Goal: Information Seeking & Learning: Compare options

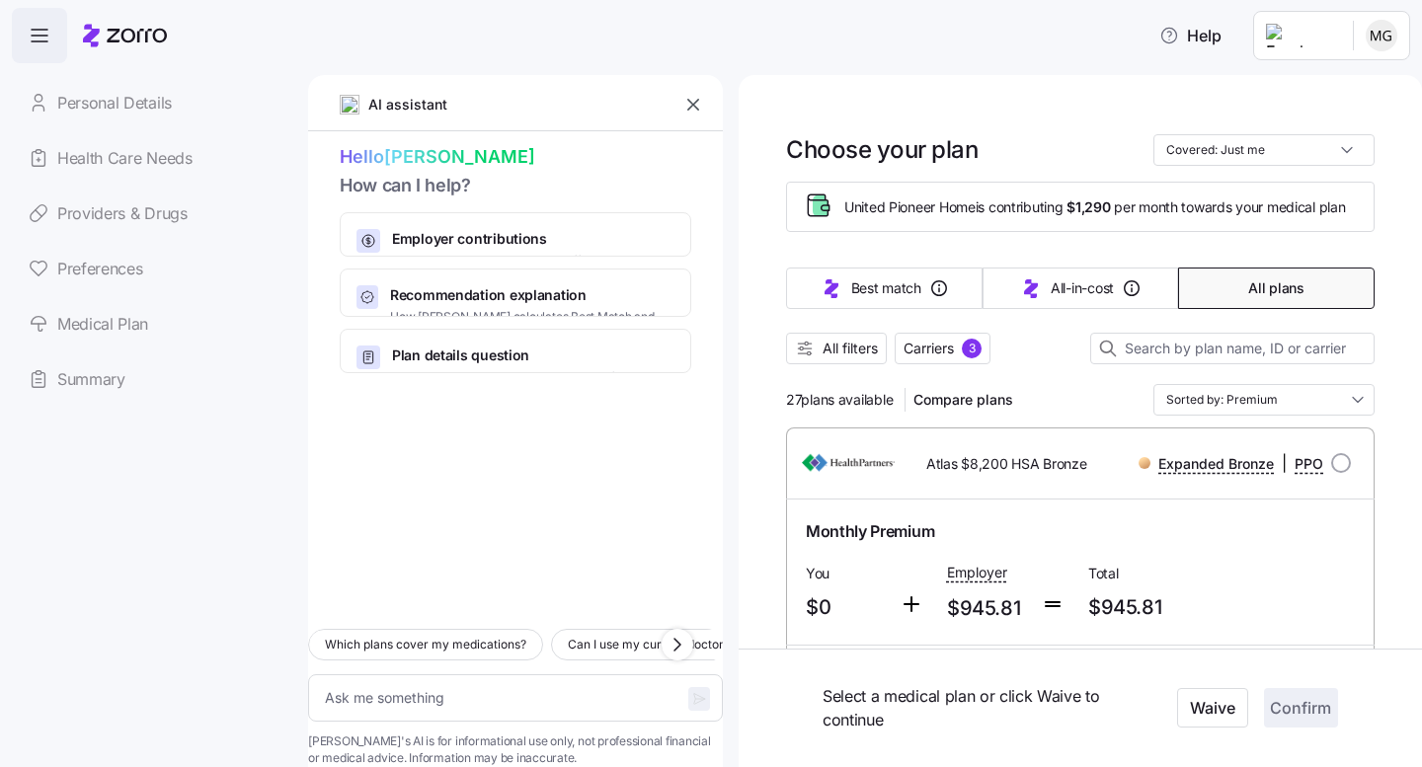
scroll to position [7692, 0]
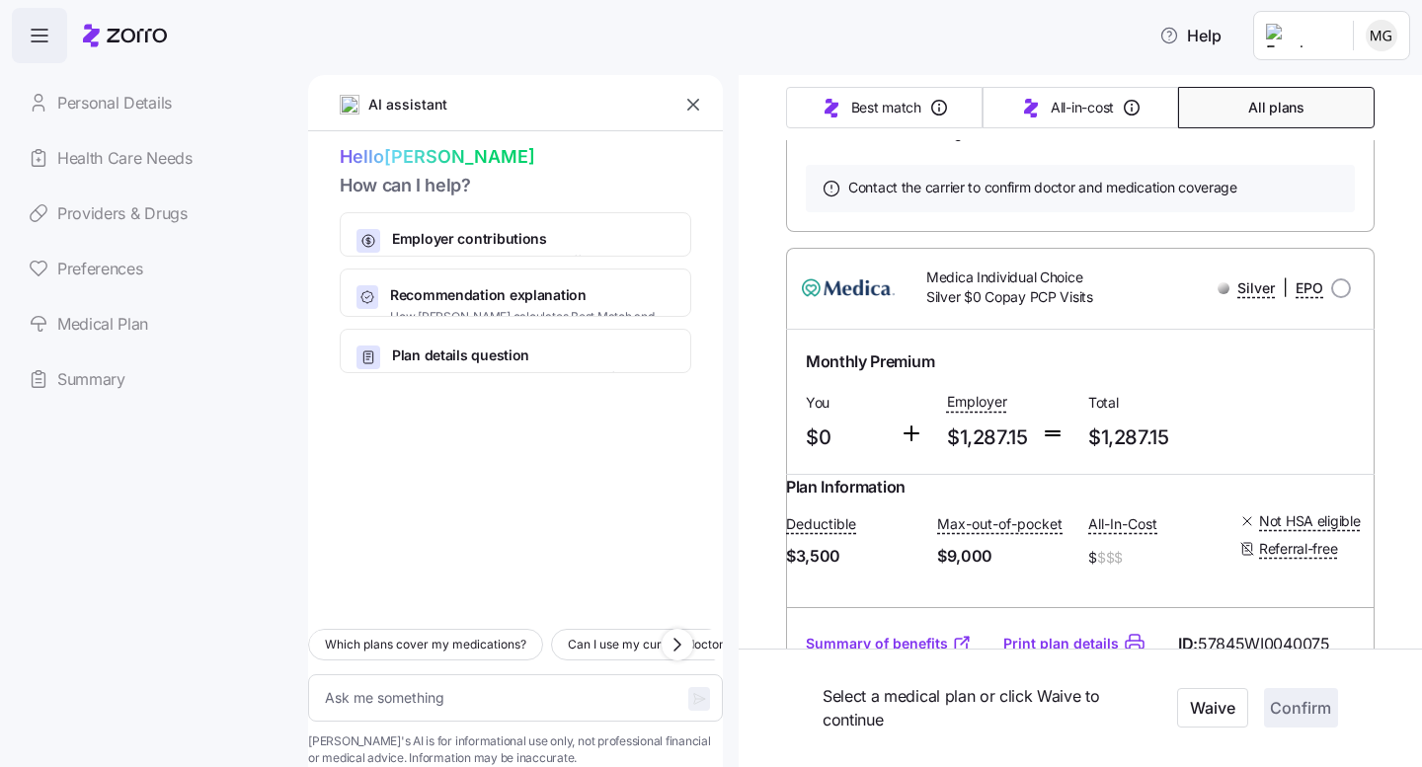
click at [139, 211] on link "Providers & Drugs" at bounding box center [152, 213] width 280 height 55
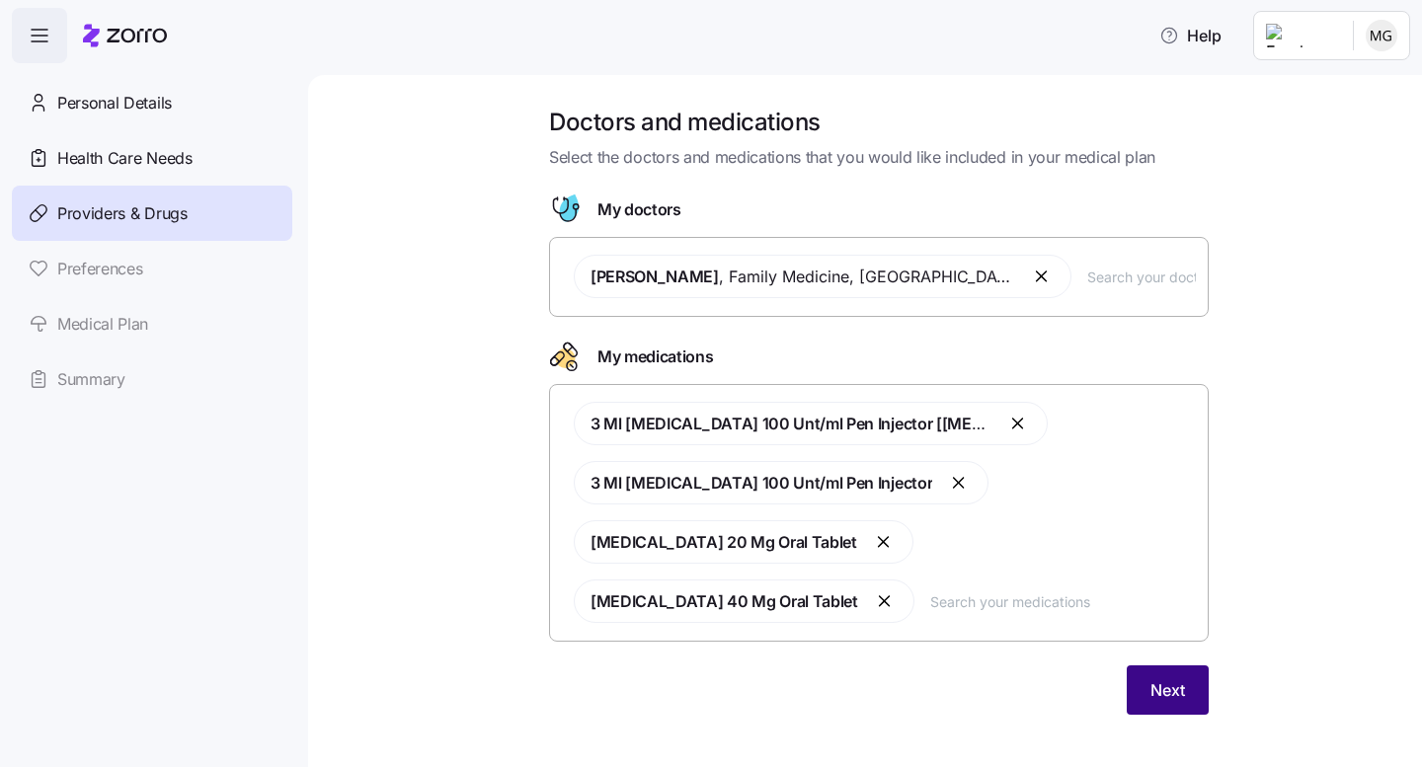
click at [1163, 678] on span "Next" at bounding box center [1167, 690] width 35 height 24
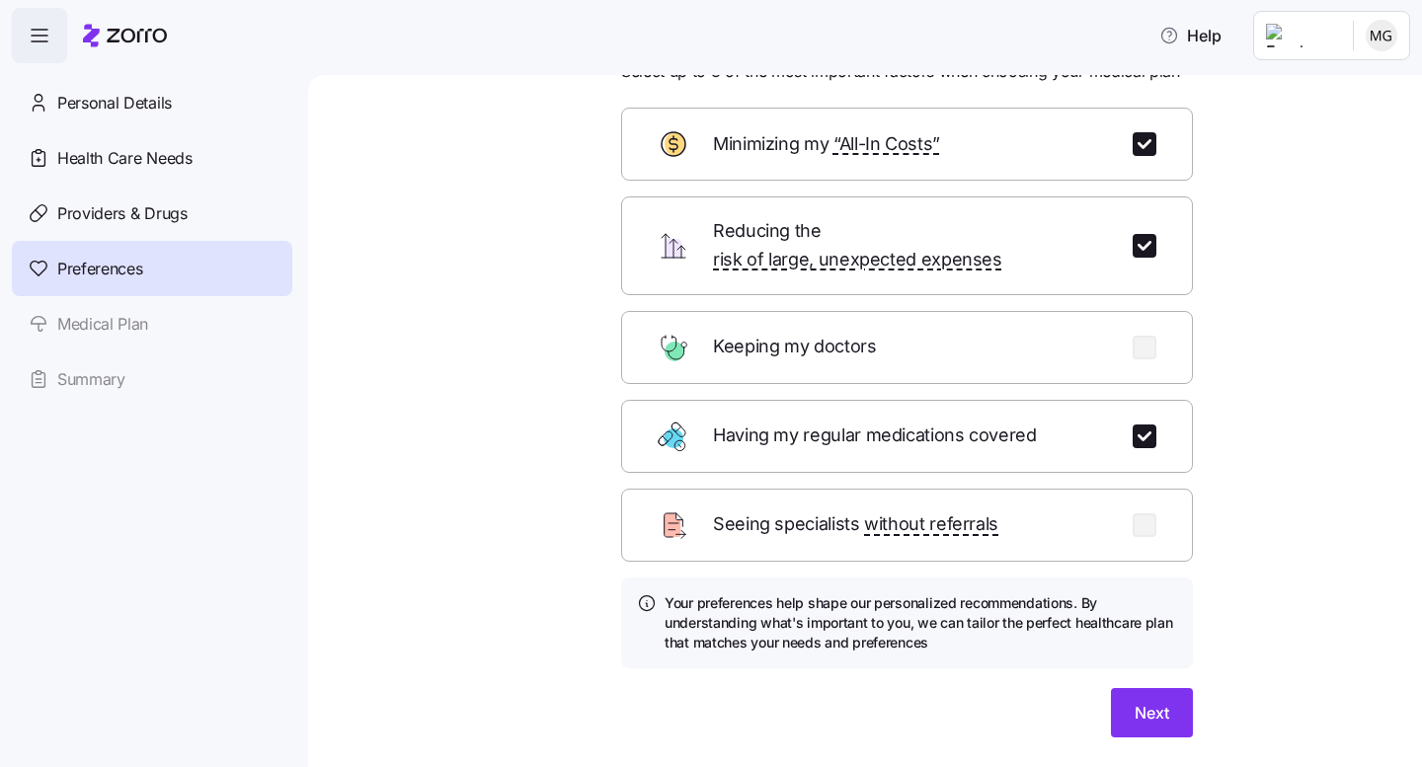
scroll to position [126, 0]
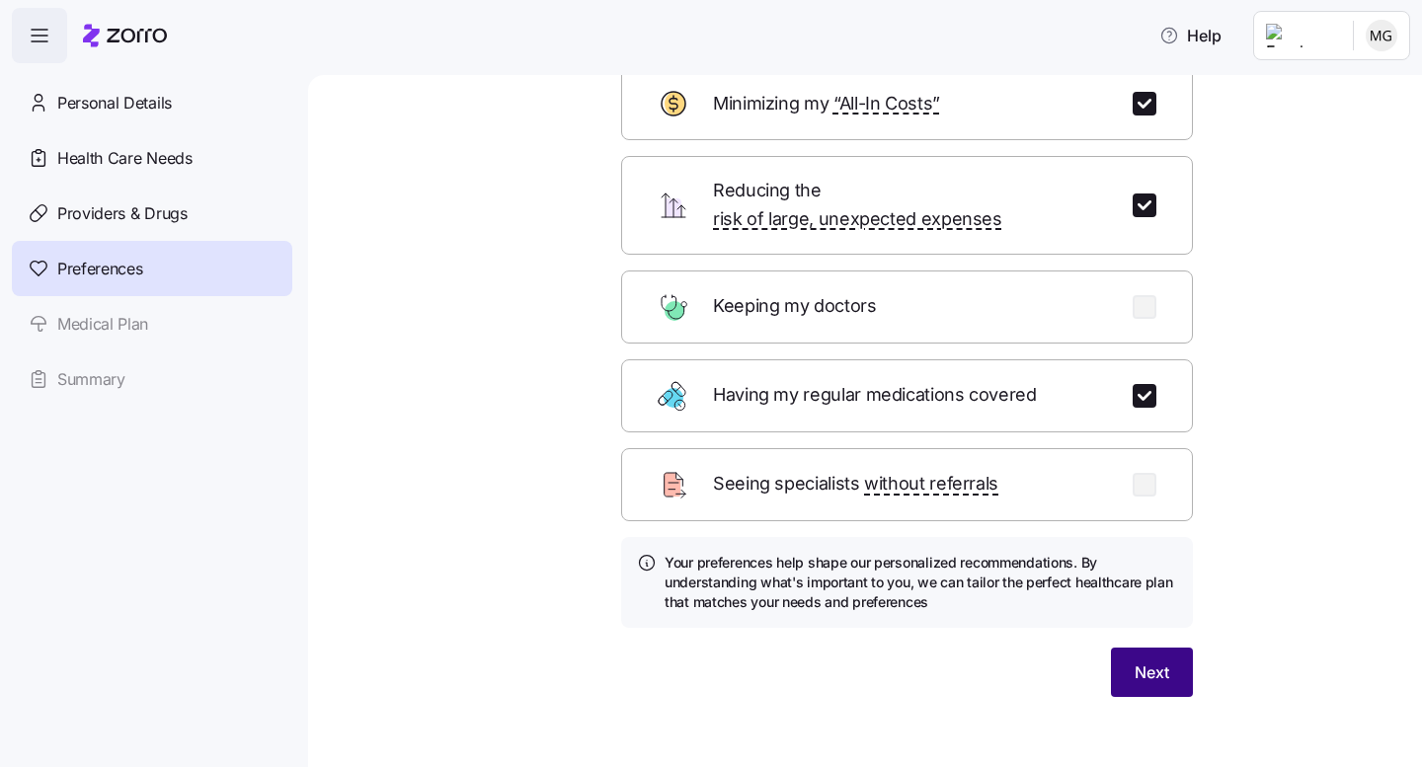
click at [1158, 661] on span "Next" at bounding box center [1152, 673] width 35 height 24
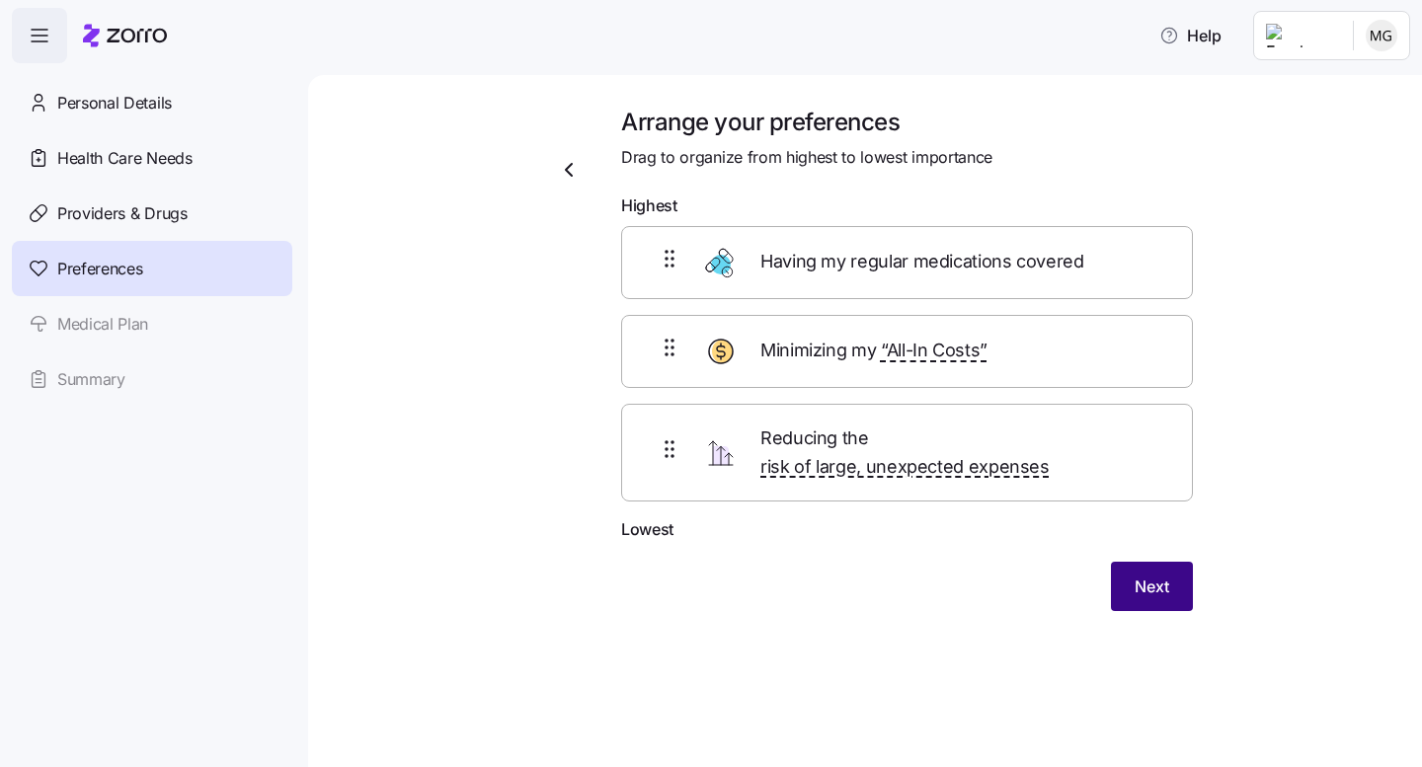
scroll to position [0, 0]
click at [1153, 575] on span "Next" at bounding box center [1152, 587] width 35 height 24
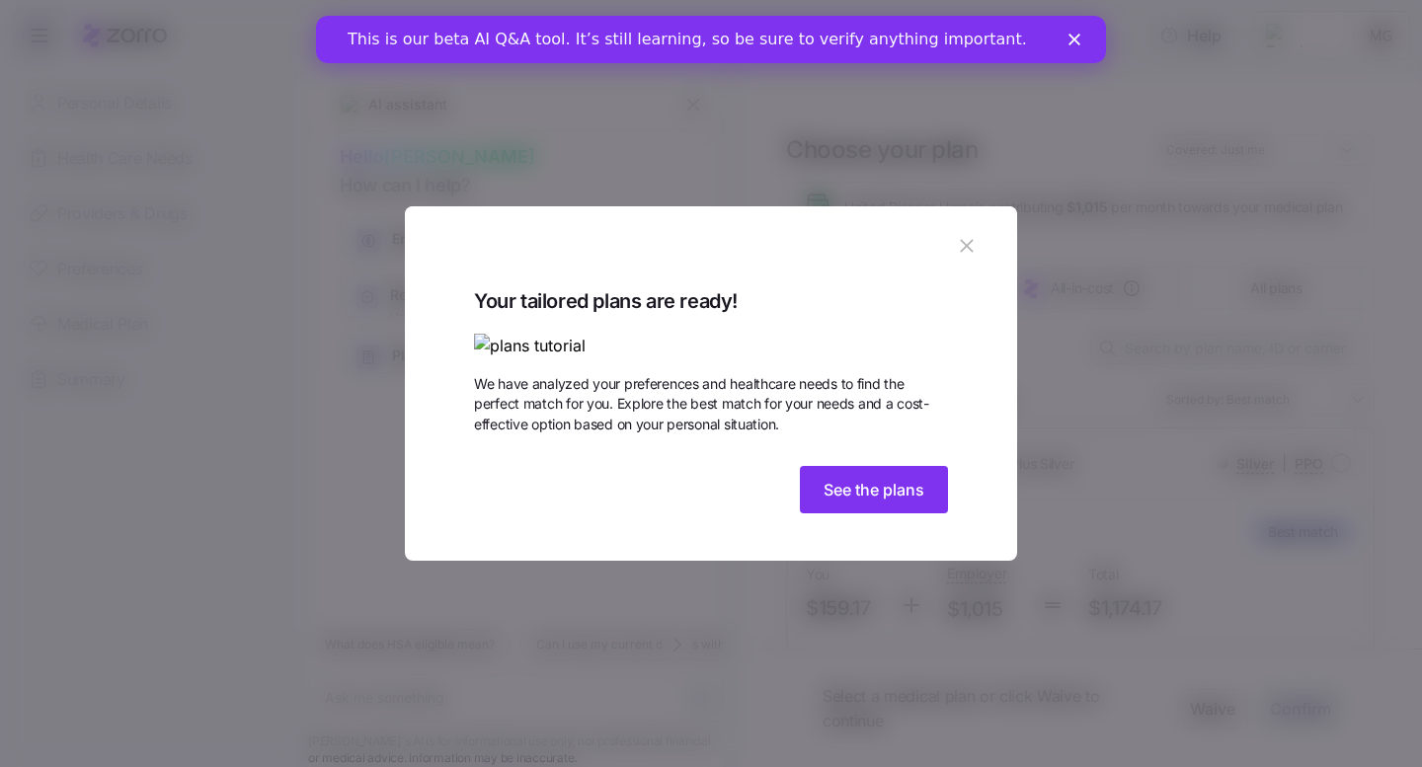
click at [1075, 34] on icon "Close" at bounding box center [1074, 40] width 12 height 12
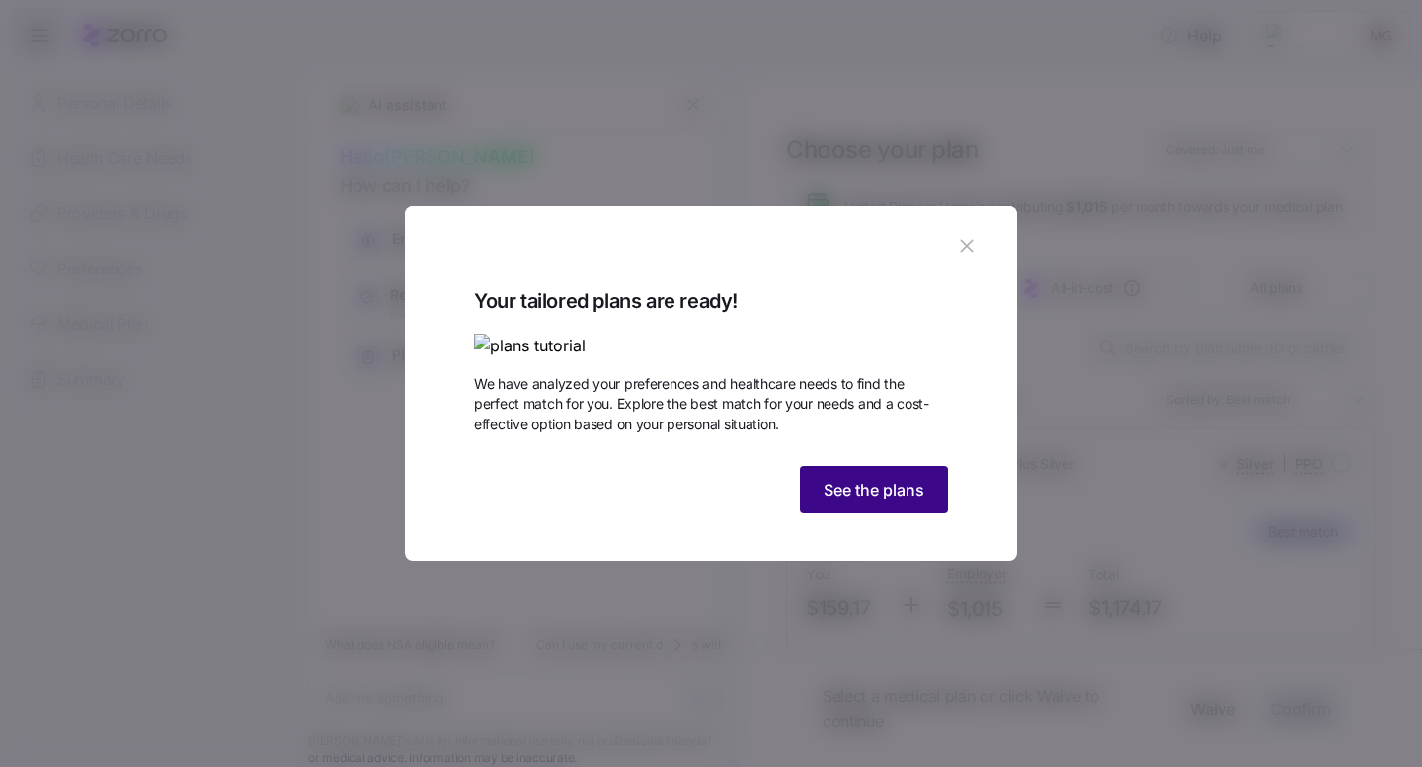
click at [858, 513] on button "See the plans" at bounding box center [874, 489] width 148 height 47
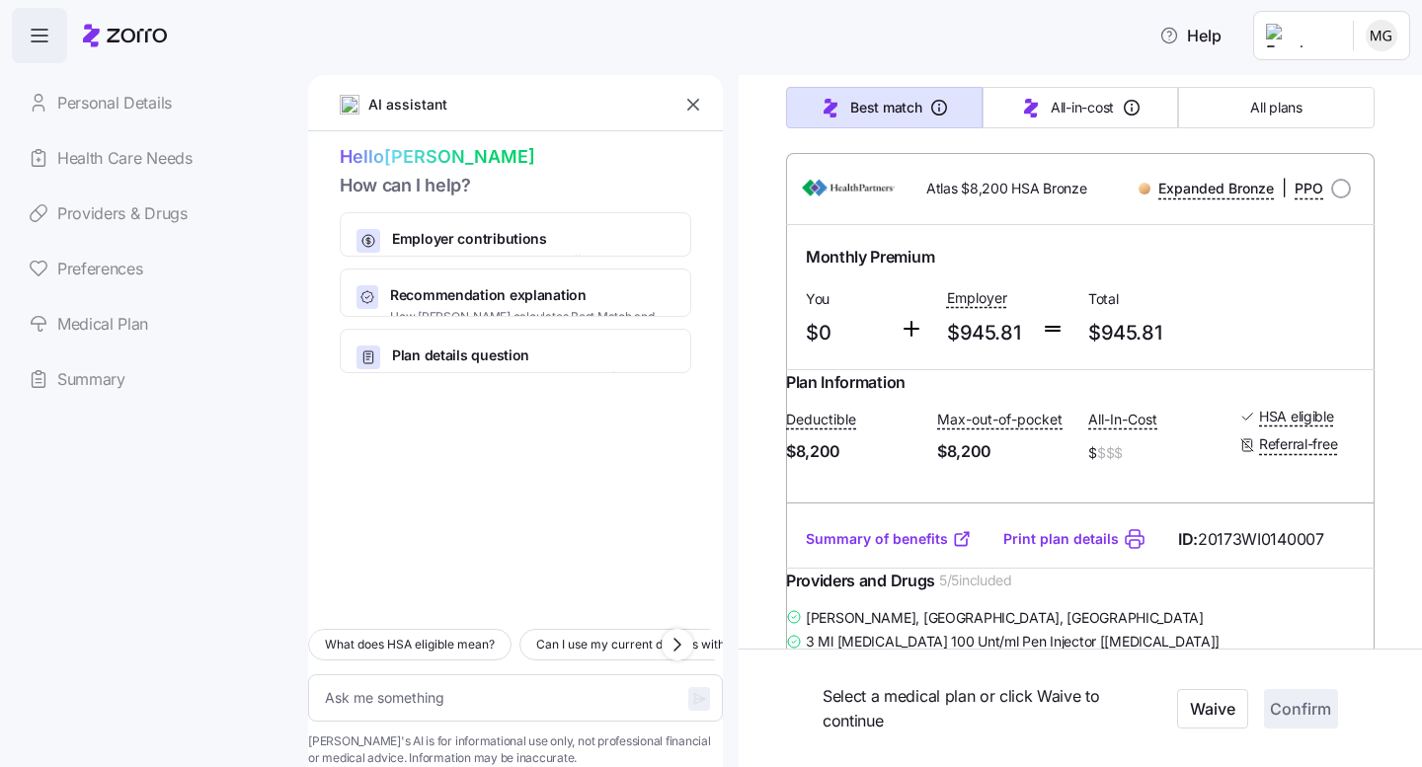
scroll to position [1627, 0]
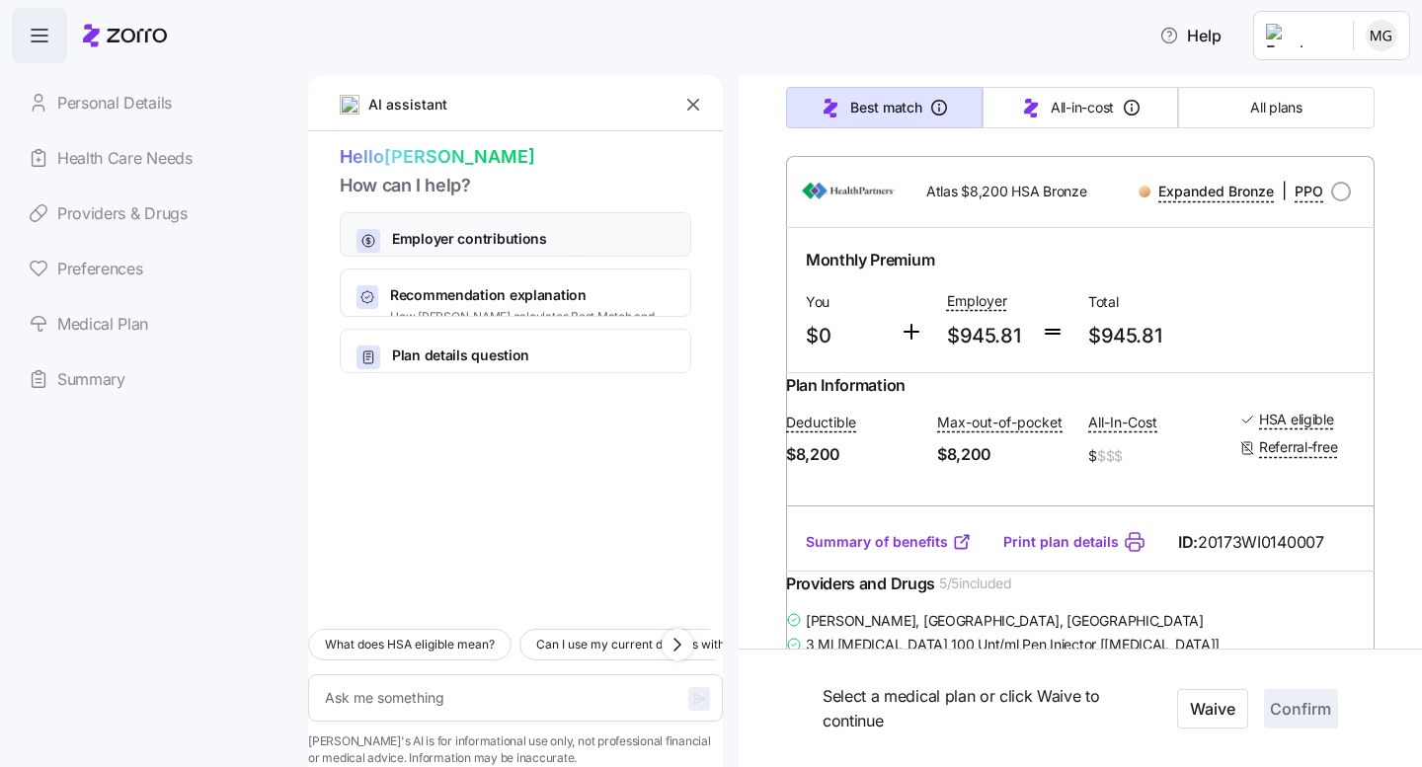
click at [467, 234] on span "Employer contributions" at bounding box center [524, 239] width 264 height 20
type textarea "x"
type textarea "Can you explain how my employer contributions work and how they affect my month…"
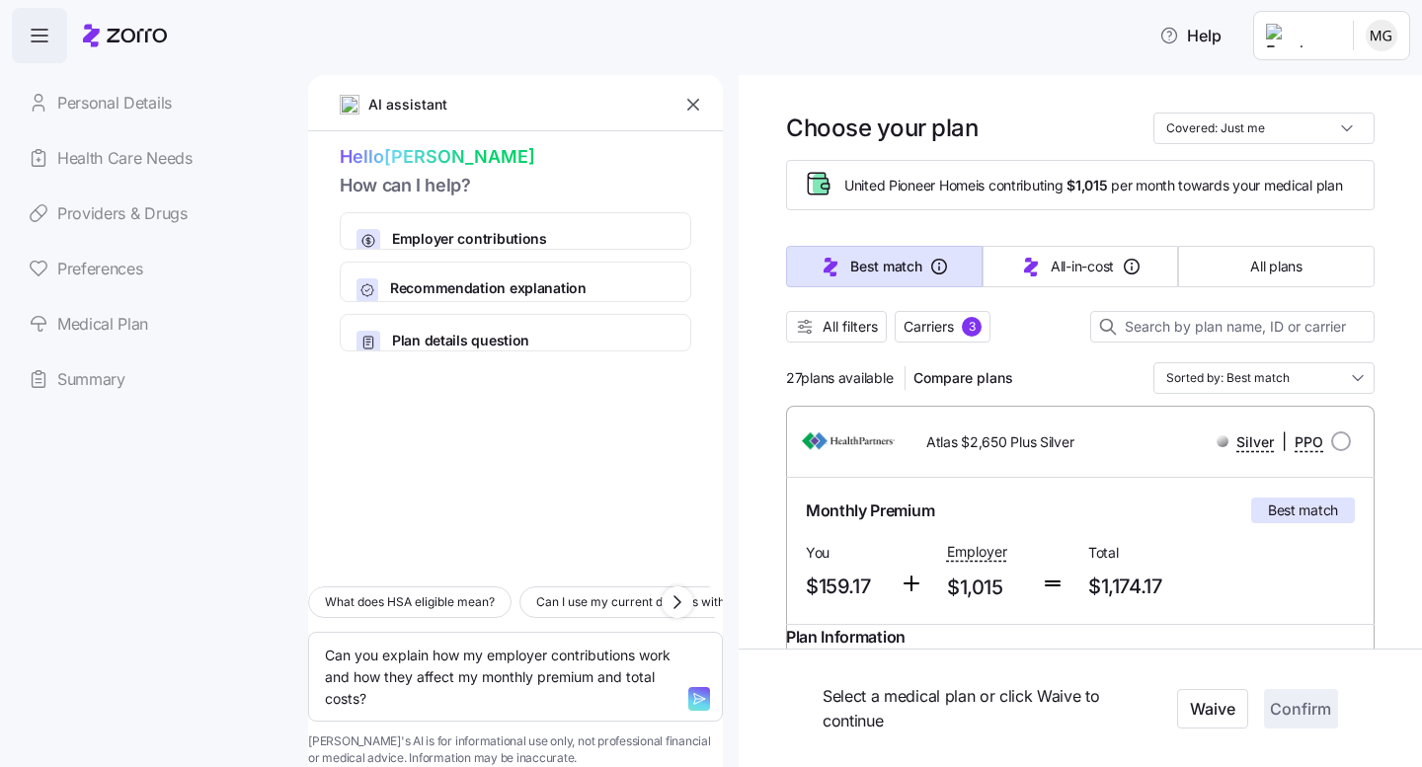
scroll to position [23, 0]
click at [492, 278] on span "Recommendation explanation" at bounding box center [532, 288] width 284 height 20
type textarea "x"
type textarea "Can you explain how [PERSON_NAME] calculates the Best Match and Lowest All-In-C…"
click at [474, 235] on span "Employer contributions" at bounding box center [524, 239] width 264 height 20
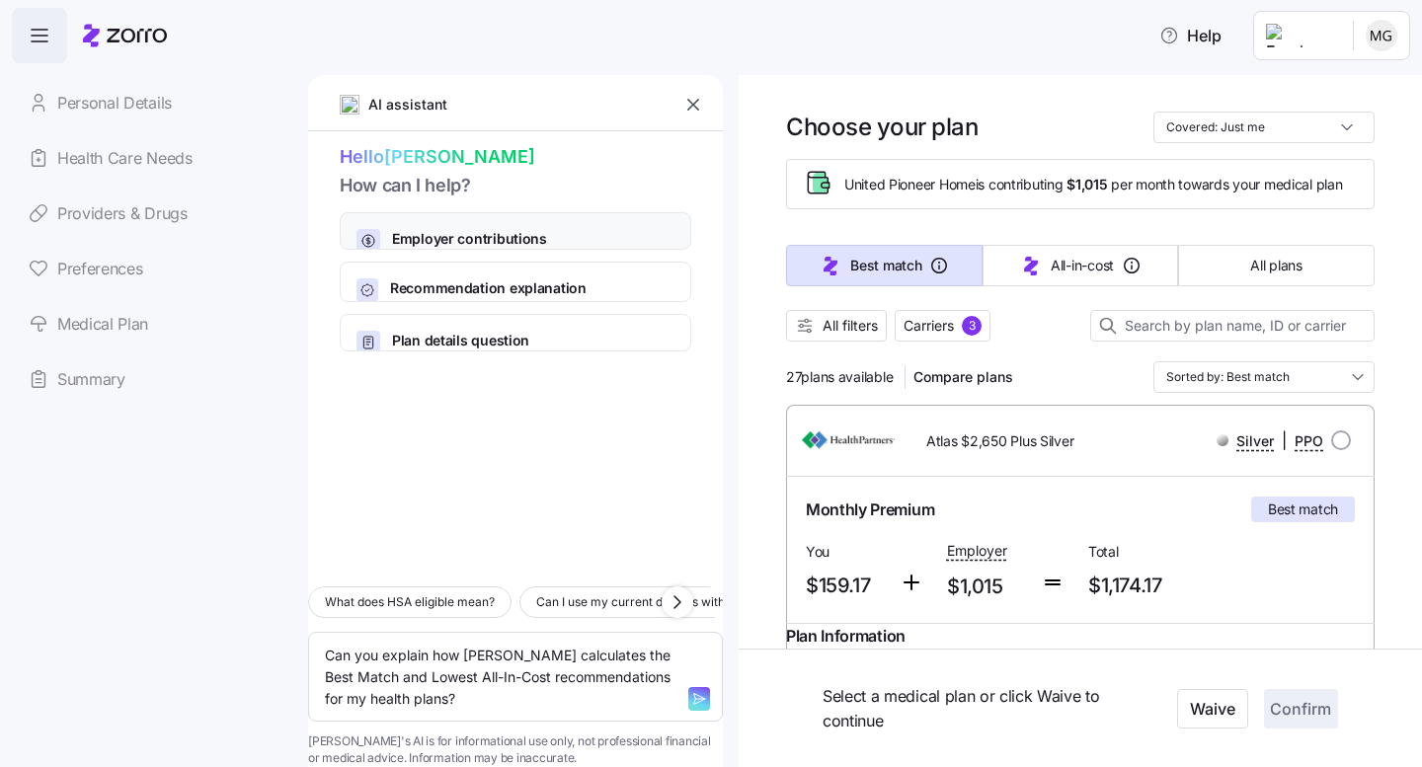
type textarea "x"
type textarea "Can you explain how my employer contributions work and how they affect my month…"
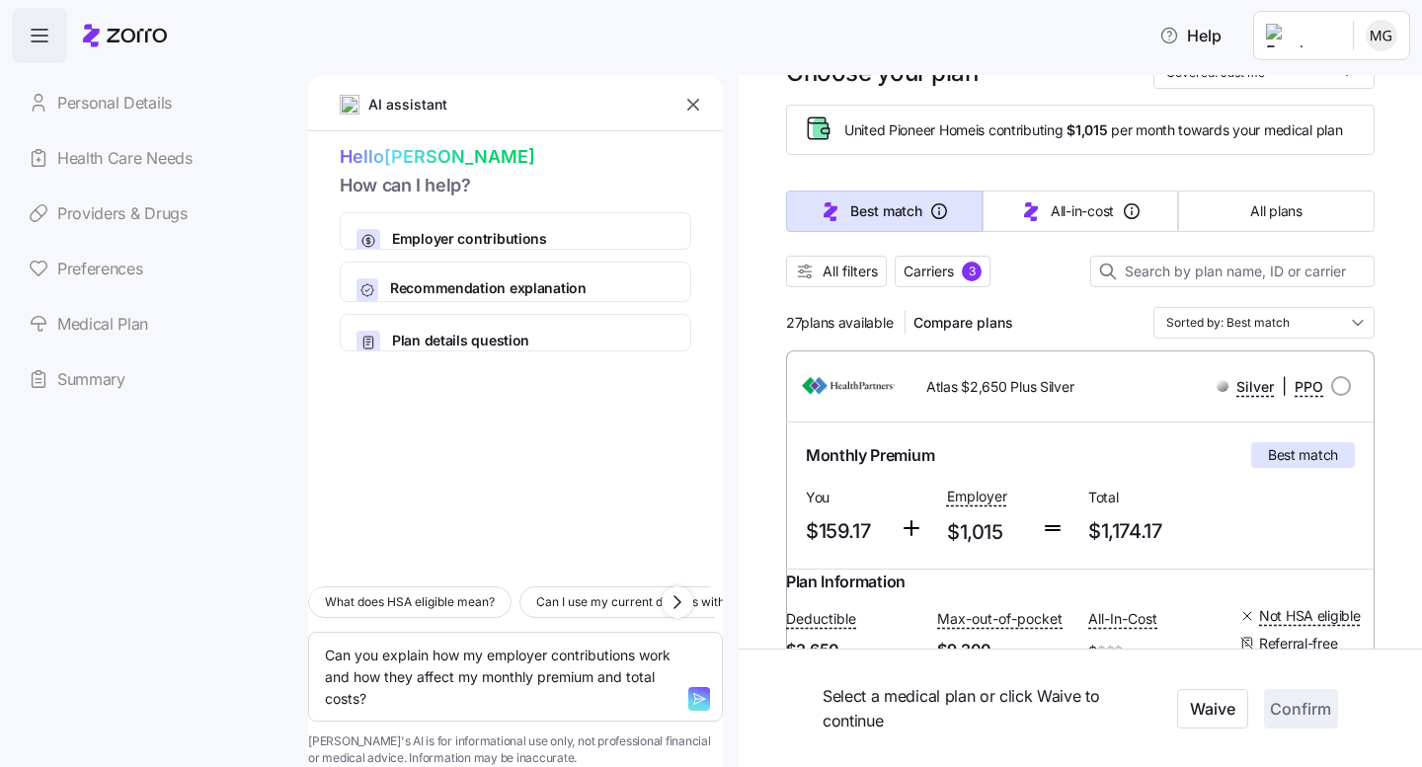
scroll to position [79, 0]
click at [691, 691] on icon "button" at bounding box center [699, 699] width 16 height 16
type textarea "x"
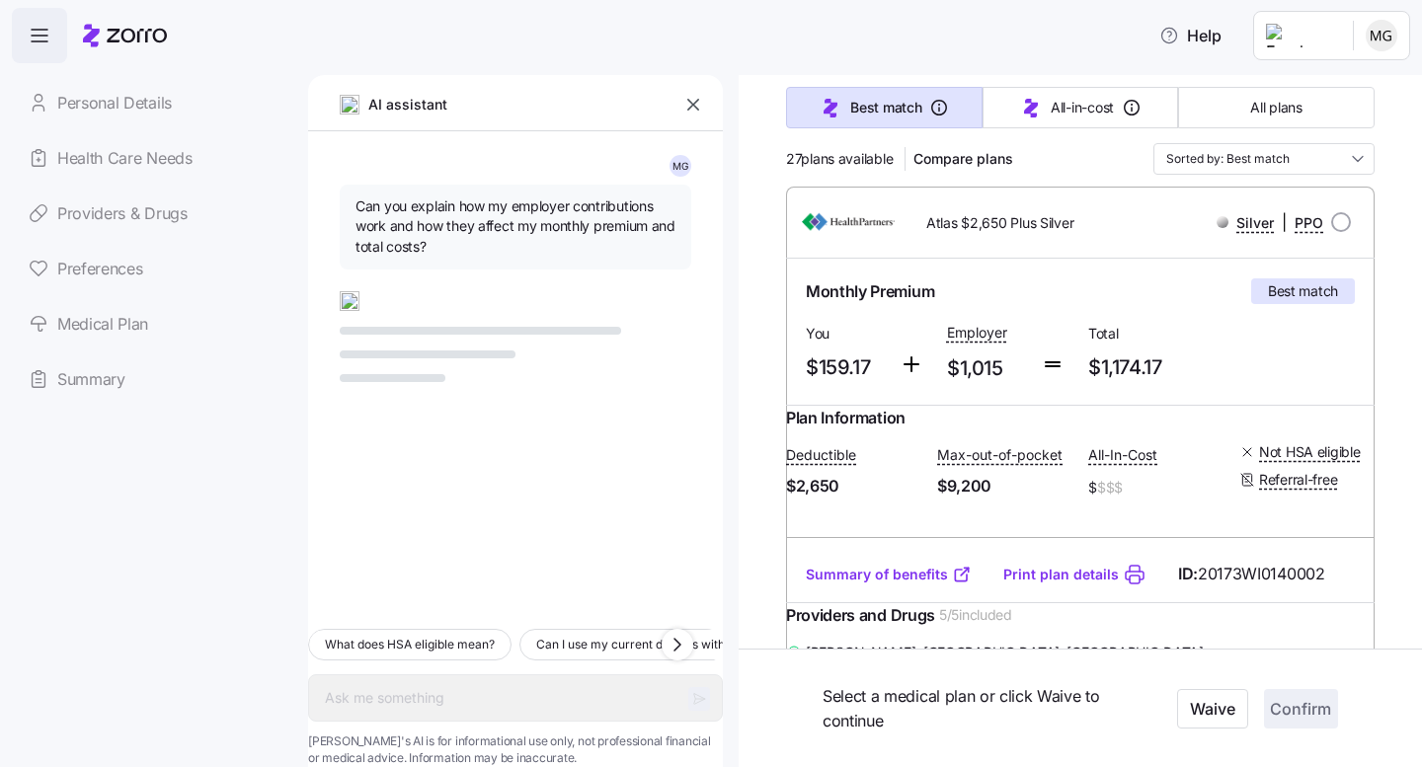
scroll to position [250, 0]
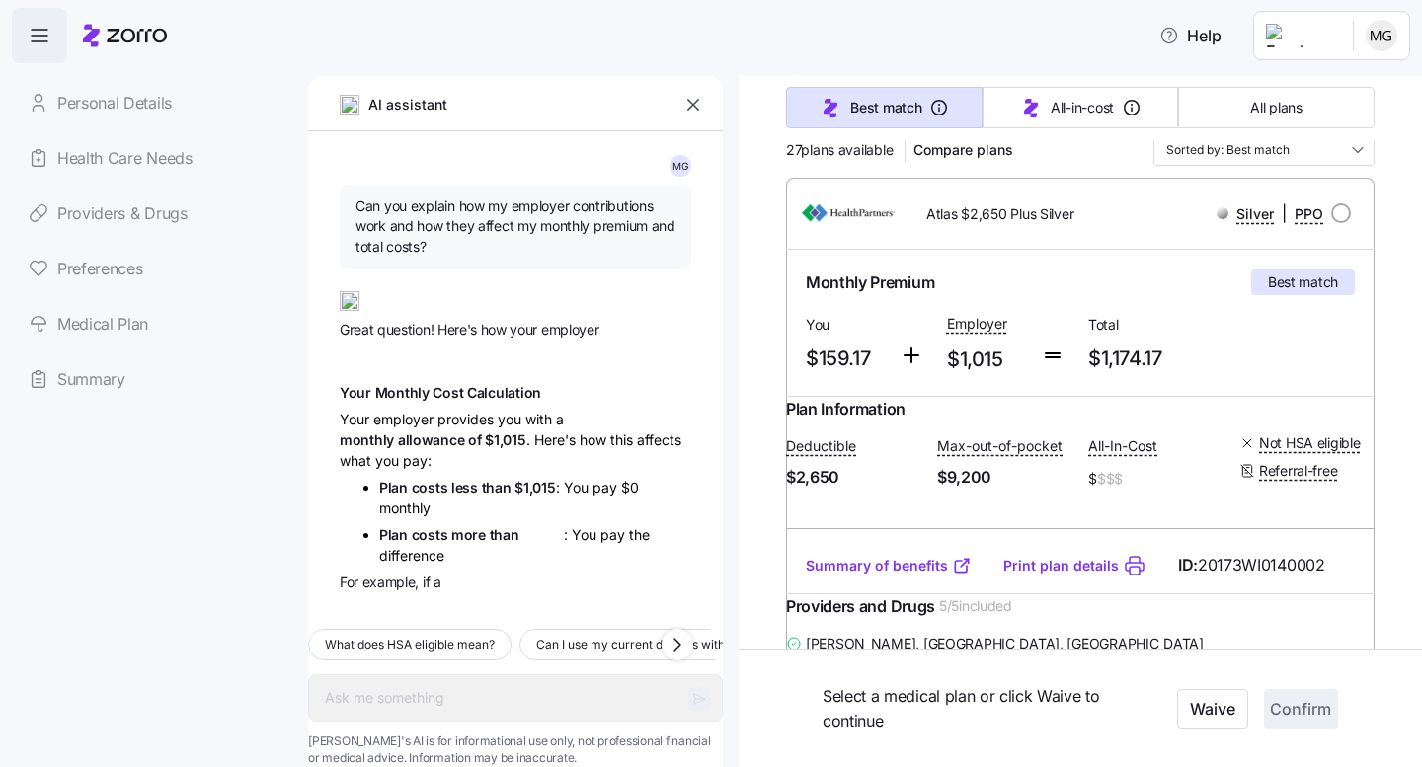
type textarea "x"
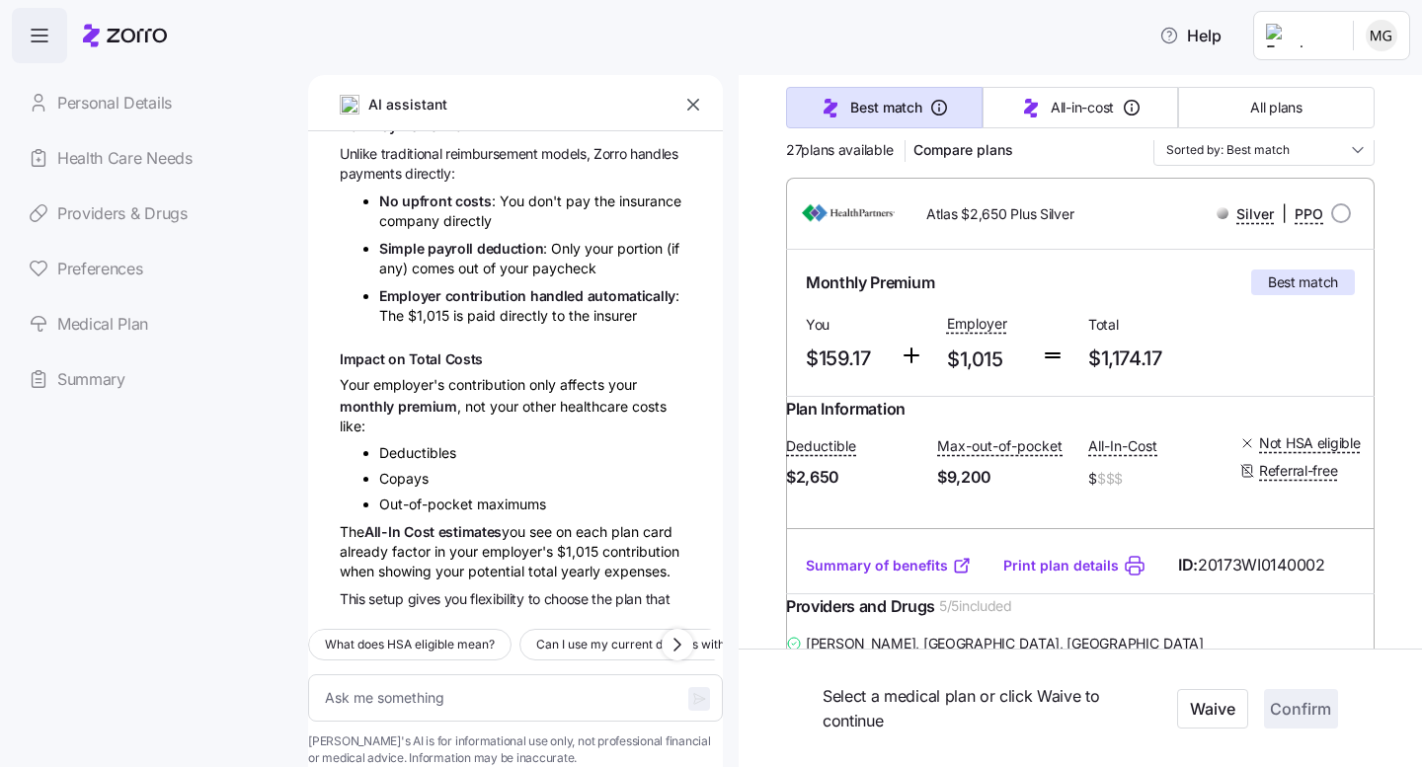
scroll to position [568, 0]
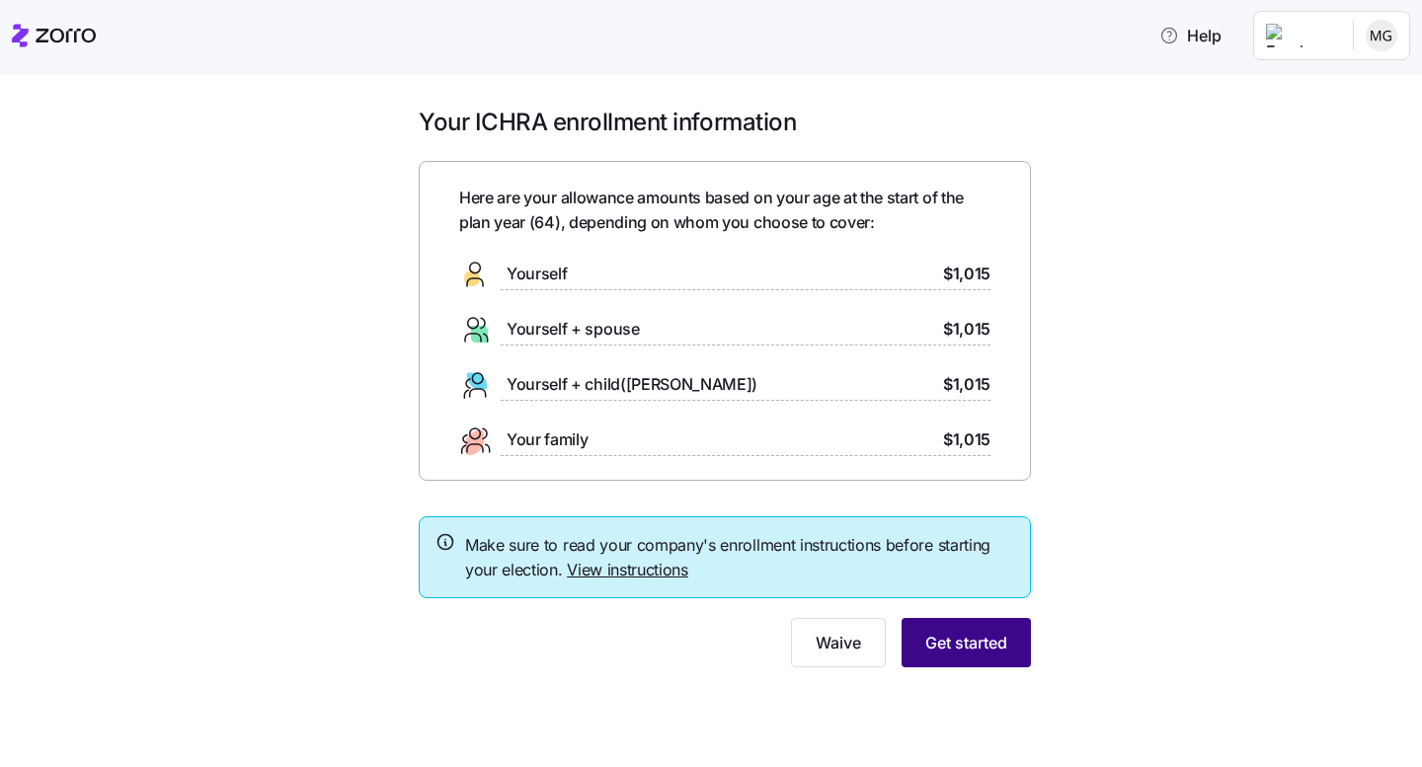
click at [962, 652] on span "Get started" at bounding box center [966, 643] width 82 height 24
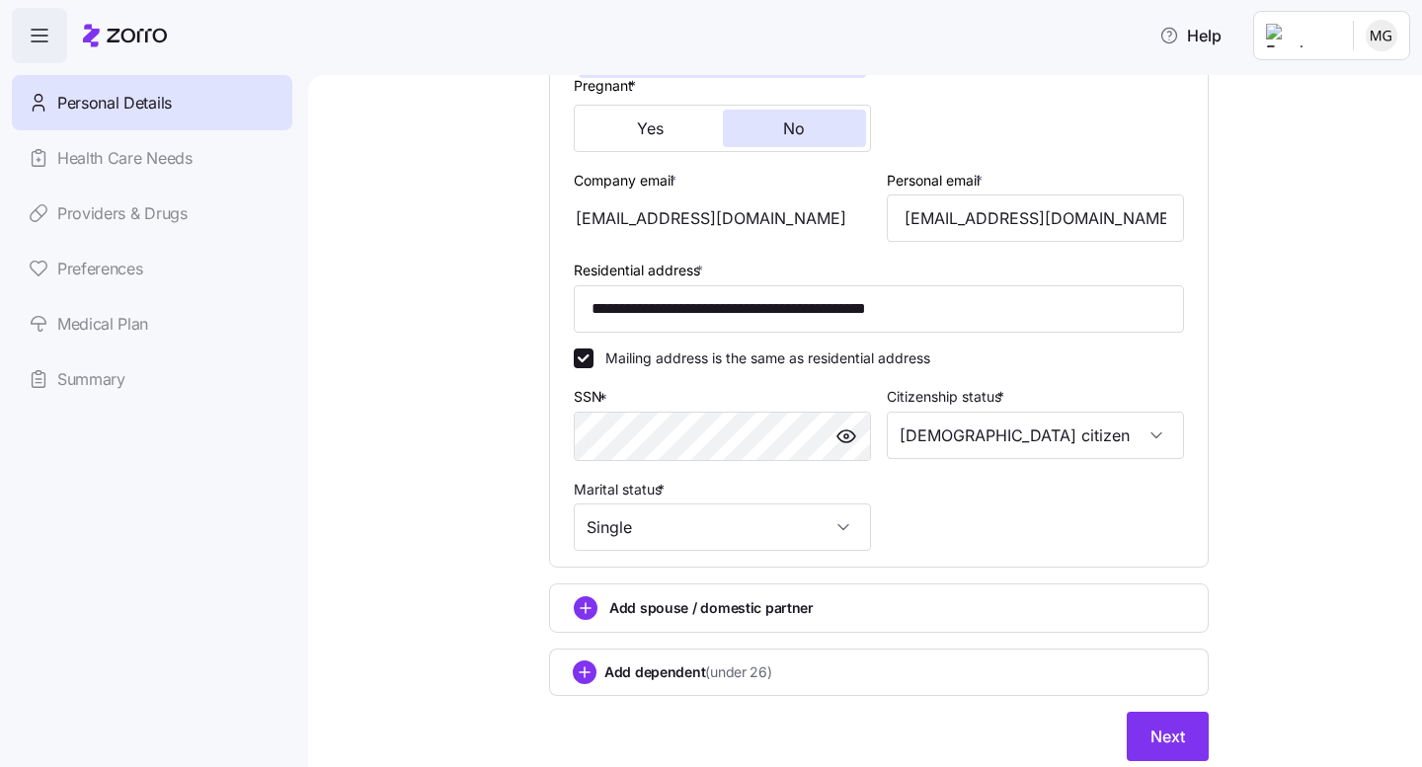
scroll to position [554, 0]
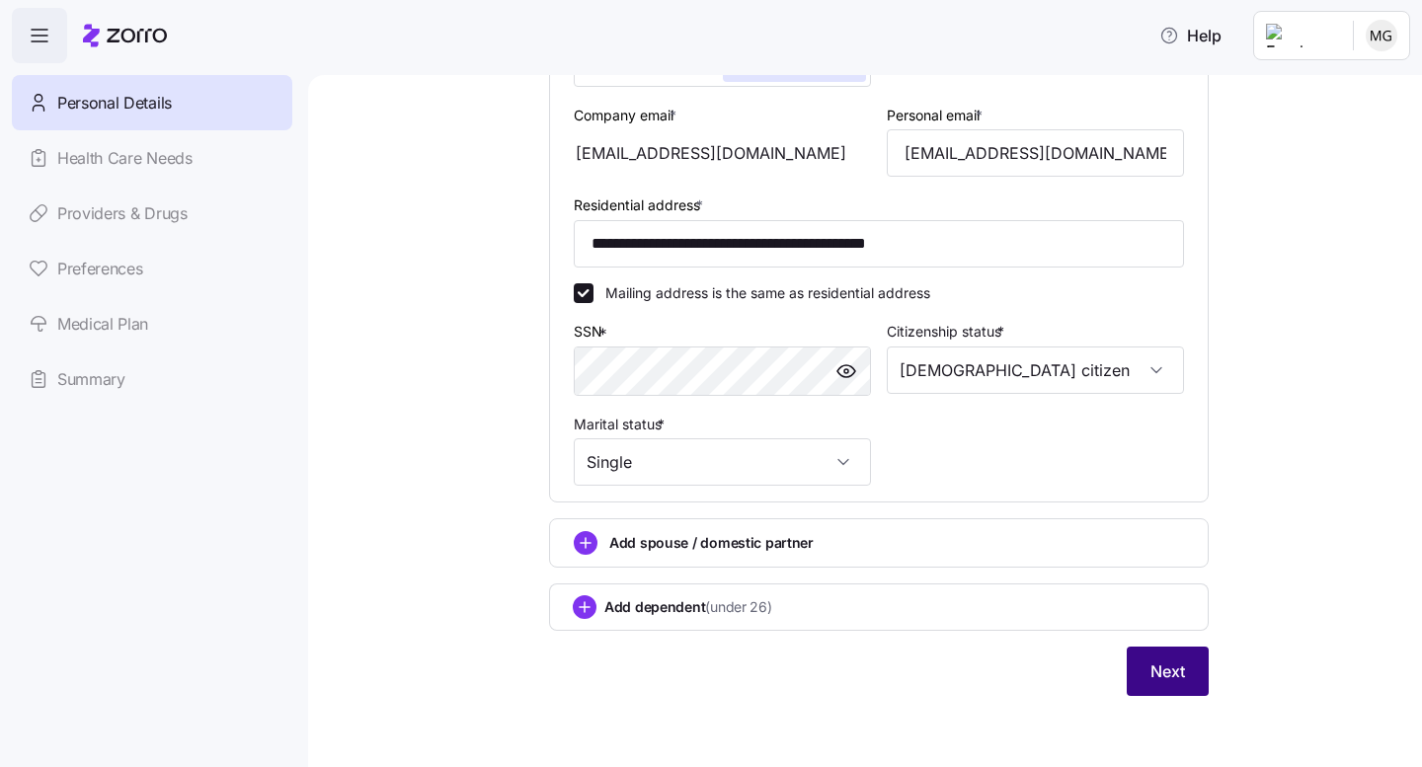
click at [1162, 680] on span "Next" at bounding box center [1167, 672] width 35 height 24
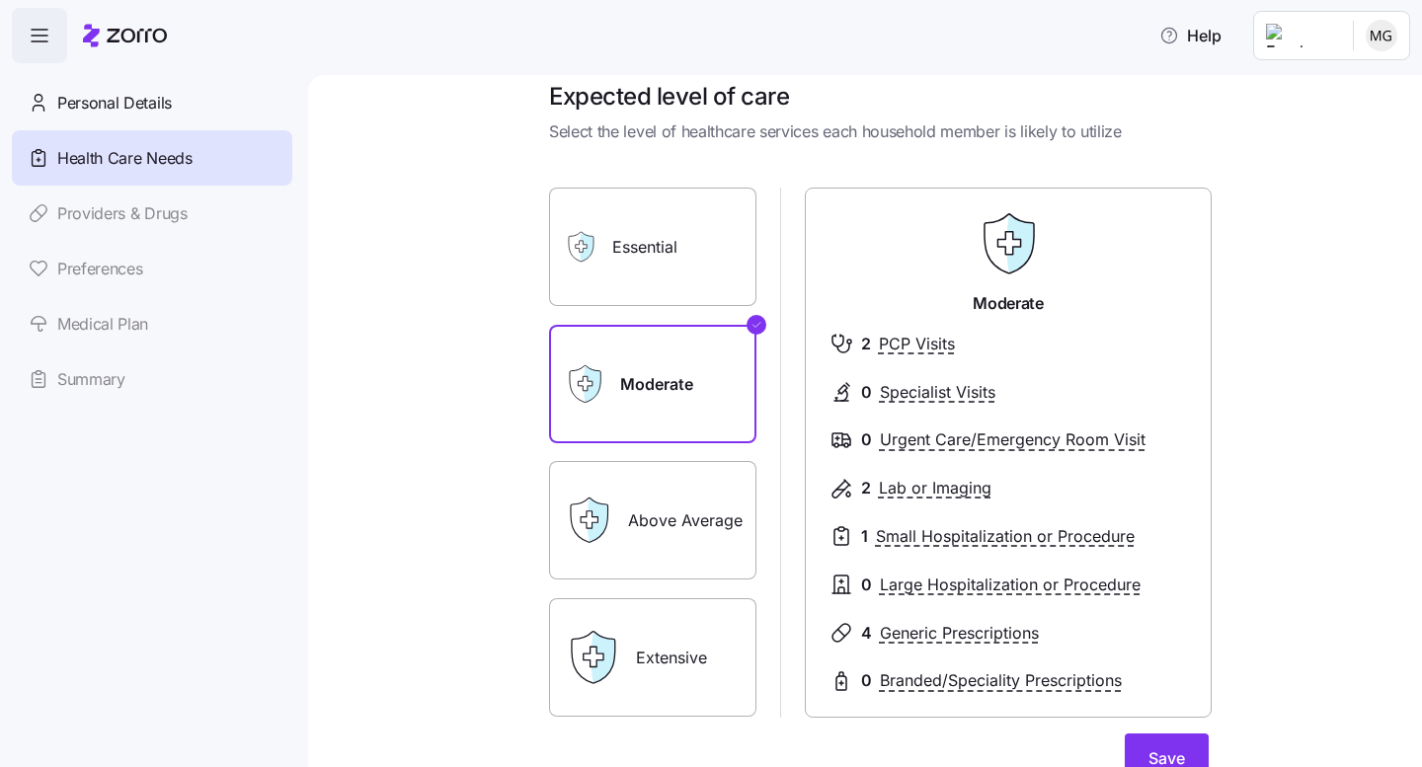
scroll to position [30, 0]
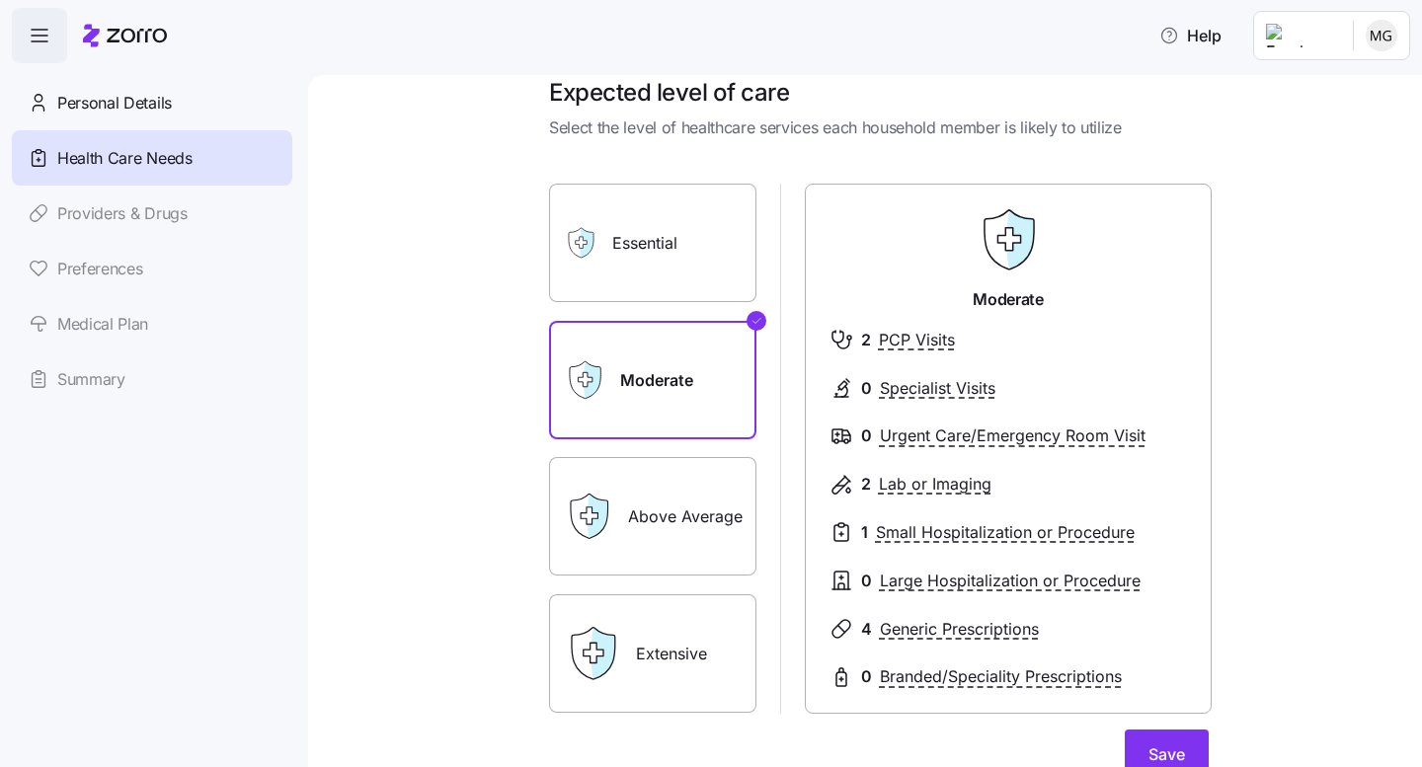
click at [698, 242] on label "Essential" at bounding box center [652, 243] width 207 height 118
click at [0, 0] on input "Essential" at bounding box center [0, 0] width 0 height 0
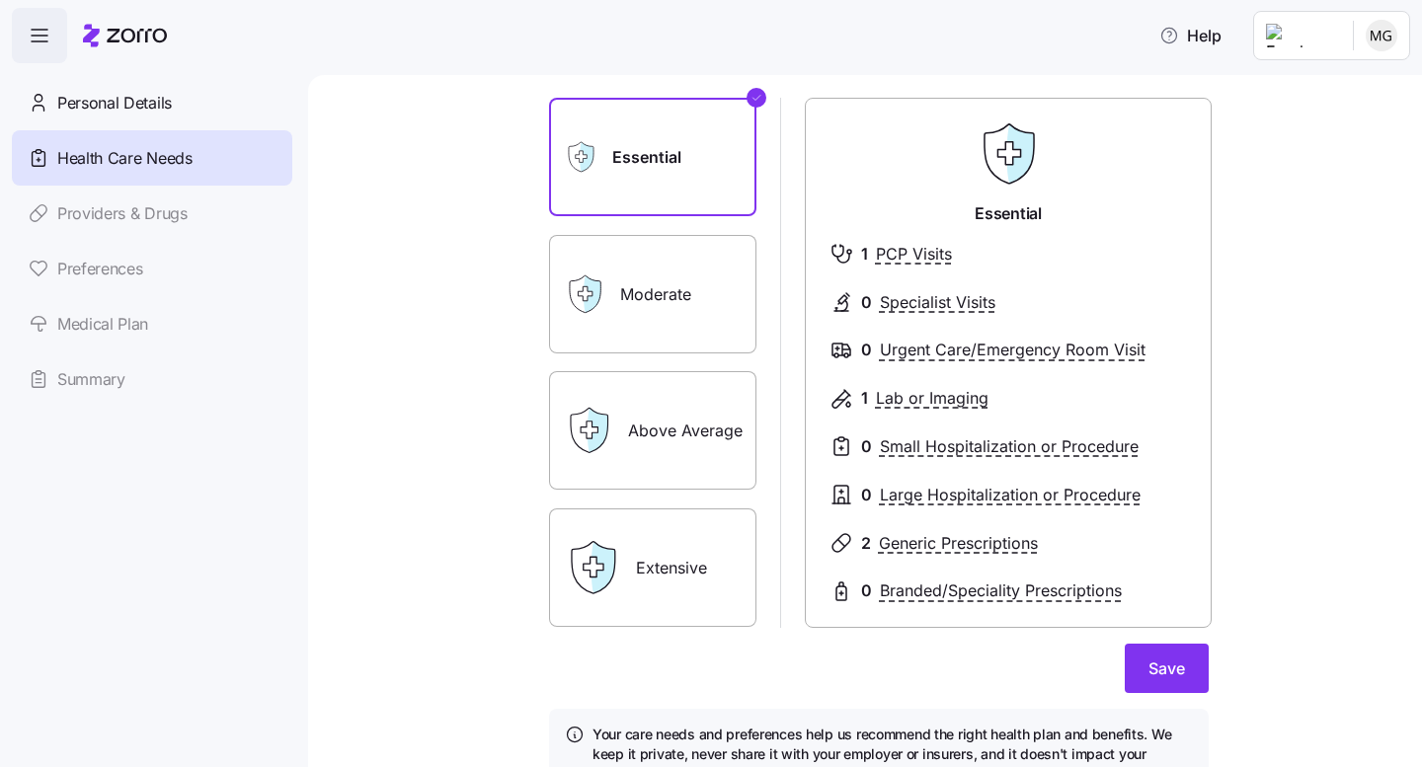
scroll to position [112, 0]
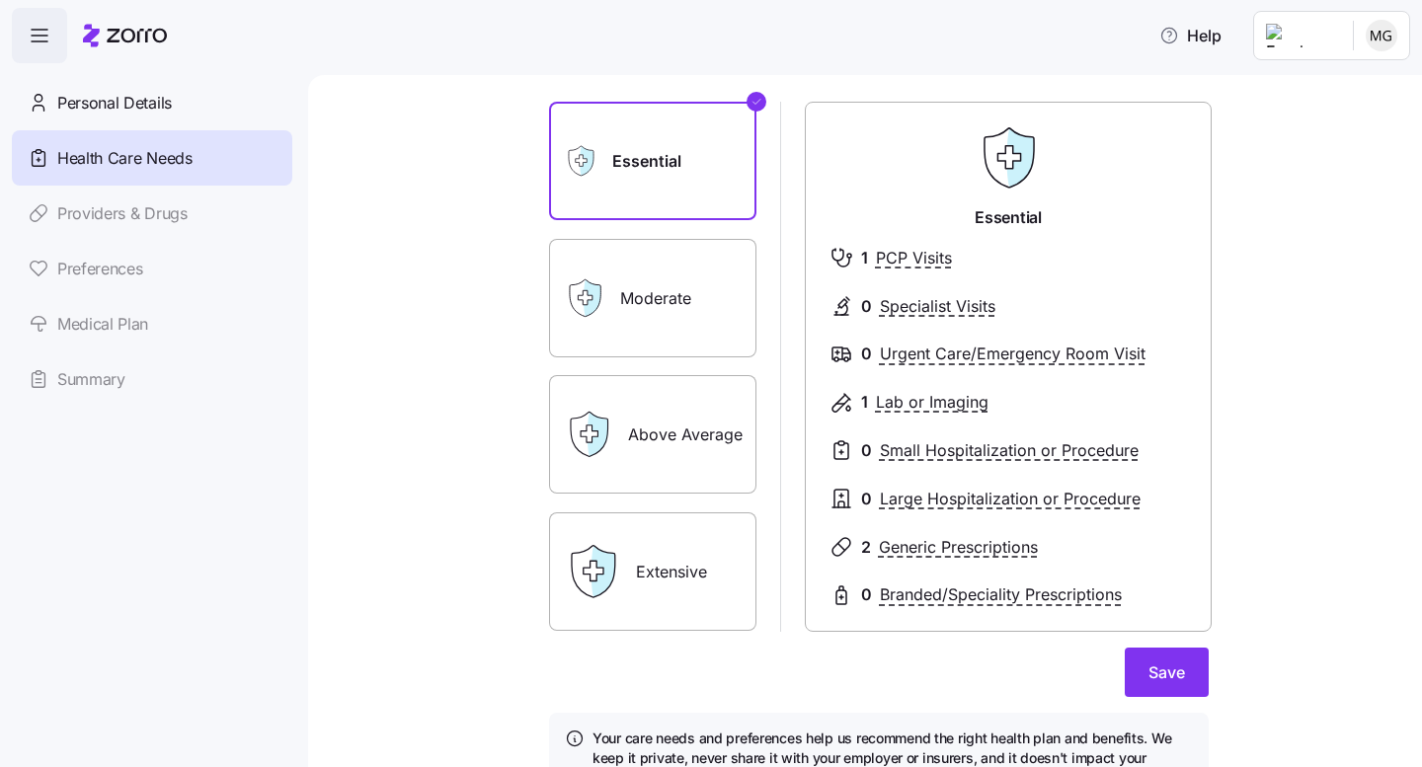
click at [712, 274] on label "Moderate" at bounding box center [652, 298] width 207 height 118
click at [0, 0] on input "Moderate" at bounding box center [0, 0] width 0 height 0
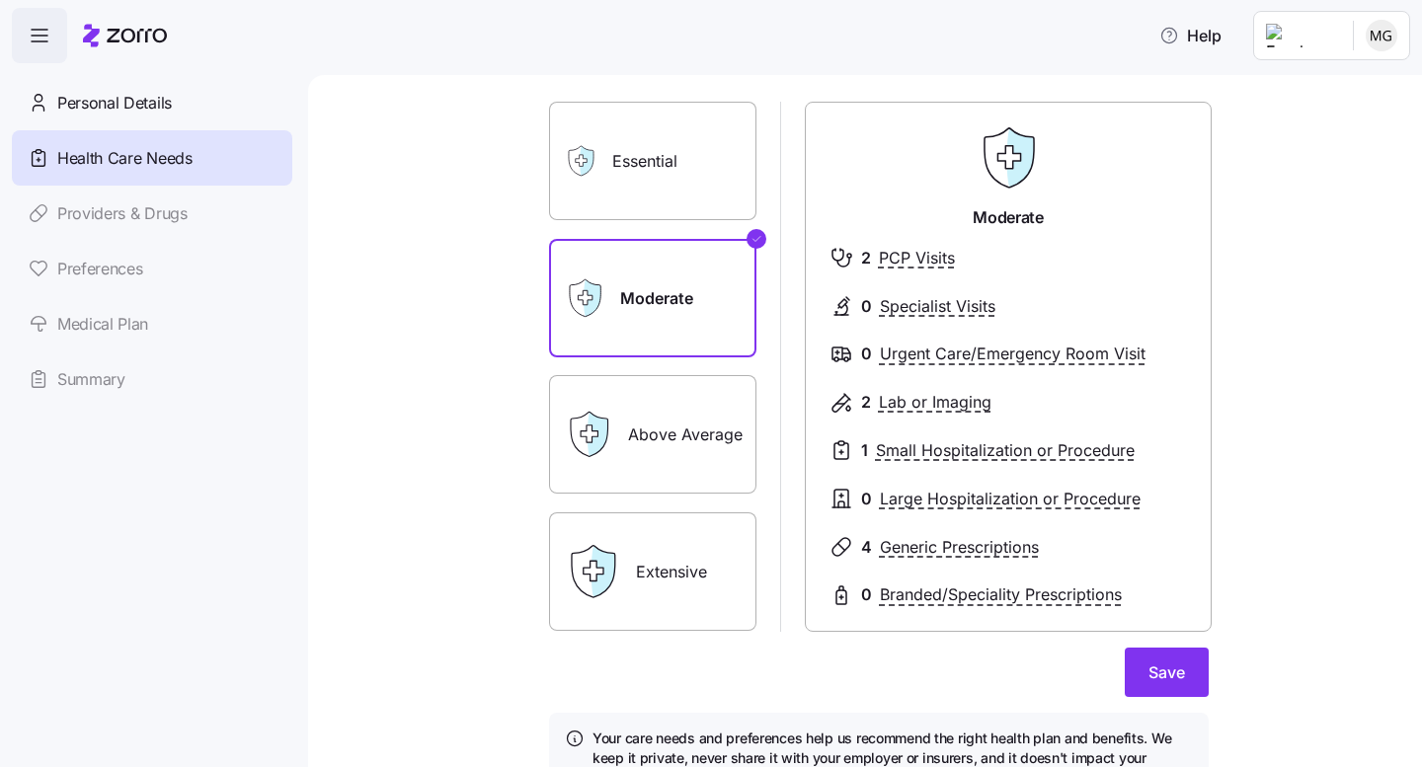
click at [671, 423] on label "Above Average" at bounding box center [652, 434] width 207 height 118
click at [0, 0] on input "Above Average" at bounding box center [0, 0] width 0 height 0
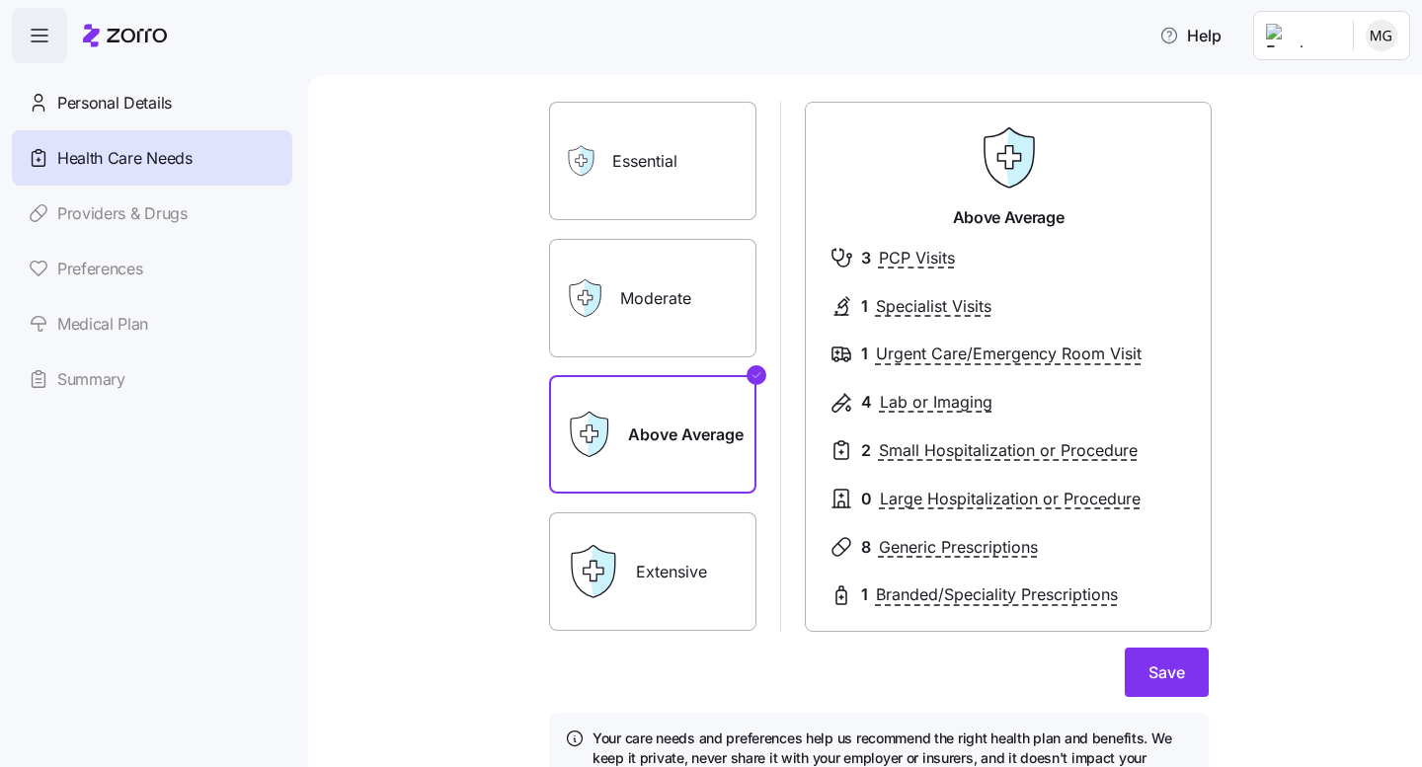
click at [636, 579] on label "Extensive" at bounding box center [652, 572] width 207 height 118
click at [0, 0] on input "Extensive" at bounding box center [0, 0] width 0 height 0
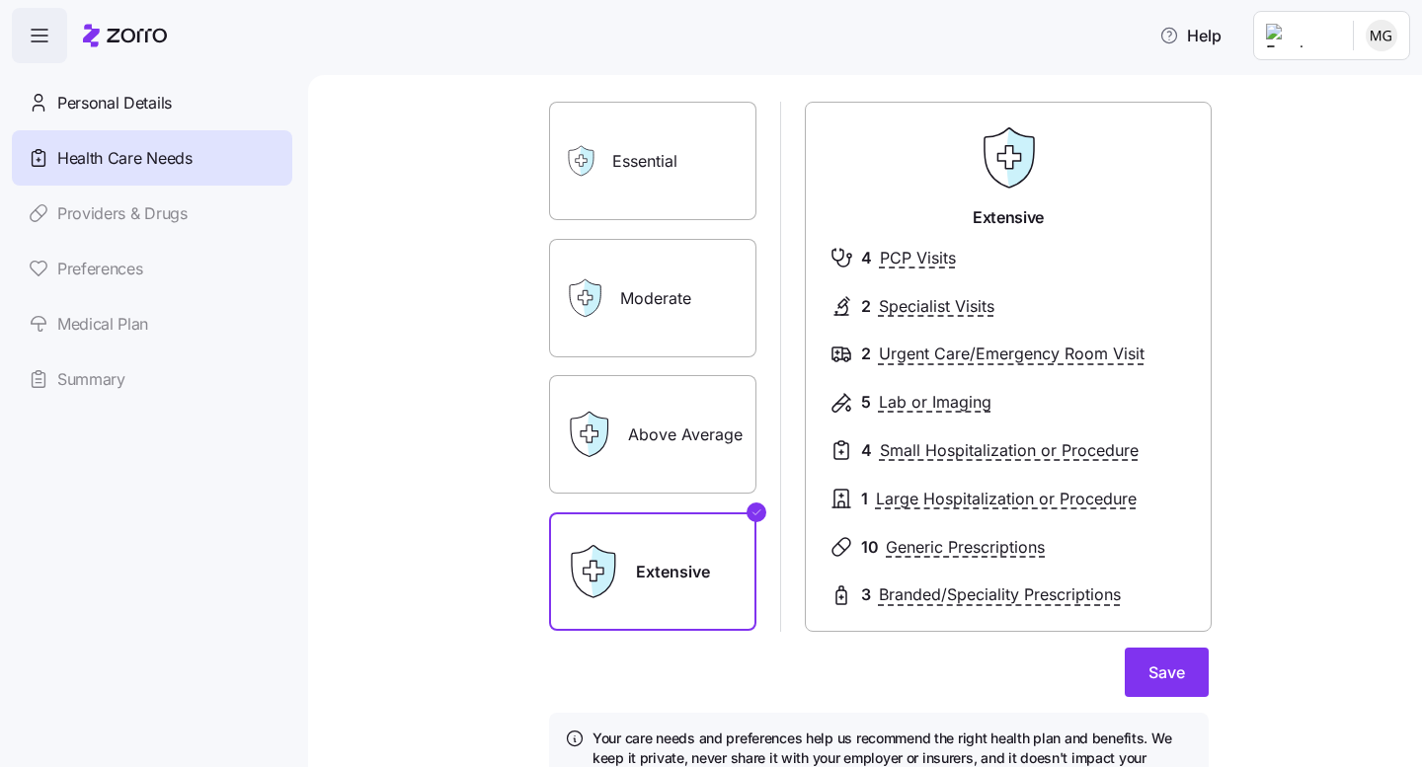
click at [607, 294] on div "Moderate" at bounding box center [652, 298] width 207 height 118
click at [635, 287] on label "Moderate" at bounding box center [652, 298] width 207 height 118
click at [0, 0] on input "Moderate" at bounding box center [0, 0] width 0 height 0
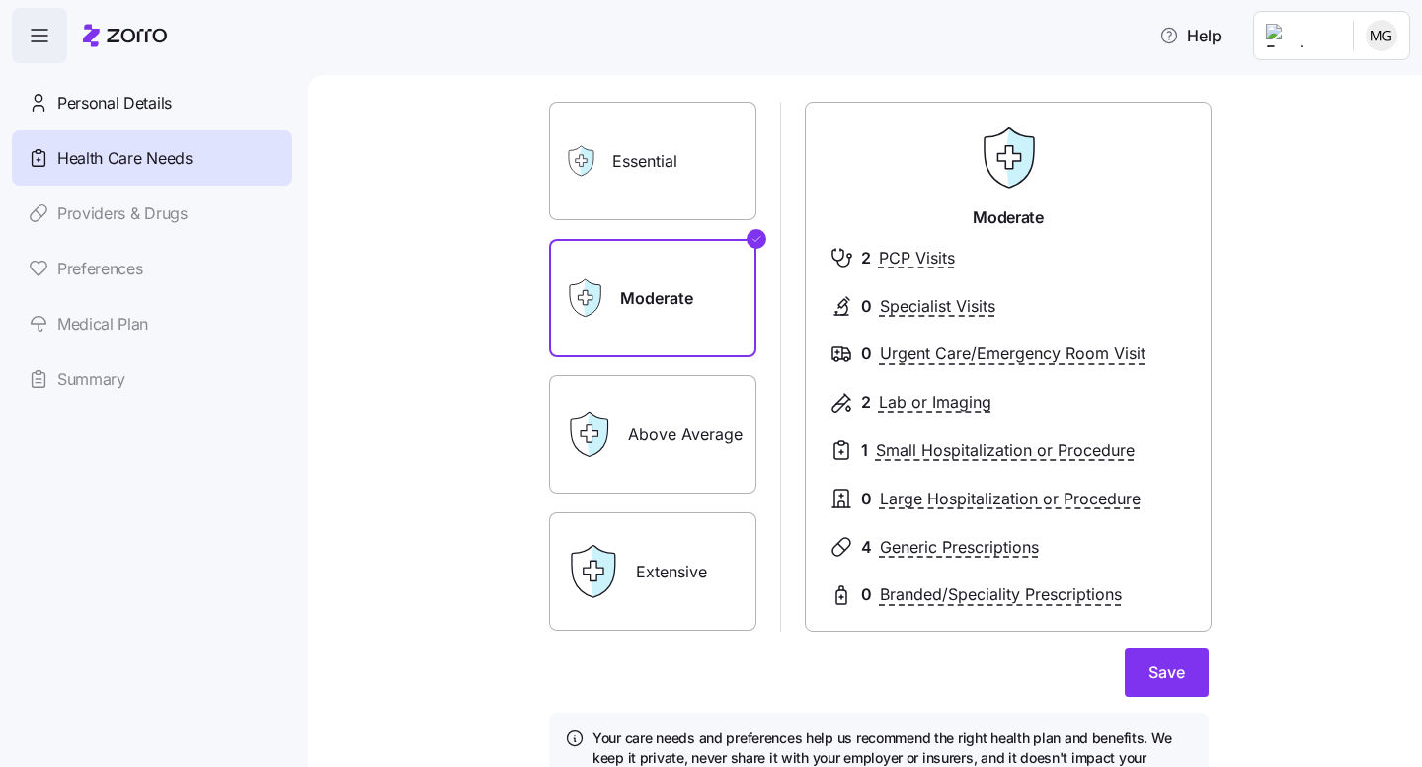
click at [672, 185] on label "Essential" at bounding box center [652, 161] width 207 height 118
click at [0, 0] on input "Essential" at bounding box center [0, 0] width 0 height 0
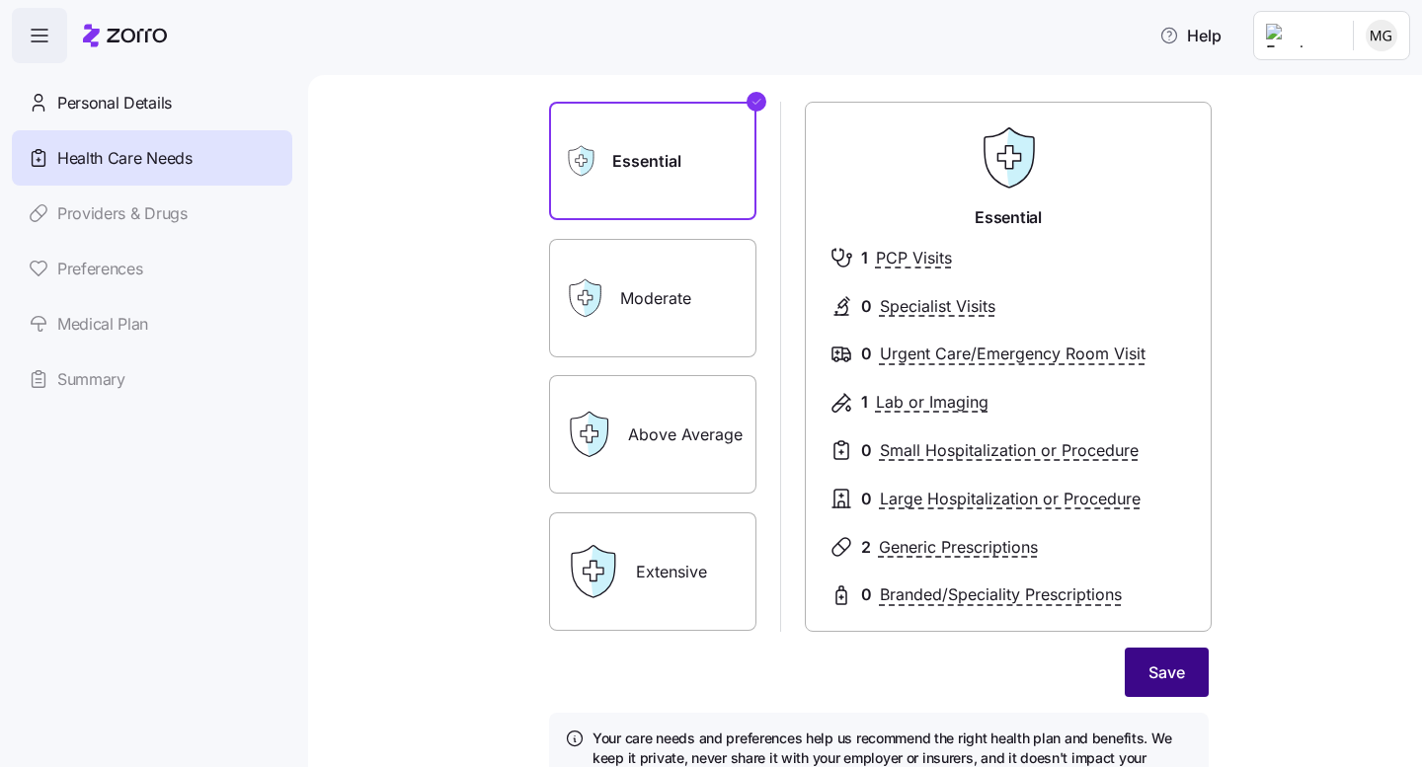
click at [1162, 676] on span "Save" at bounding box center [1166, 673] width 37 height 24
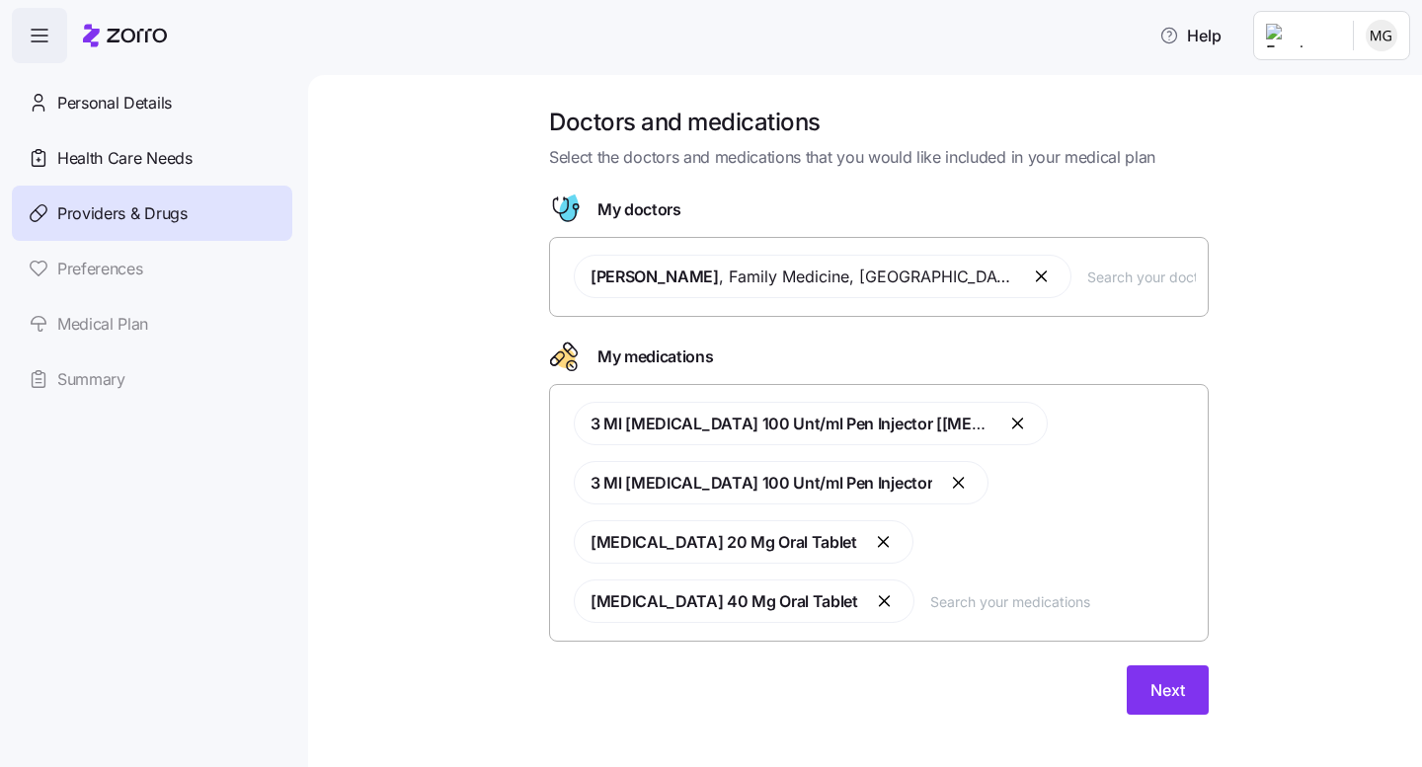
click at [930, 594] on input "text" at bounding box center [1063, 602] width 266 height 22
click at [1160, 666] on button "Next" at bounding box center [1168, 690] width 82 height 49
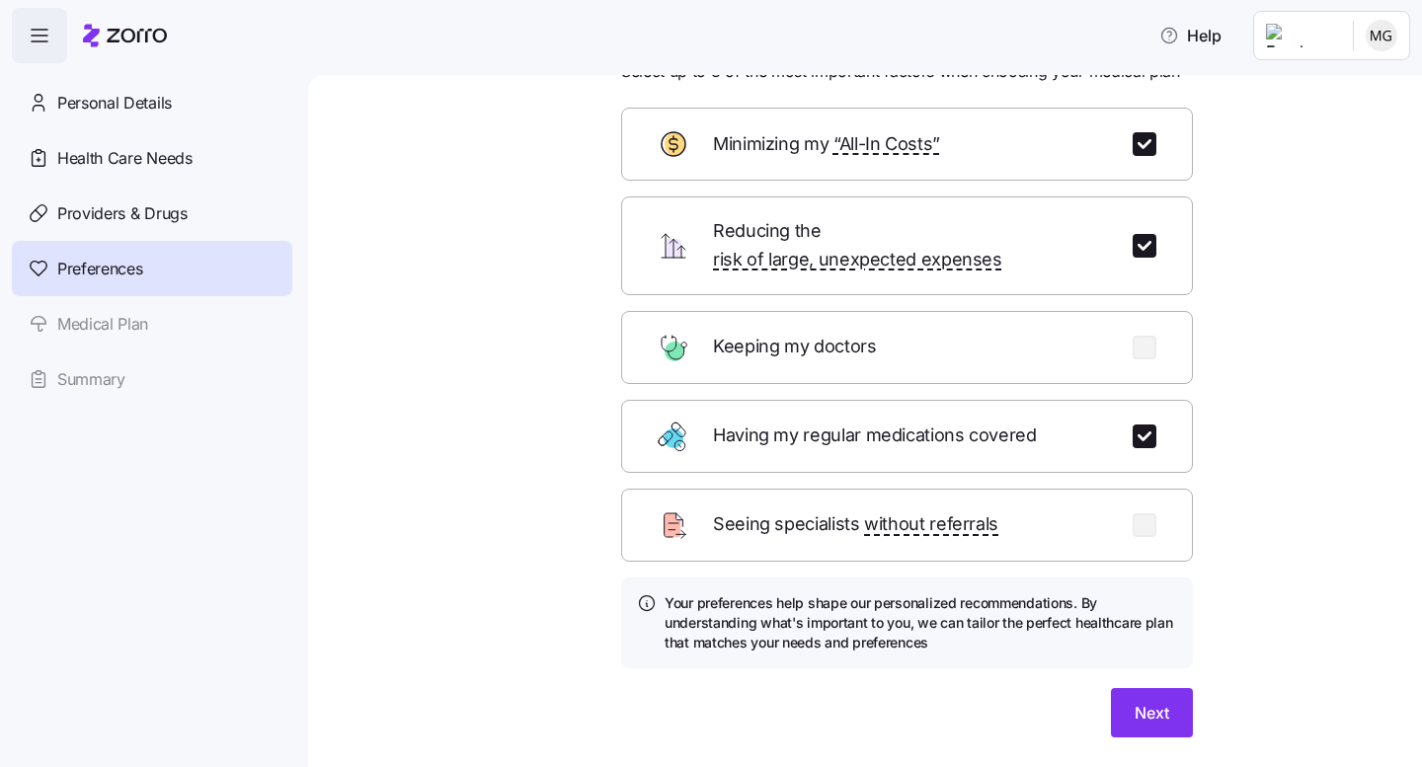
scroll to position [126, 0]
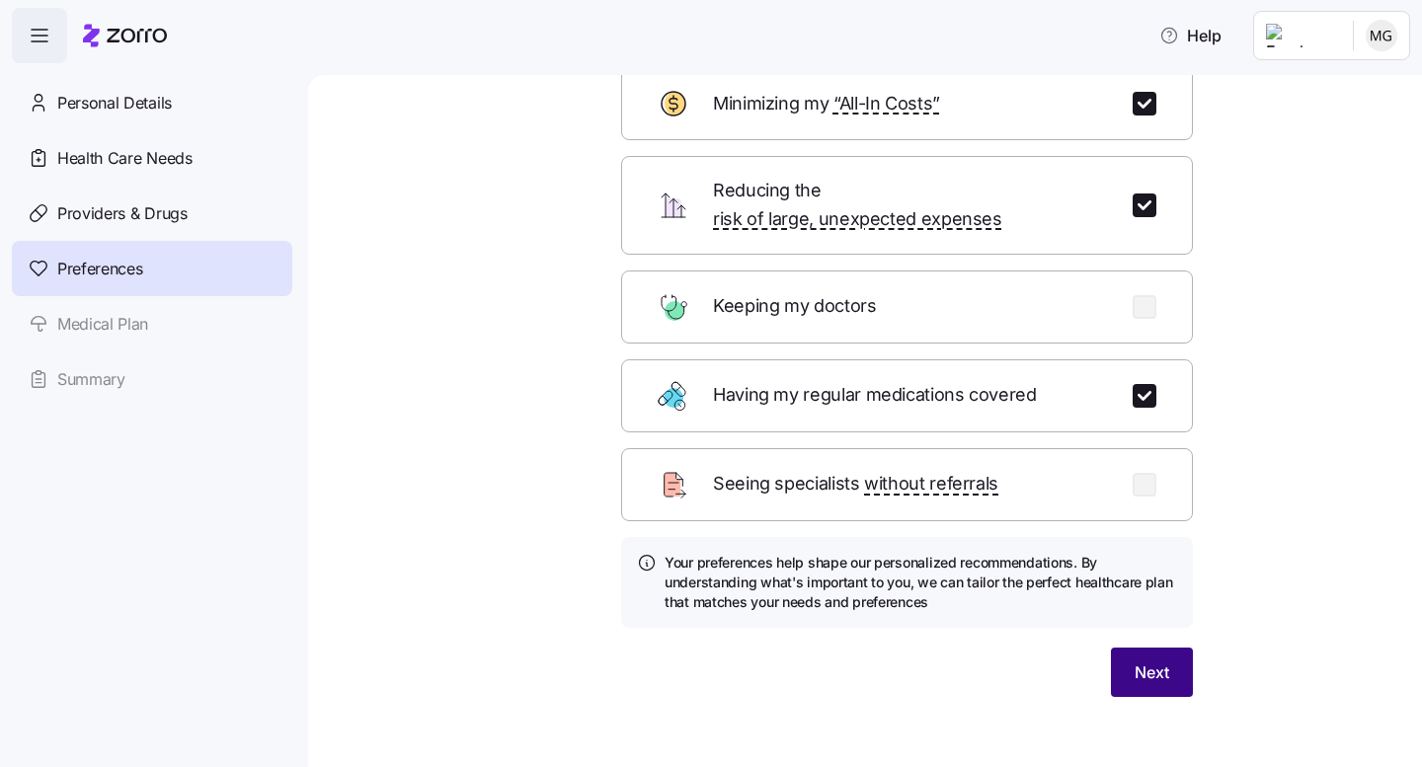
click at [1150, 661] on span "Next" at bounding box center [1152, 673] width 35 height 24
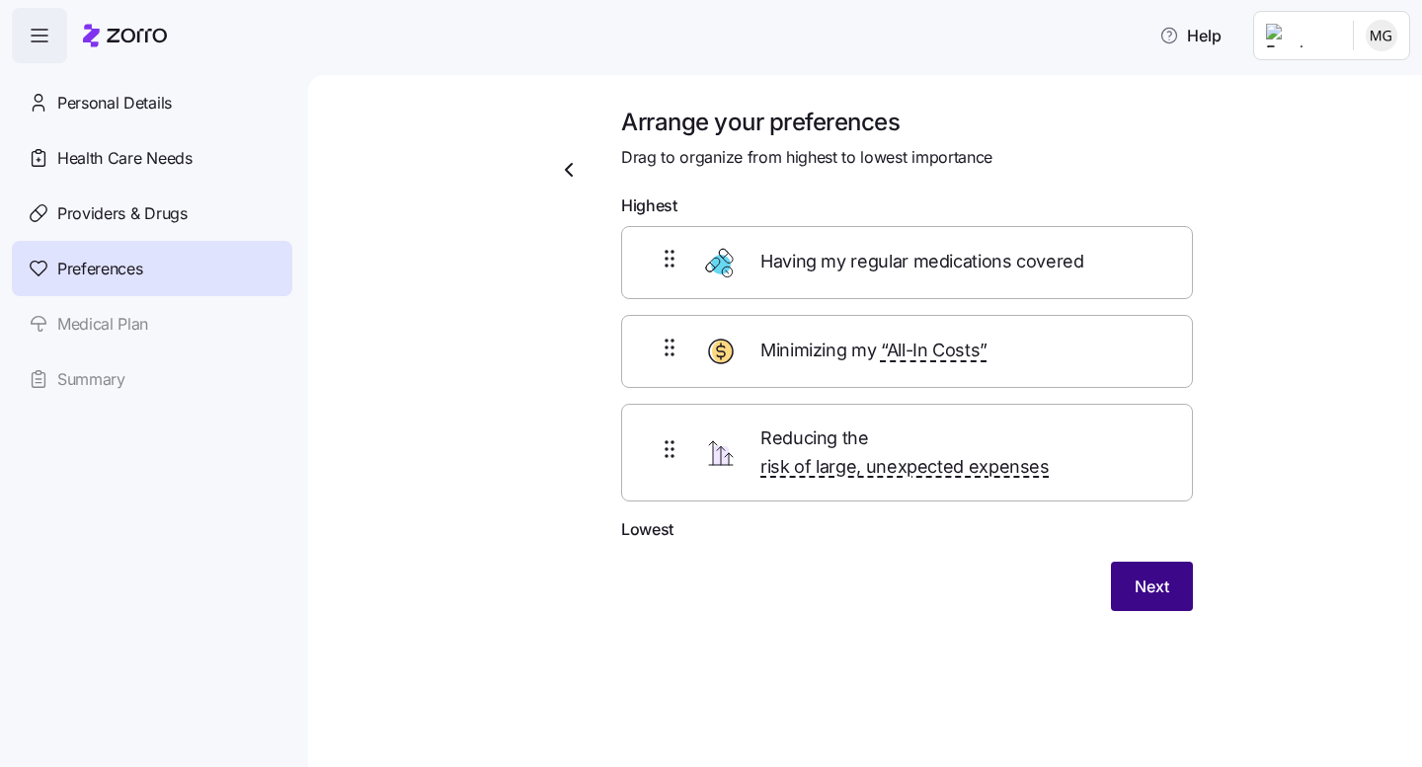
scroll to position [0, 0]
click at [1149, 575] on span "Next" at bounding box center [1152, 587] width 35 height 24
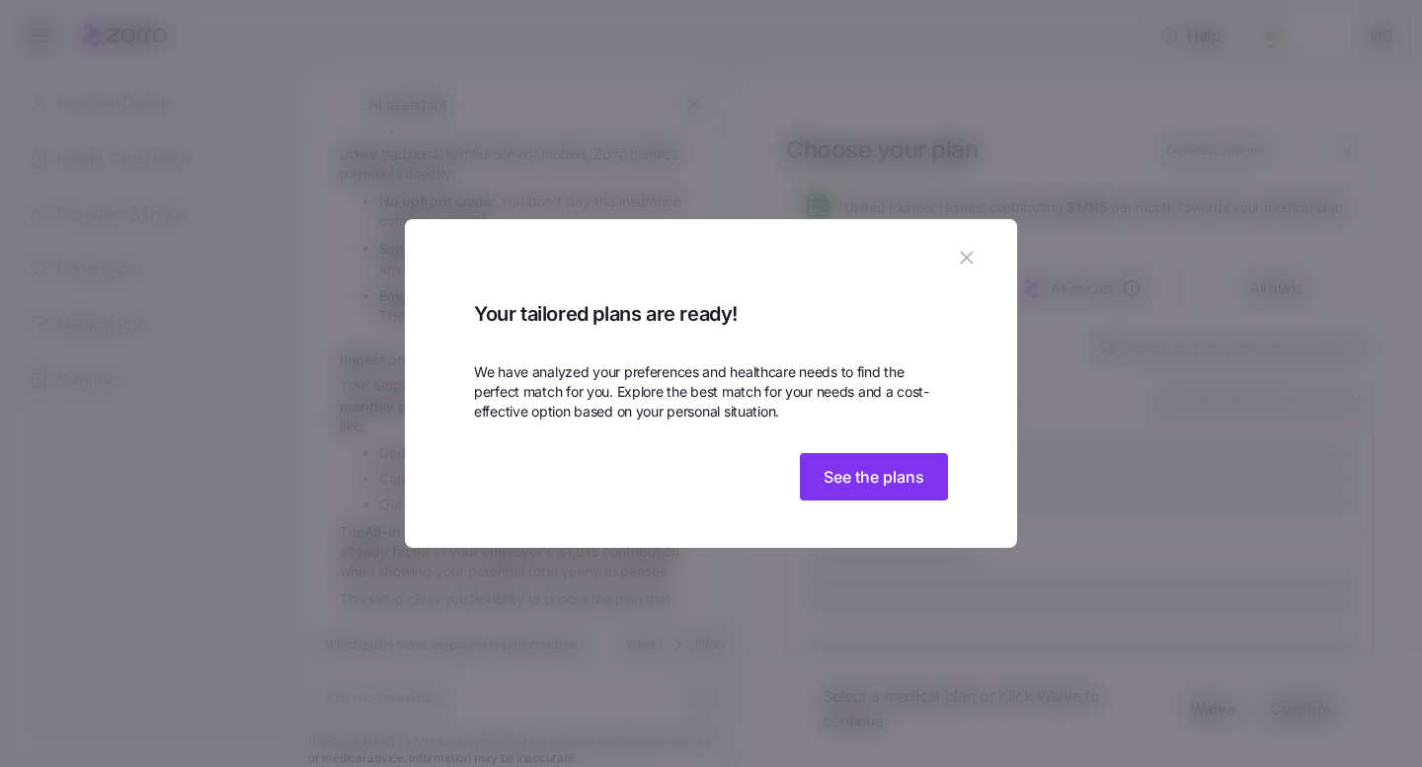
scroll to position [568, 0]
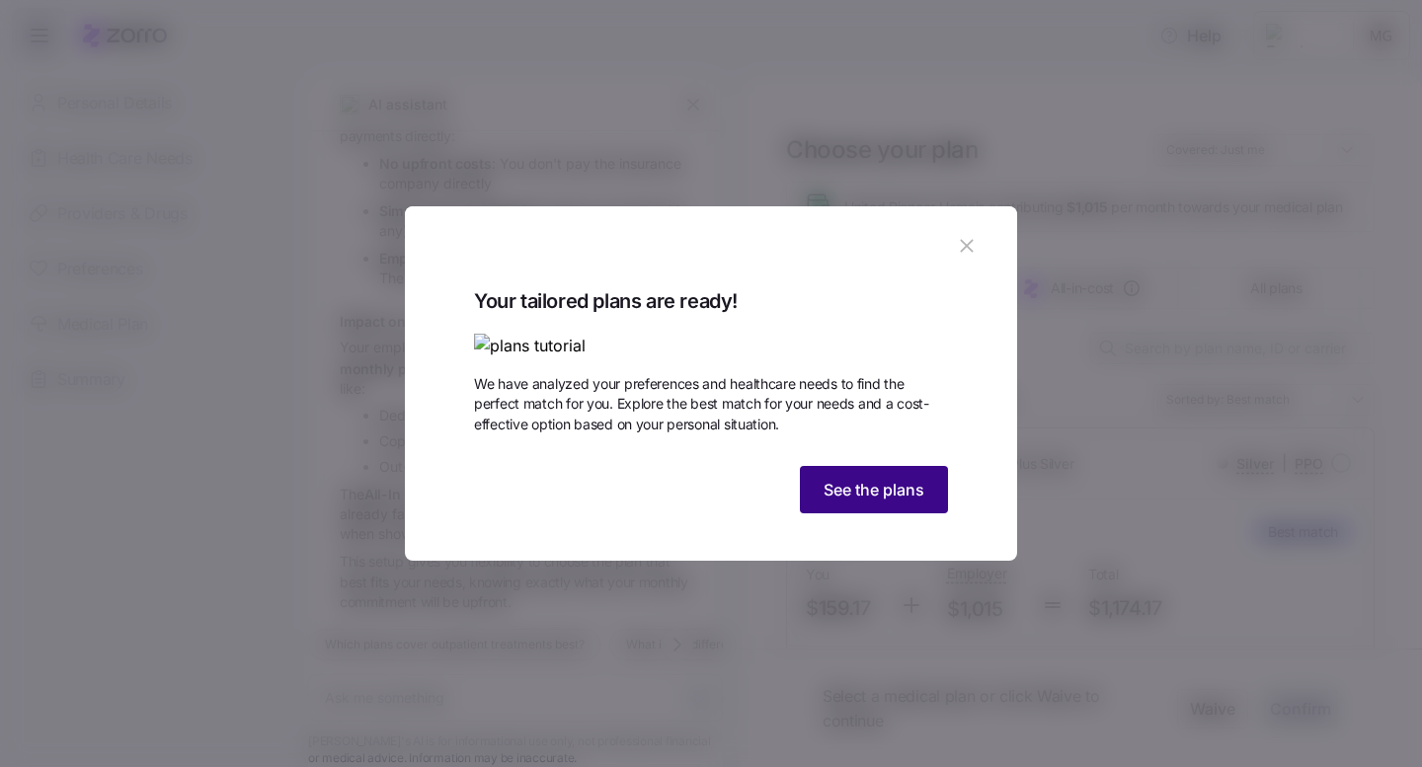
click at [871, 502] on span "See the plans" at bounding box center [874, 490] width 101 height 24
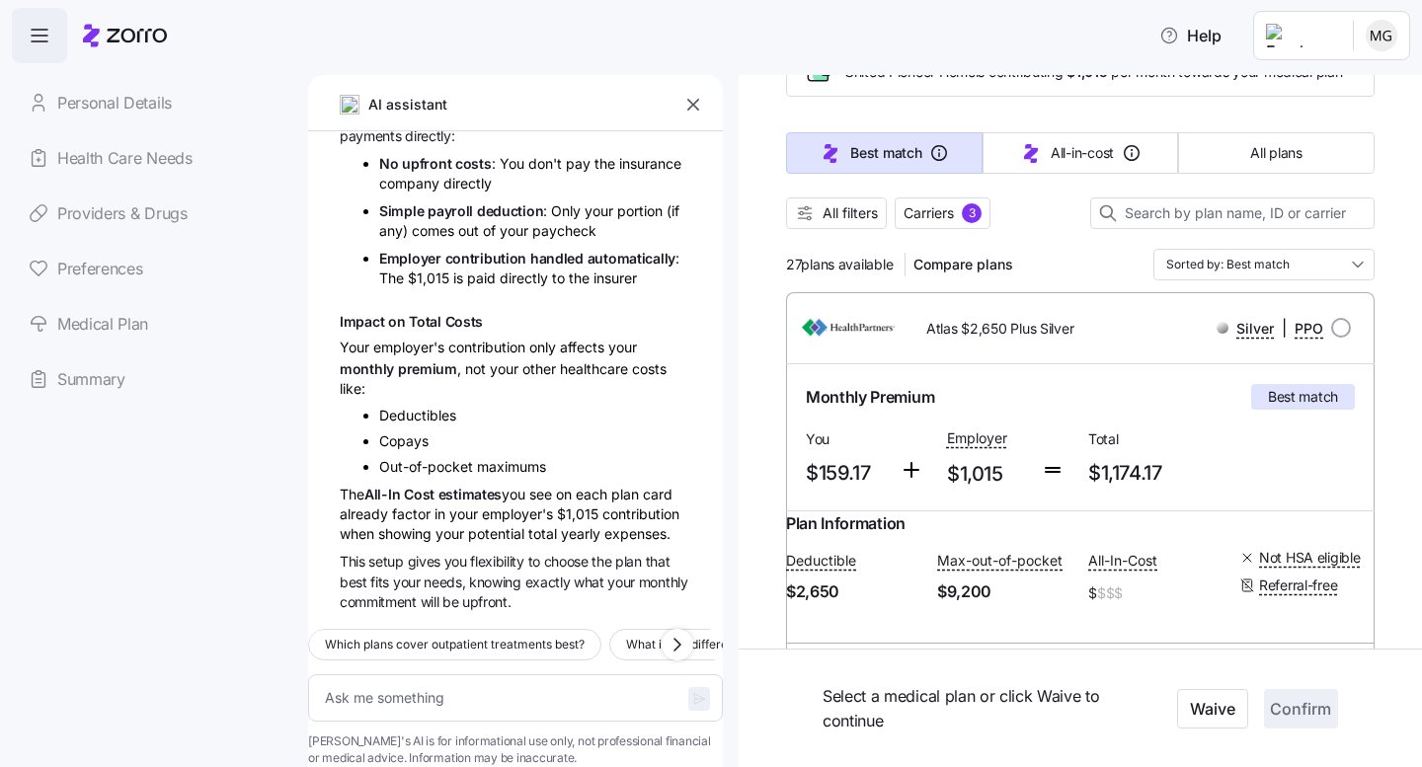
scroll to position [142, 0]
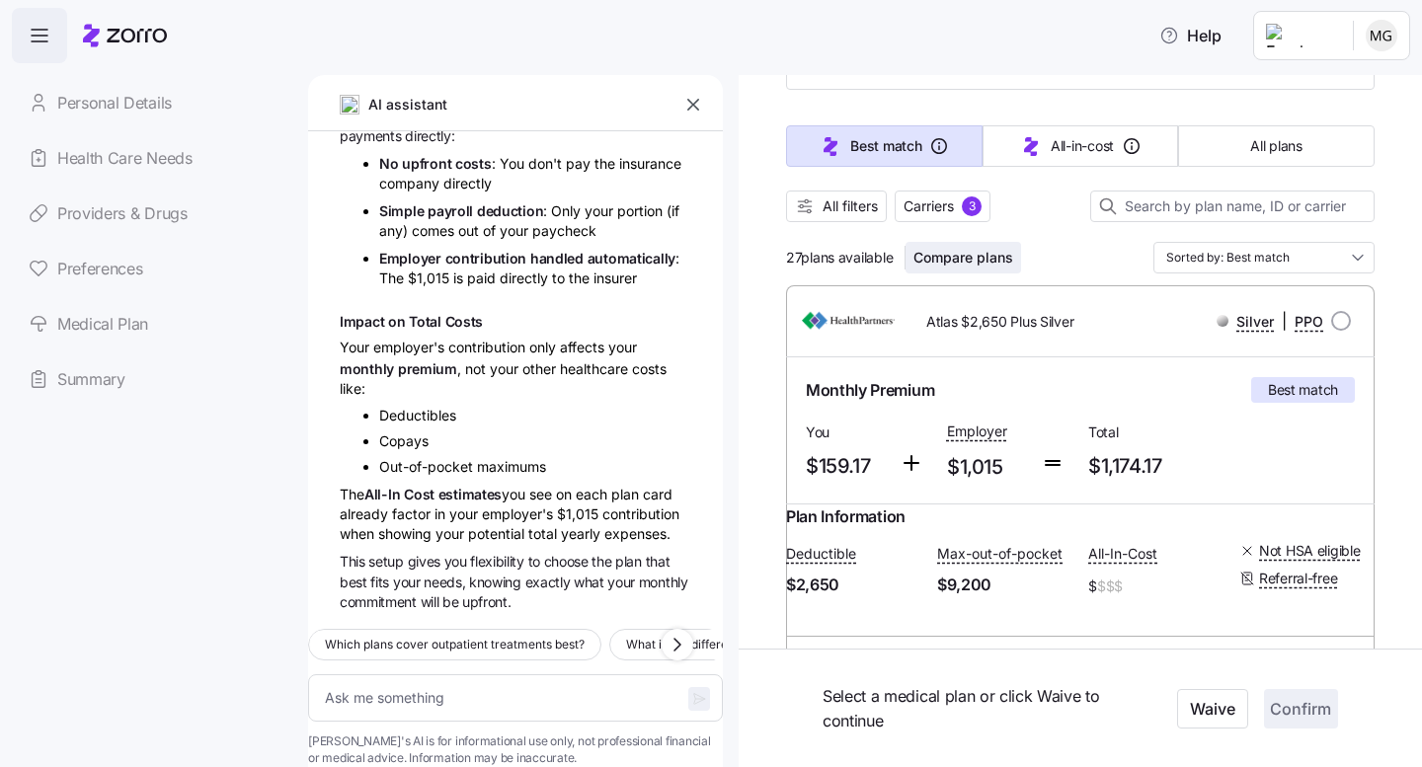
click at [981, 265] on span "Compare plans" at bounding box center [963, 258] width 100 height 20
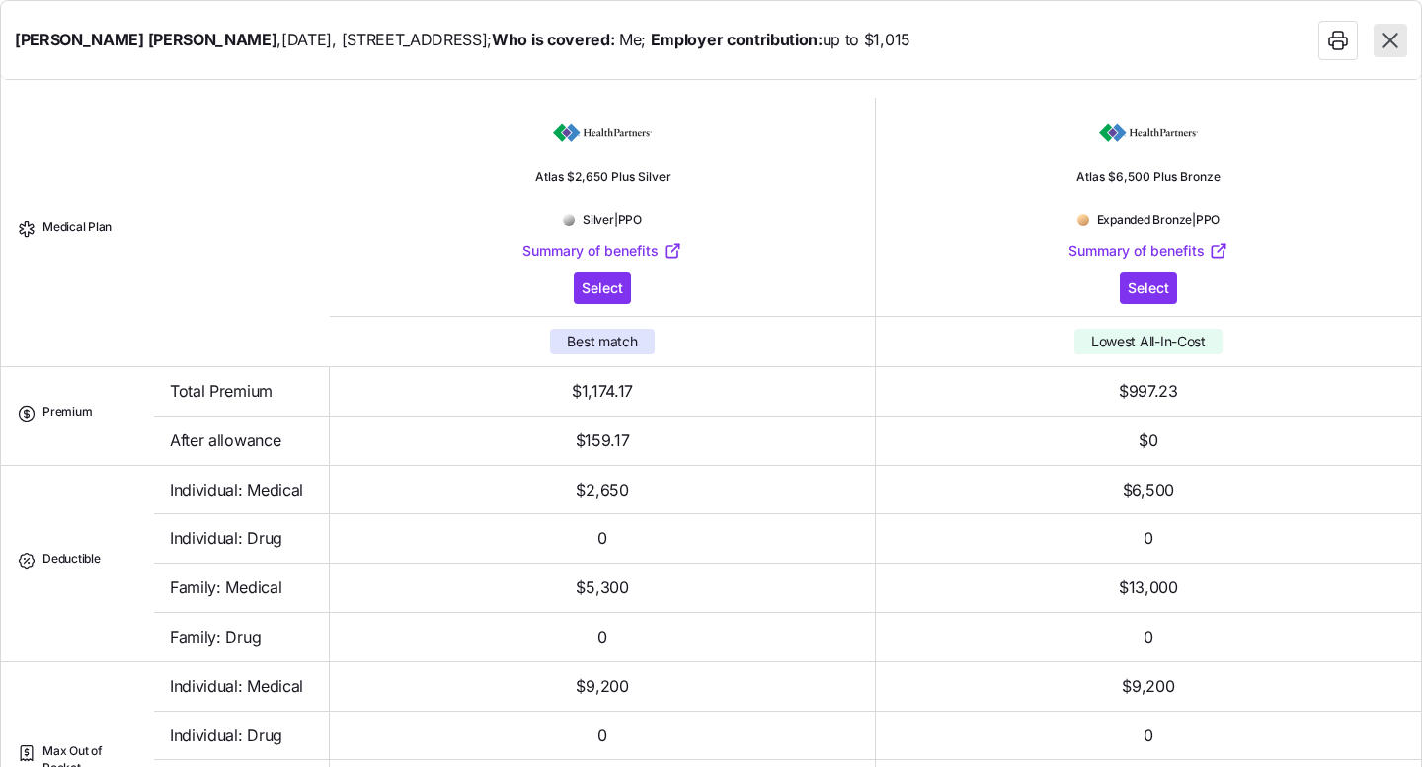
scroll to position [0, 0]
click at [582, 290] on span "Select" at bounding box center [602, 290] width 41 height 20
type textarea "x"
radio input "true"
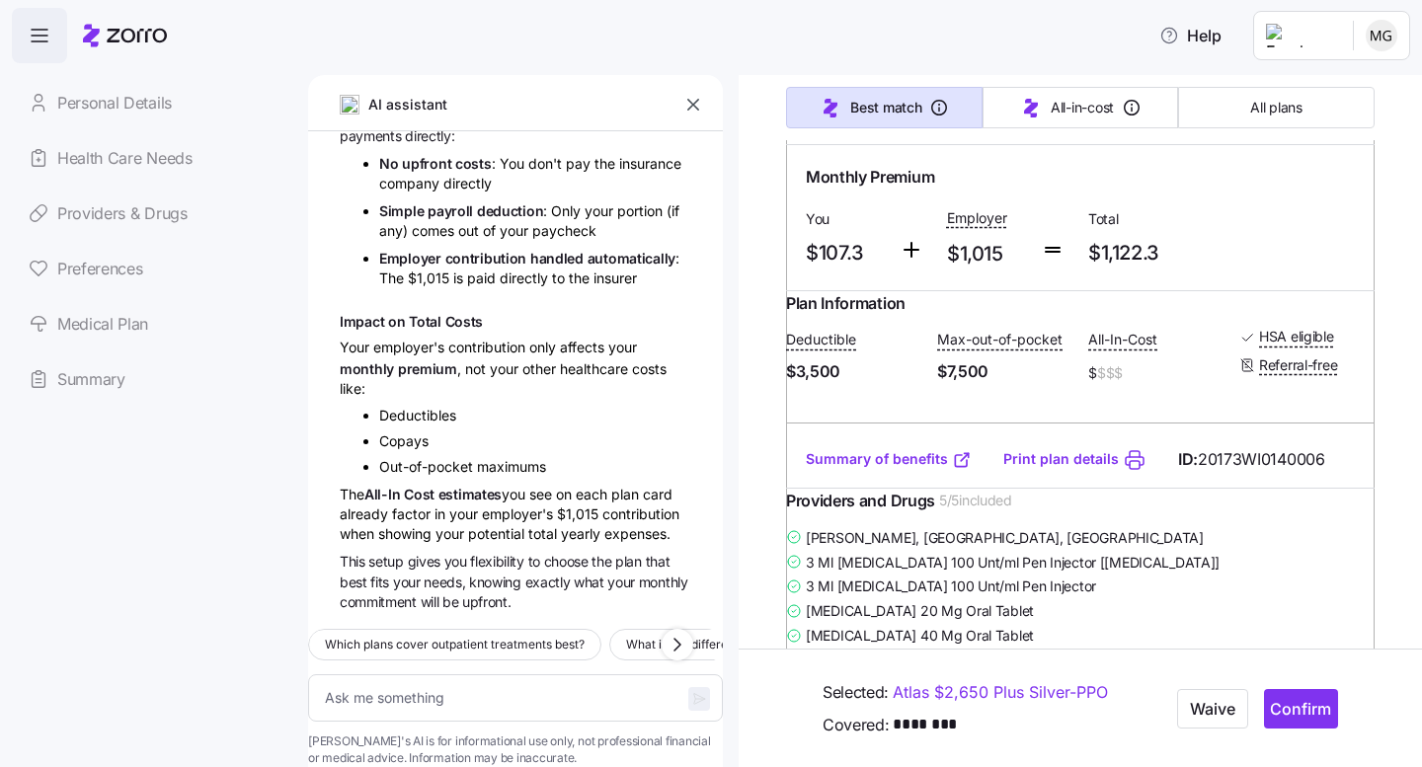
scroll to position [1016, 0]
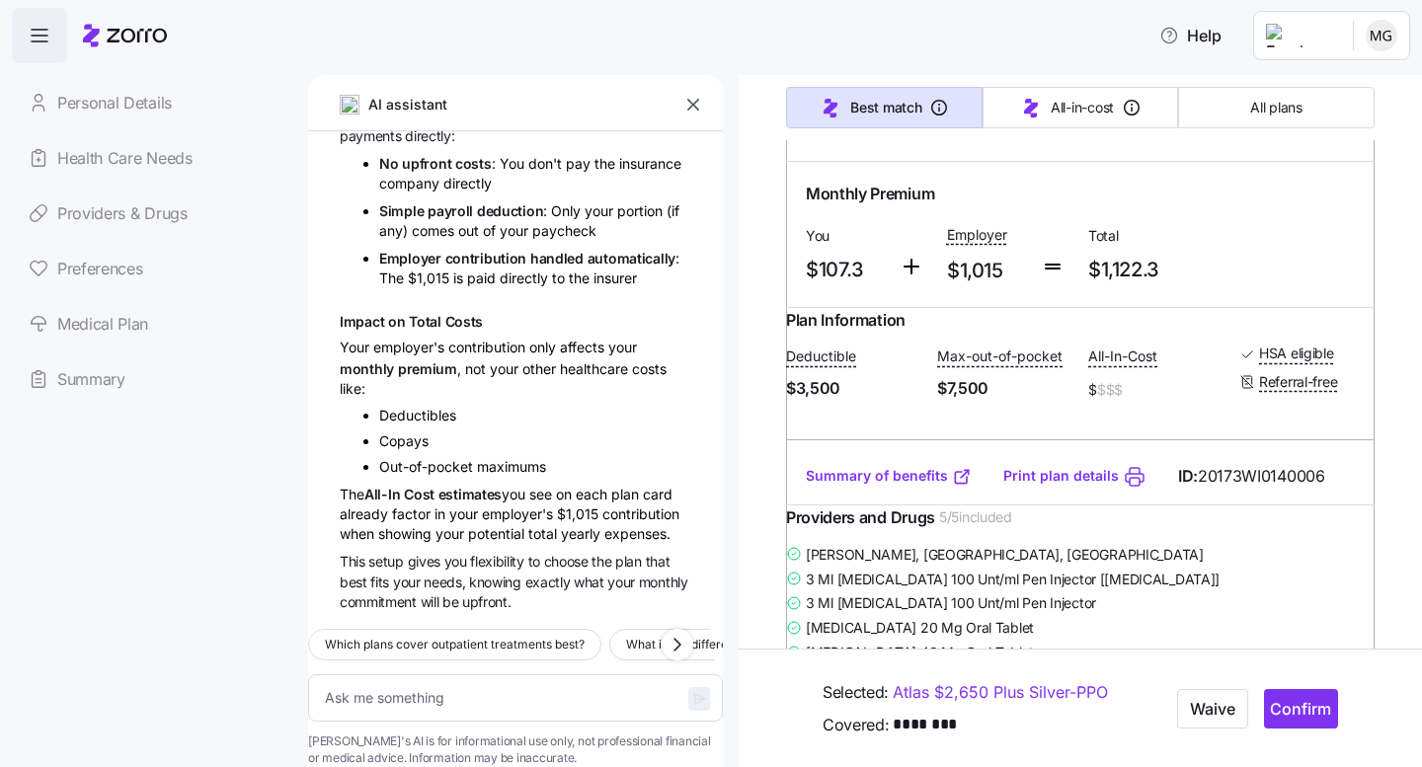
click at [101, 206] on link "Providers & Drugs" at bounding box center [152, 213] width 280 height 55
type textarea "x"
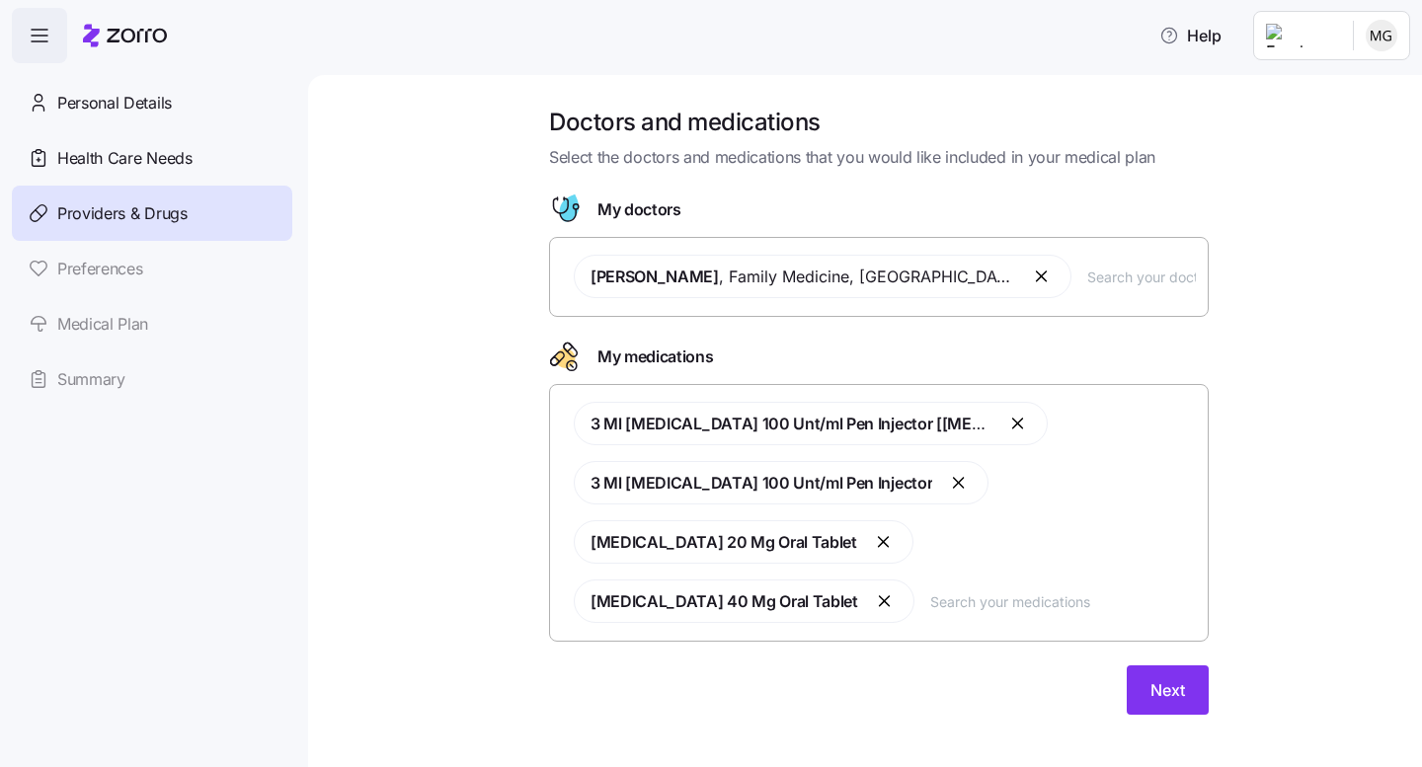
click at [930, 591] on input "text" at bounding box center [1063, 602] width 266 height 22
type input "amlodipine"
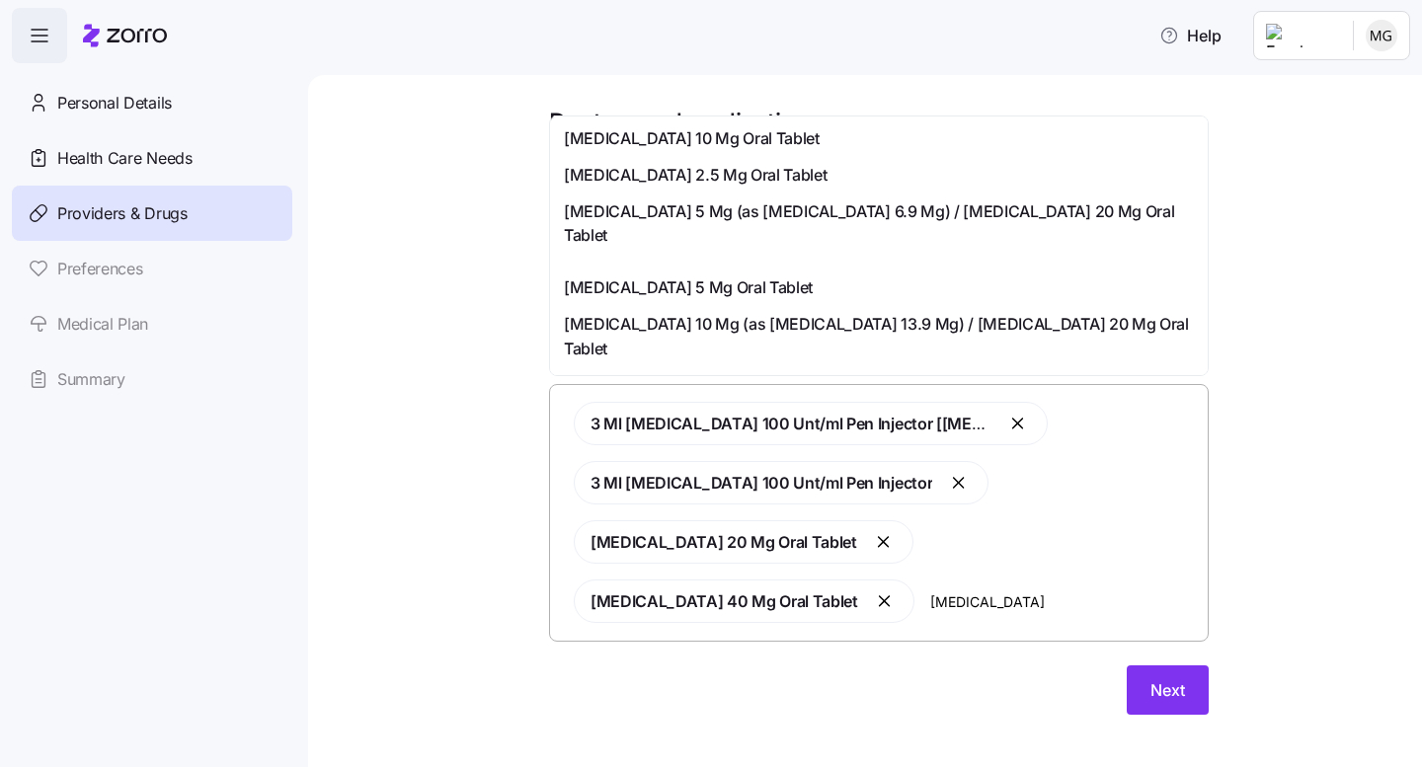
click at [665, 131] on span "Amlodipine 10 Mg Oral Tablet" at bounding box center [692, 138] width 256 height 25
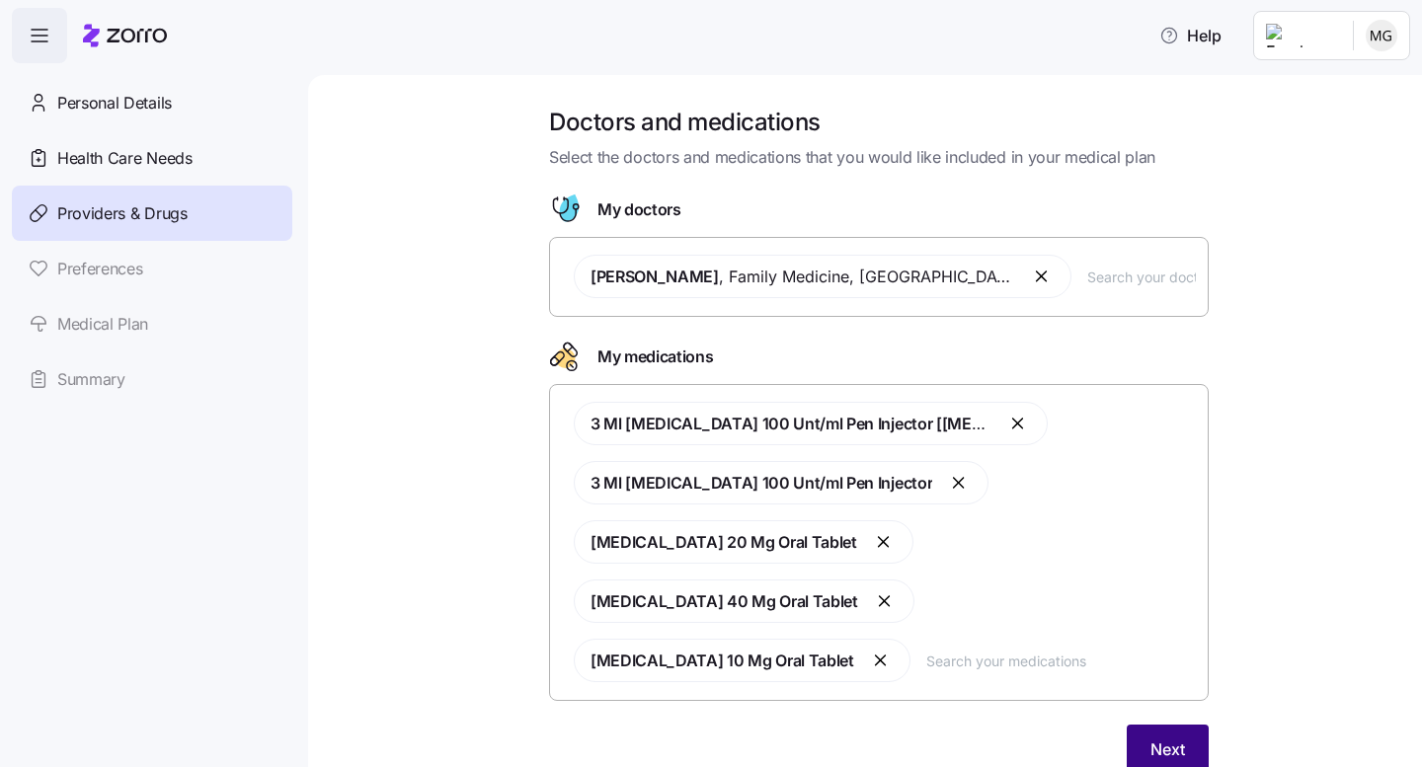
click at [1177, 738] on span "Next" at bounding box center [1167, 750] width 35 height 24
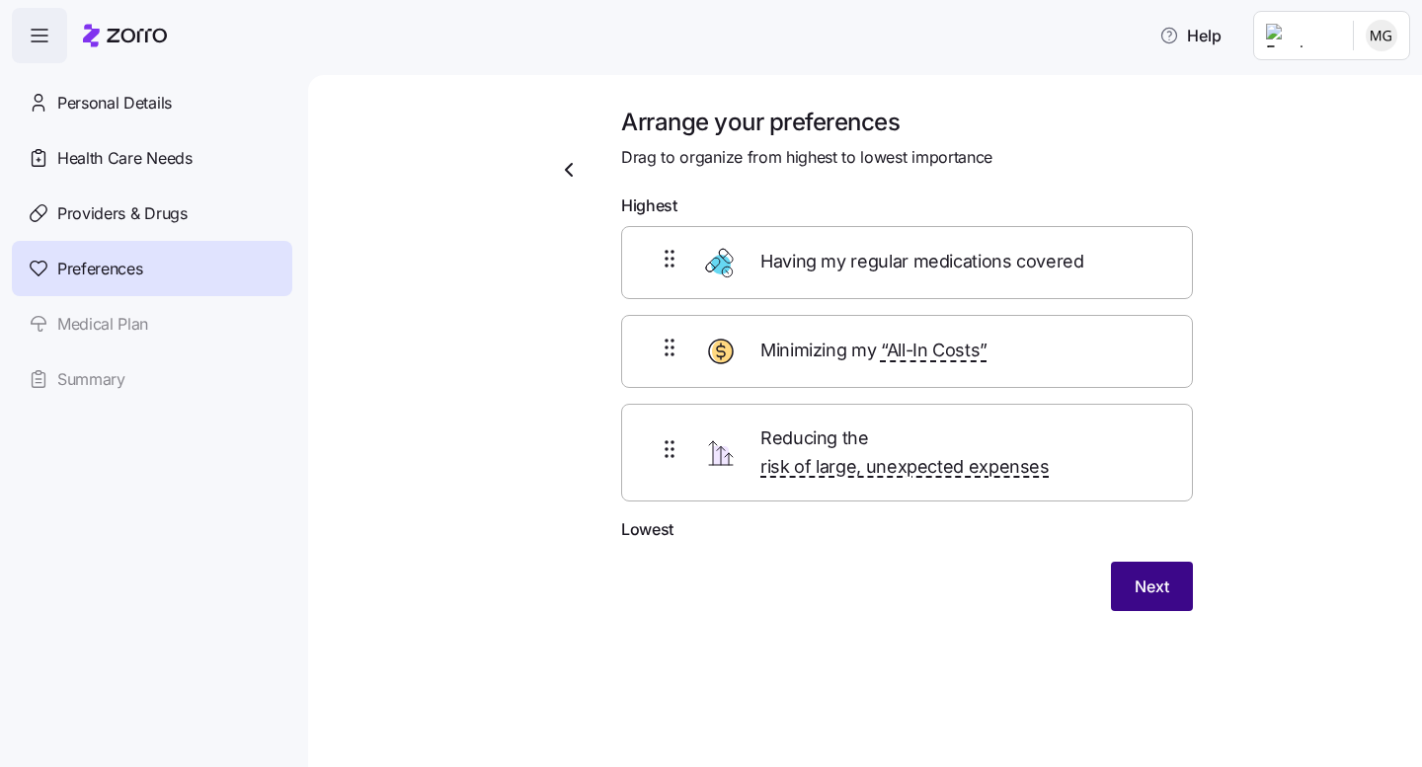
click at [1159, 575] on span "Next" at bounding box center [1152, 587] width 35 height 24
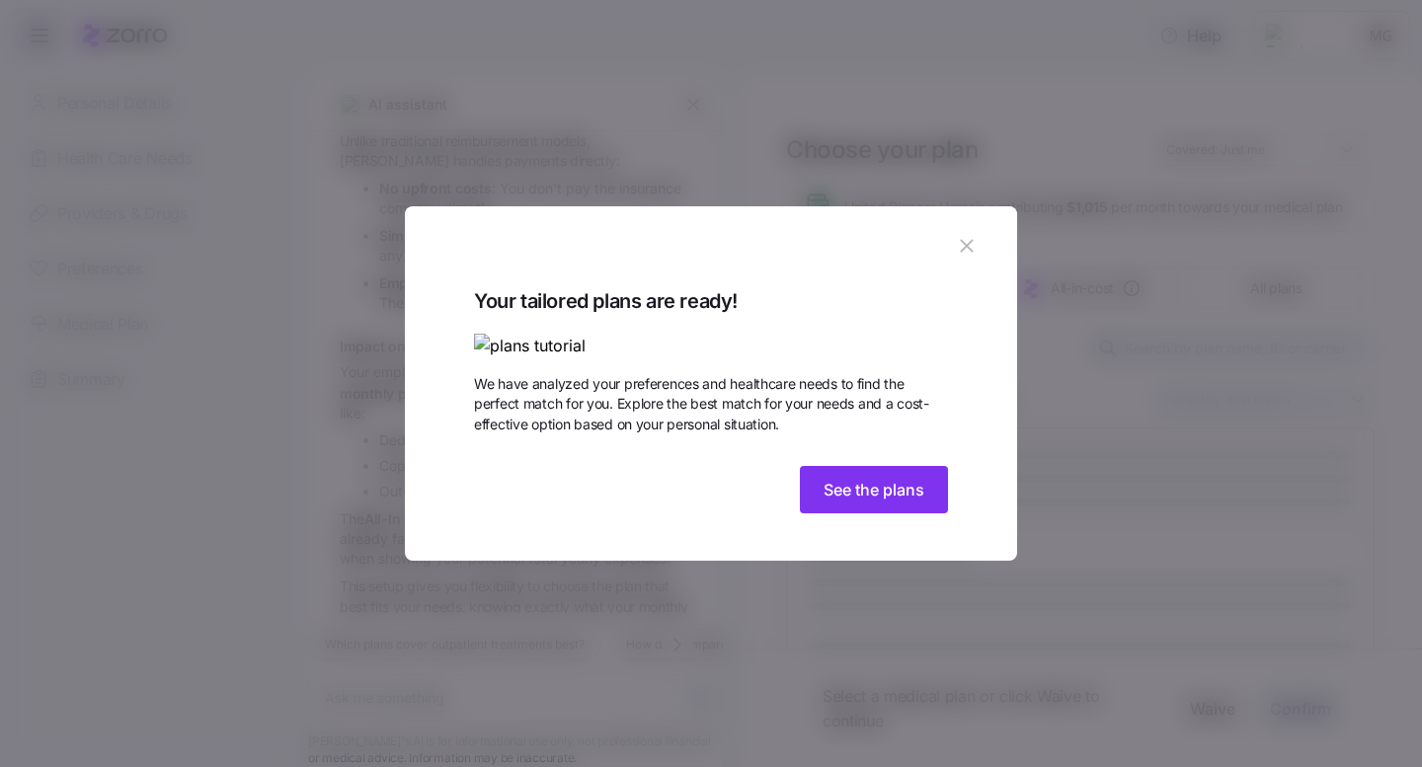
scroll to position [568, 0]
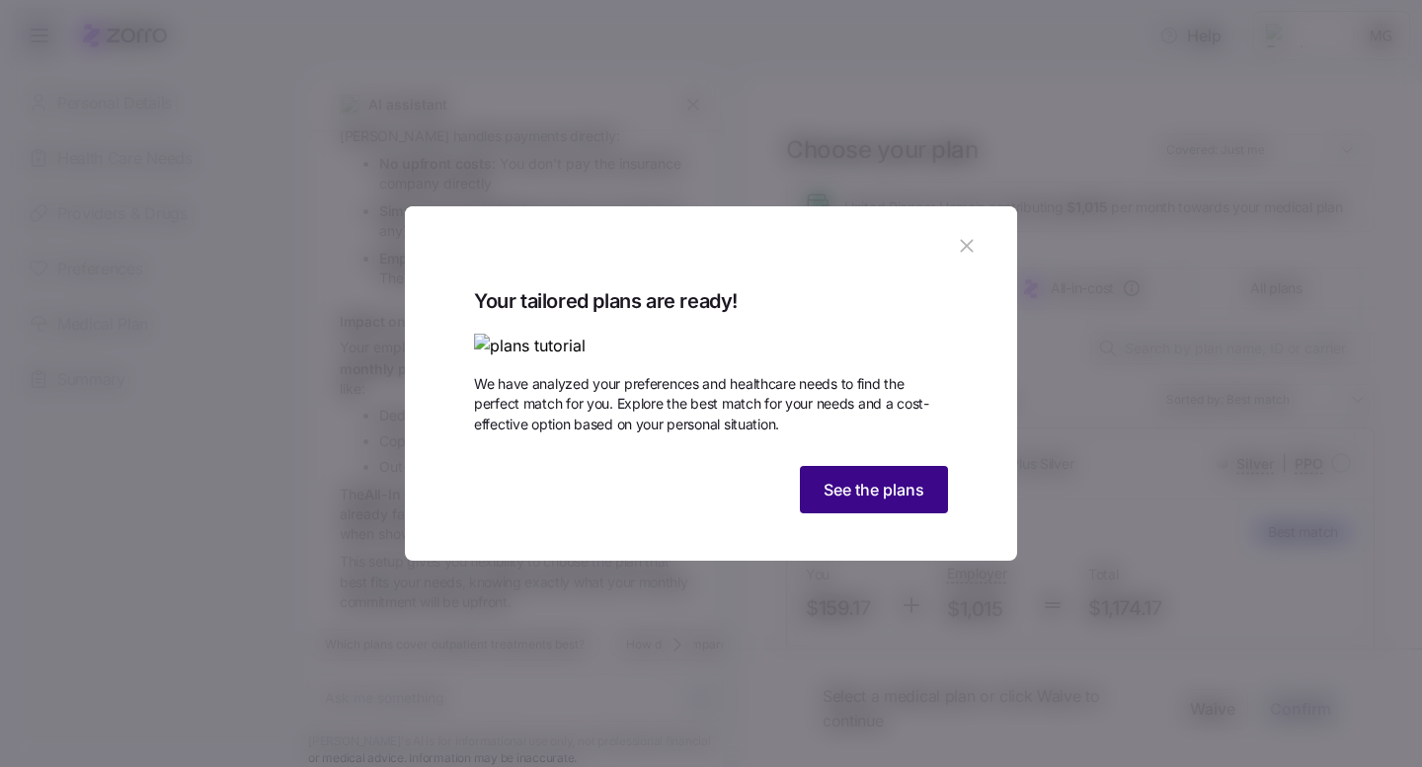
click at [886, 502] on span "See the plans" at bounding box center [874, 490] width 101 height 24
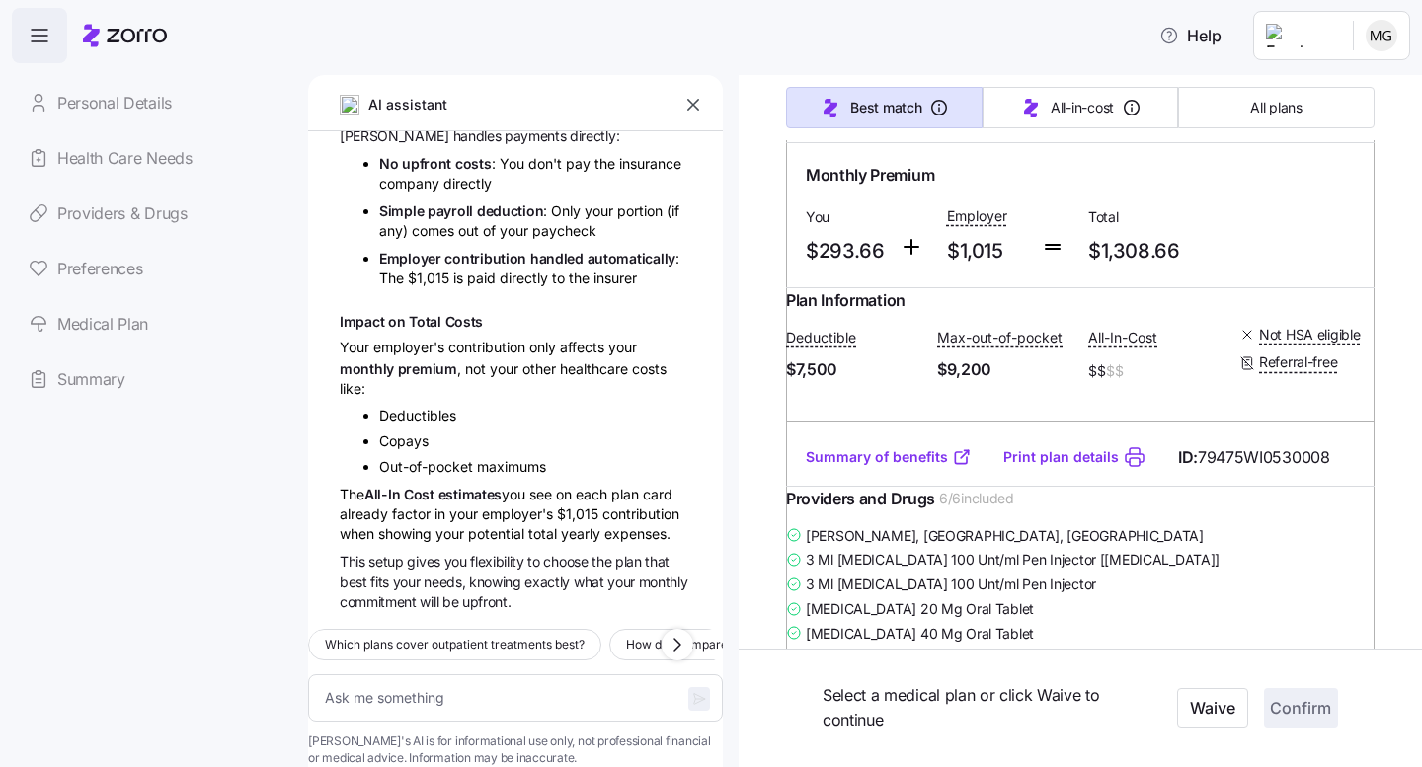
scroll to position [8911, 0]
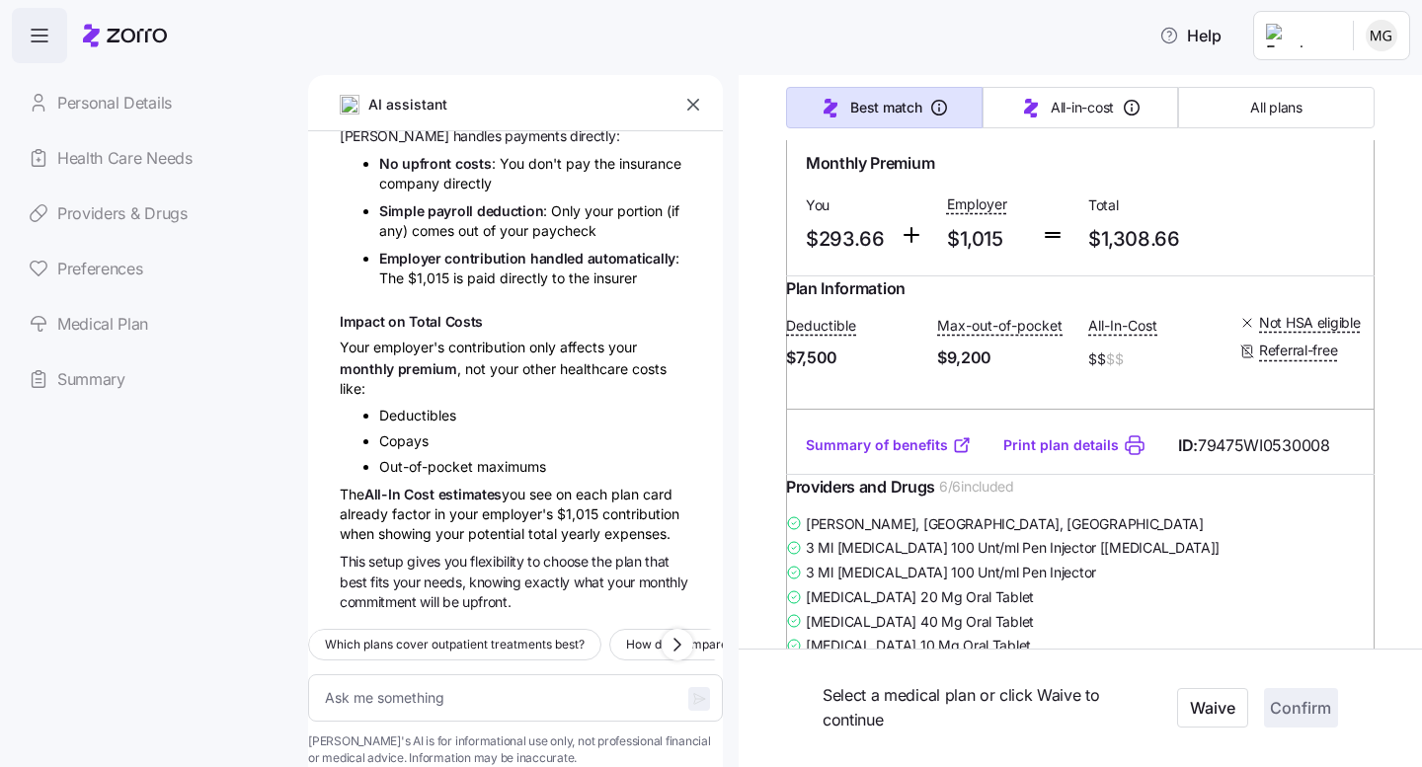
click at [149, 208] on link "Providers & Drugs" at bounding box center [152, 213] width 280 height 55
type textarea "x"
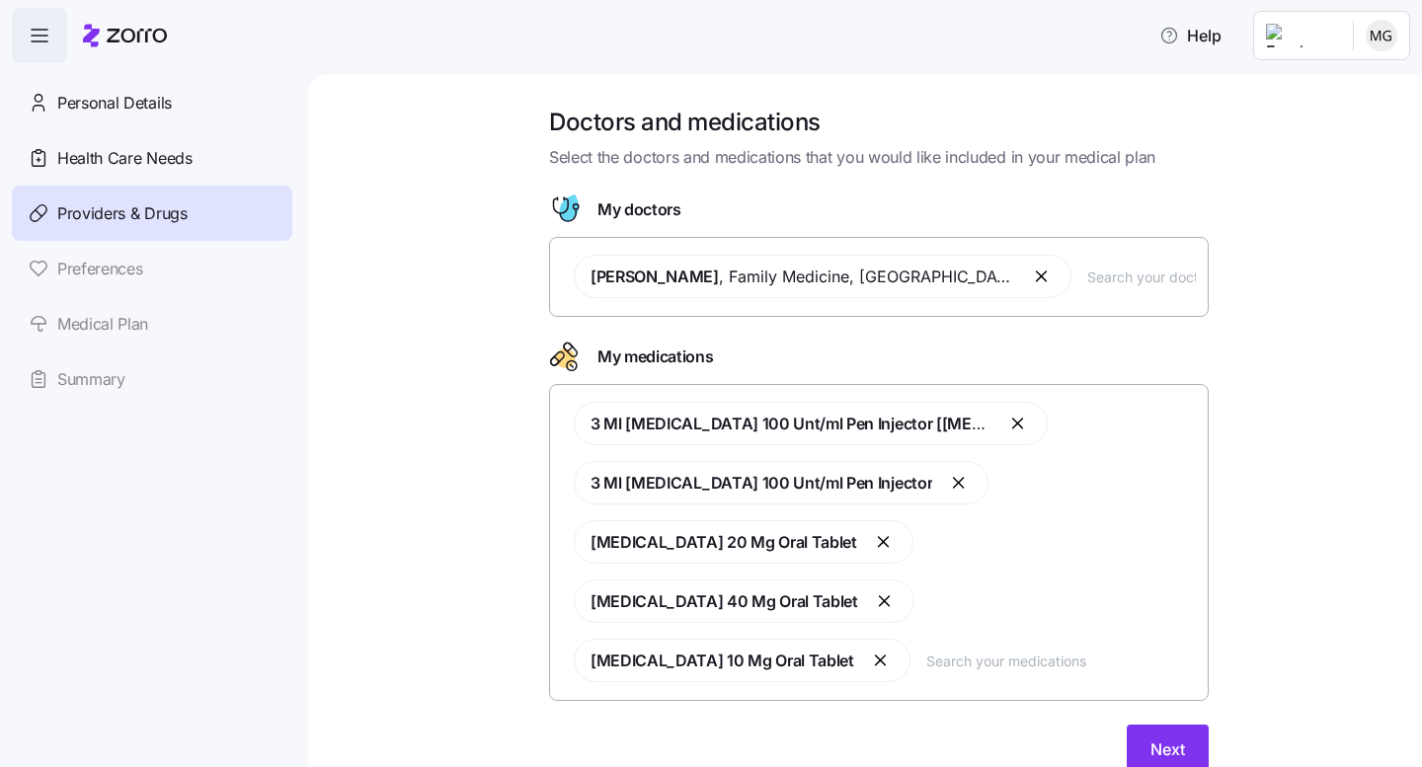
scroll to position [19, 0]
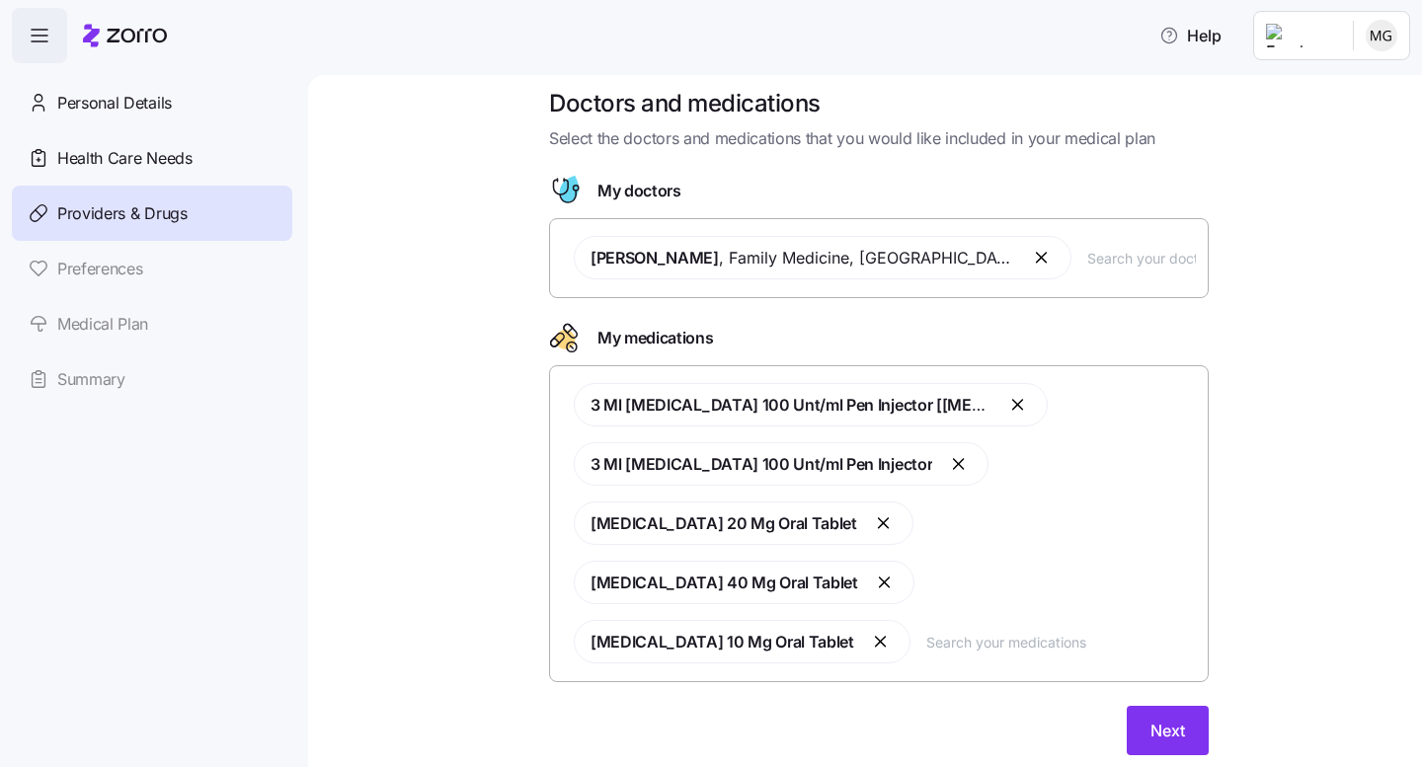
click at [929, 631] on input "text" at bounding box center [1061, 642] width 270 height 22
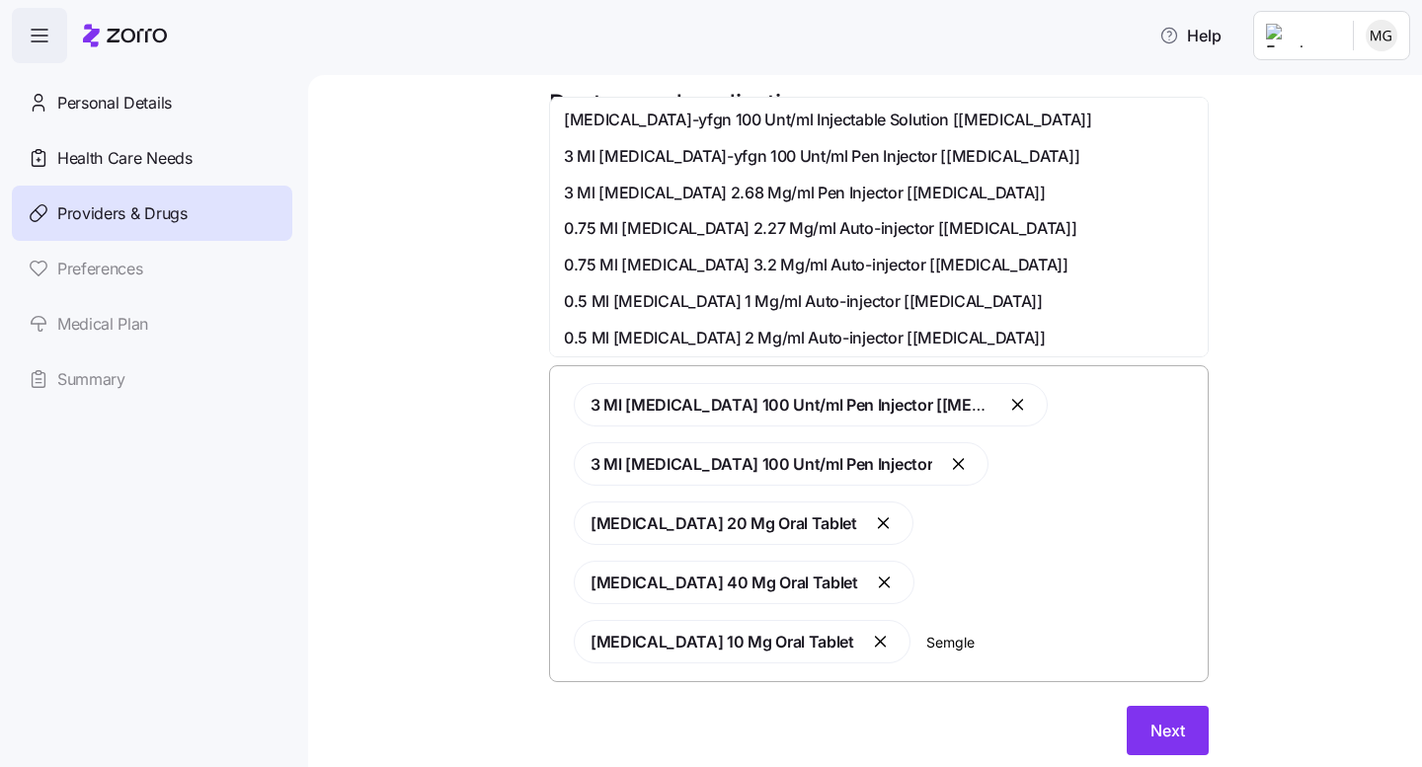
type input "Semglee"
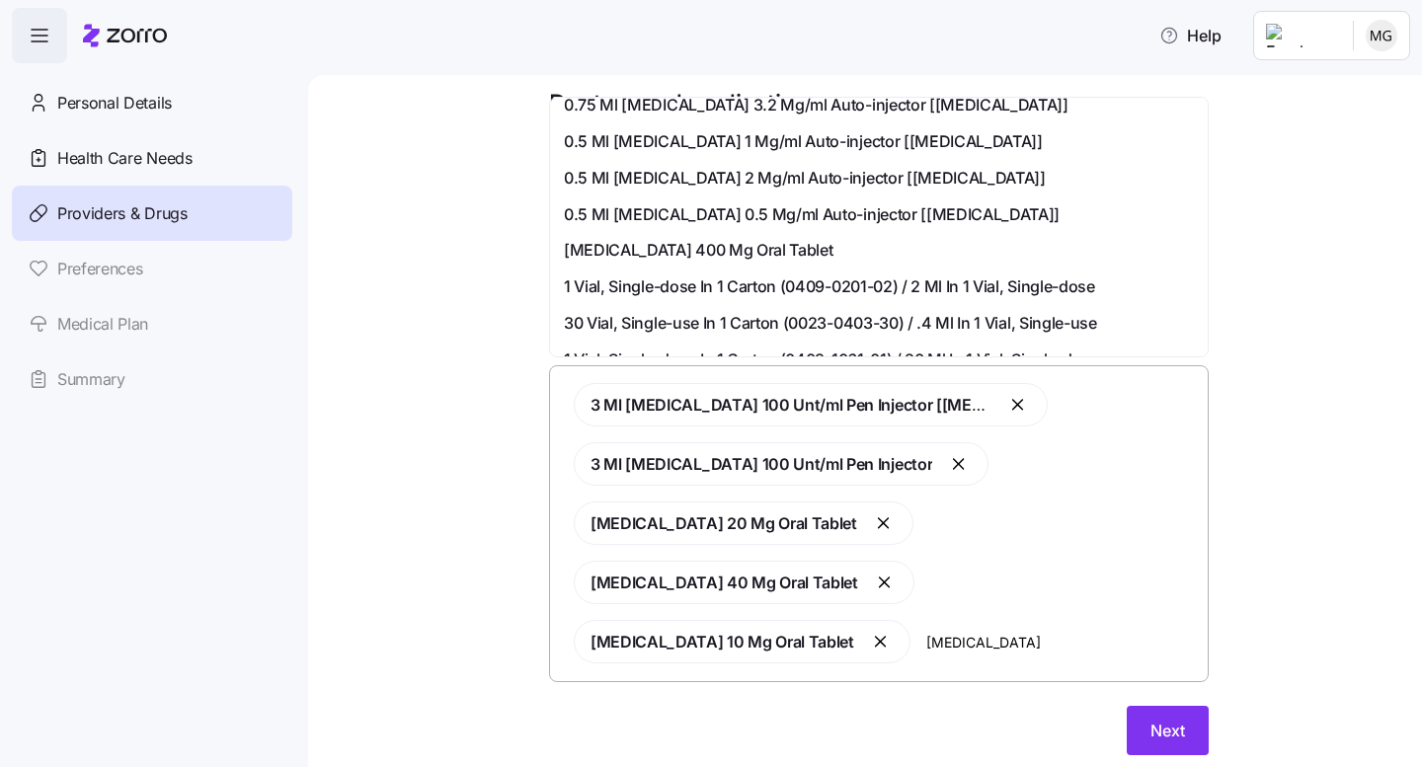
scroll to position [0, 0]
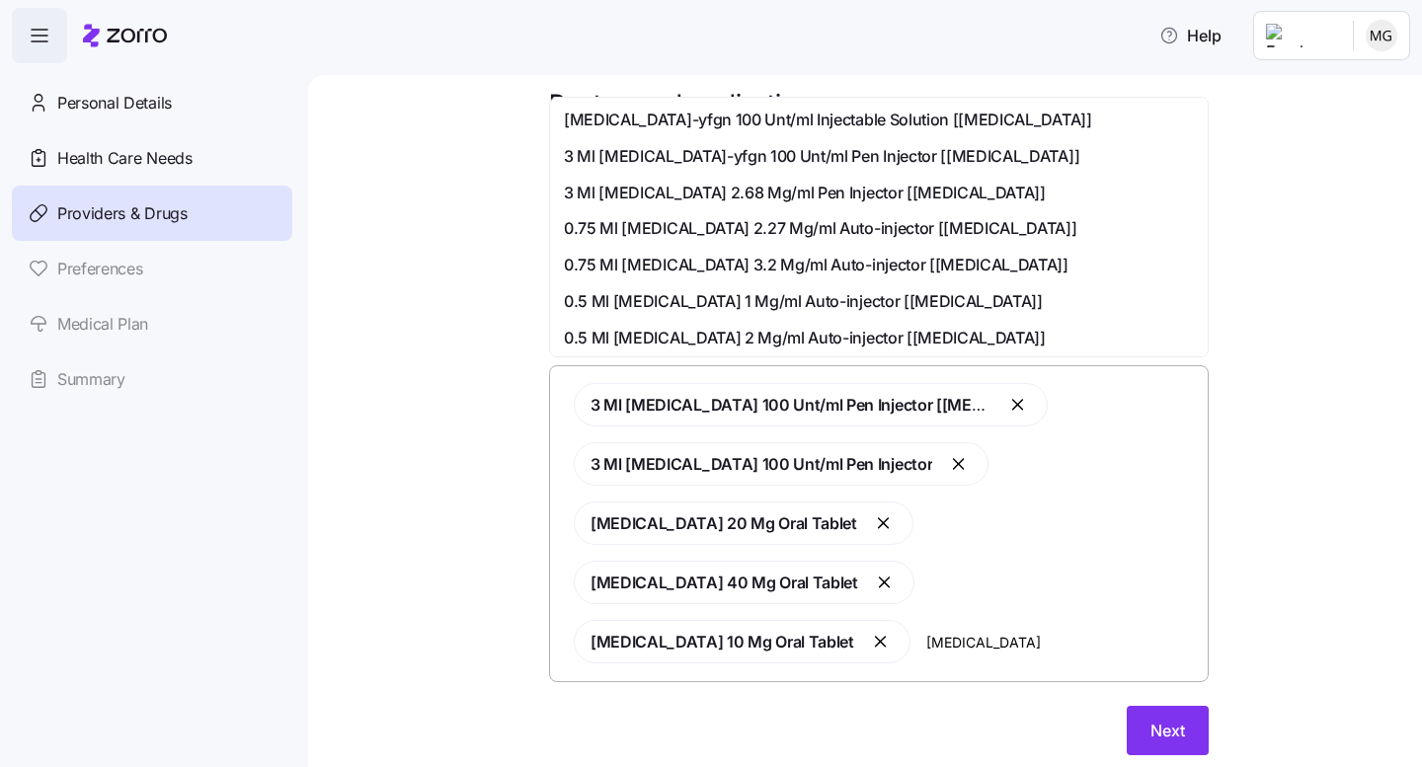
click at [818, 155] on span "3 Ml Insulin Glargine-yfgn 100 Unt/ml Pen Injector [semglee]" at bounding box center [821, 156] width 515 height 25
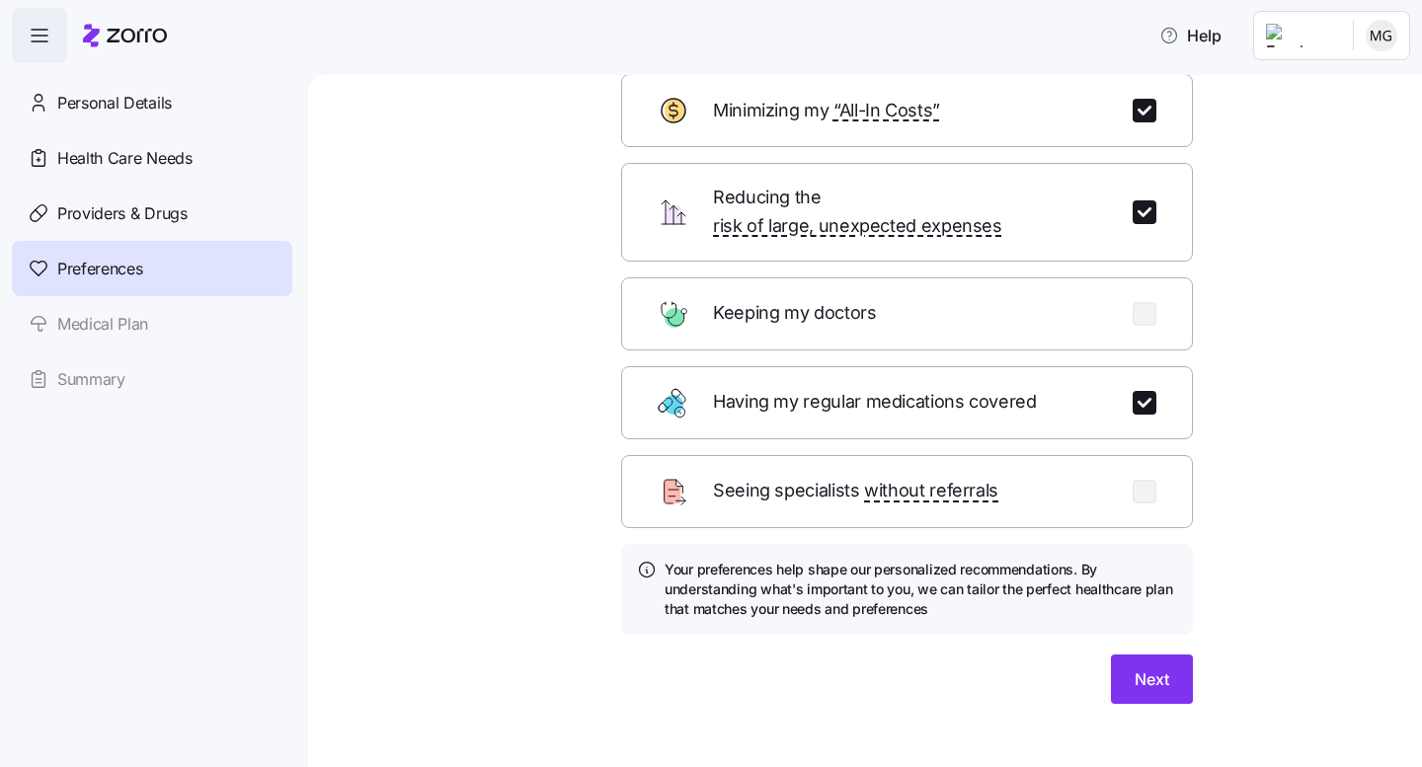
scroll to position [126, 0]
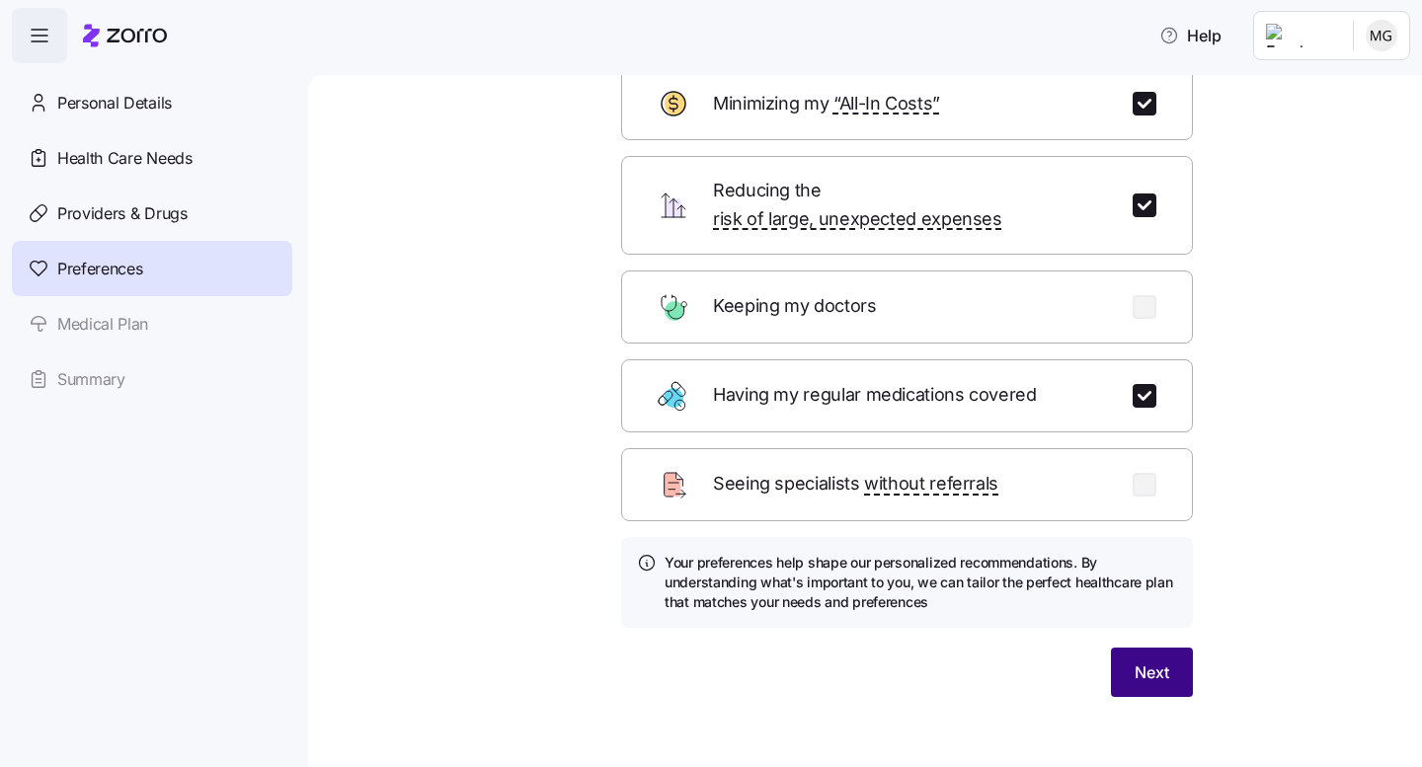
click at [1156, 648] on button "Next" at bounding box center [1152, 672] width 82 height 49
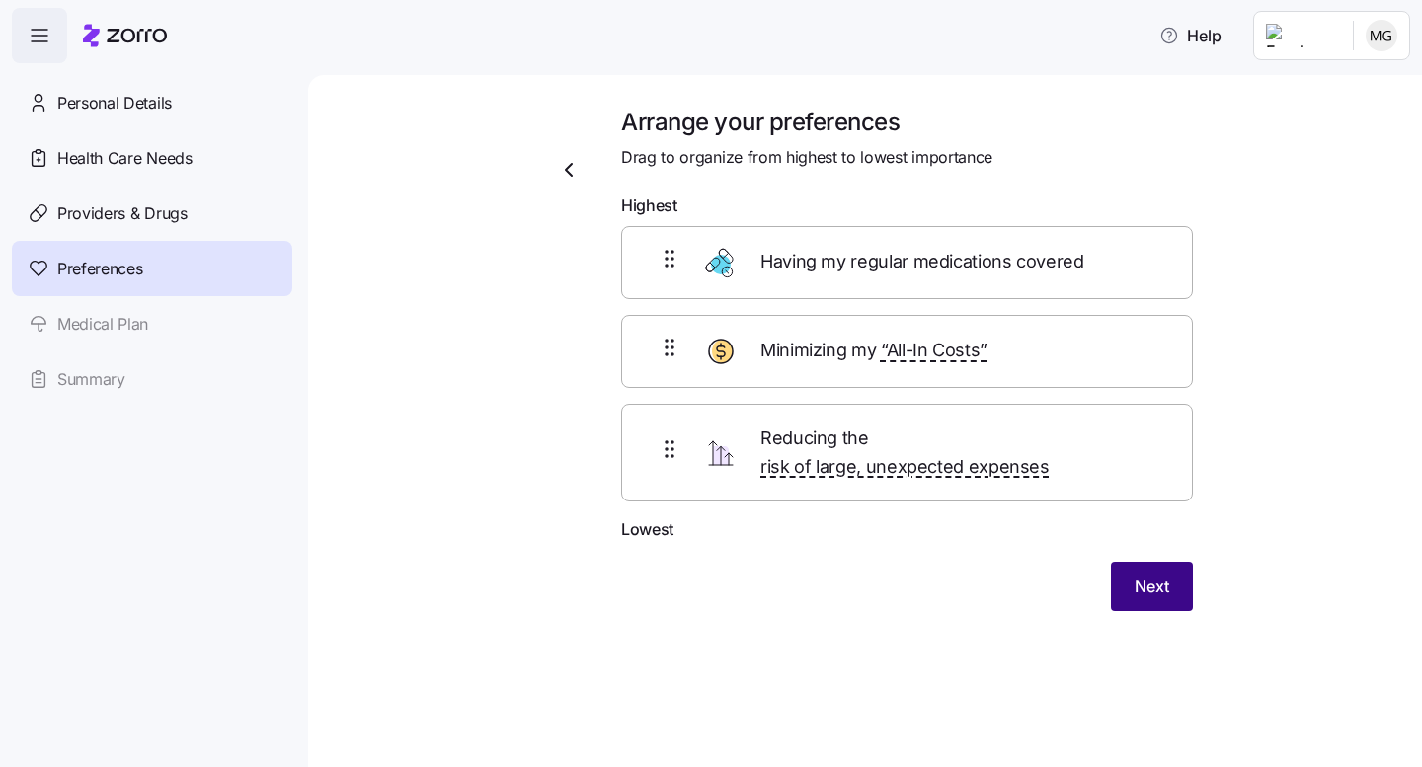
click at [1147, 575] on span "Next" at bounding box center [1152, 587] width 35 height 24
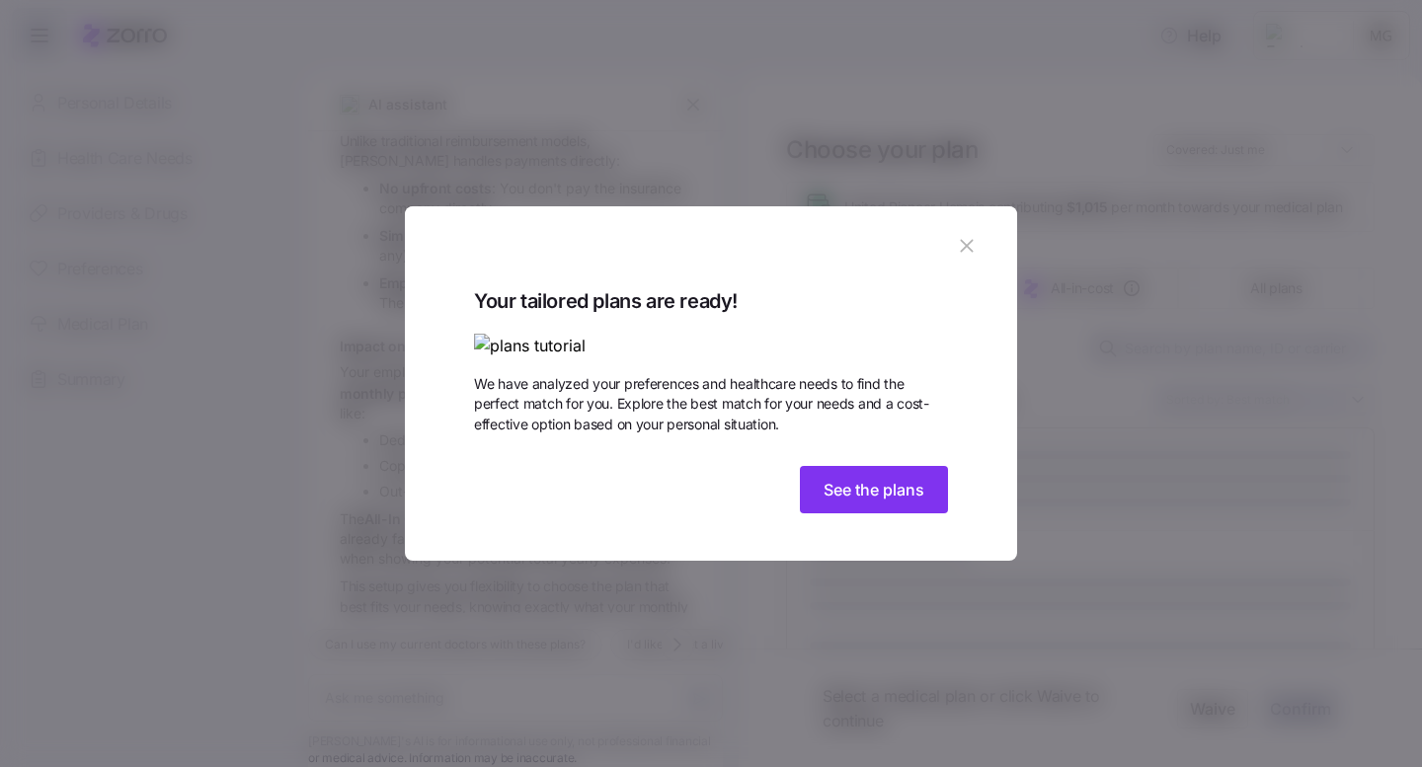
scroll to position [568, 0]
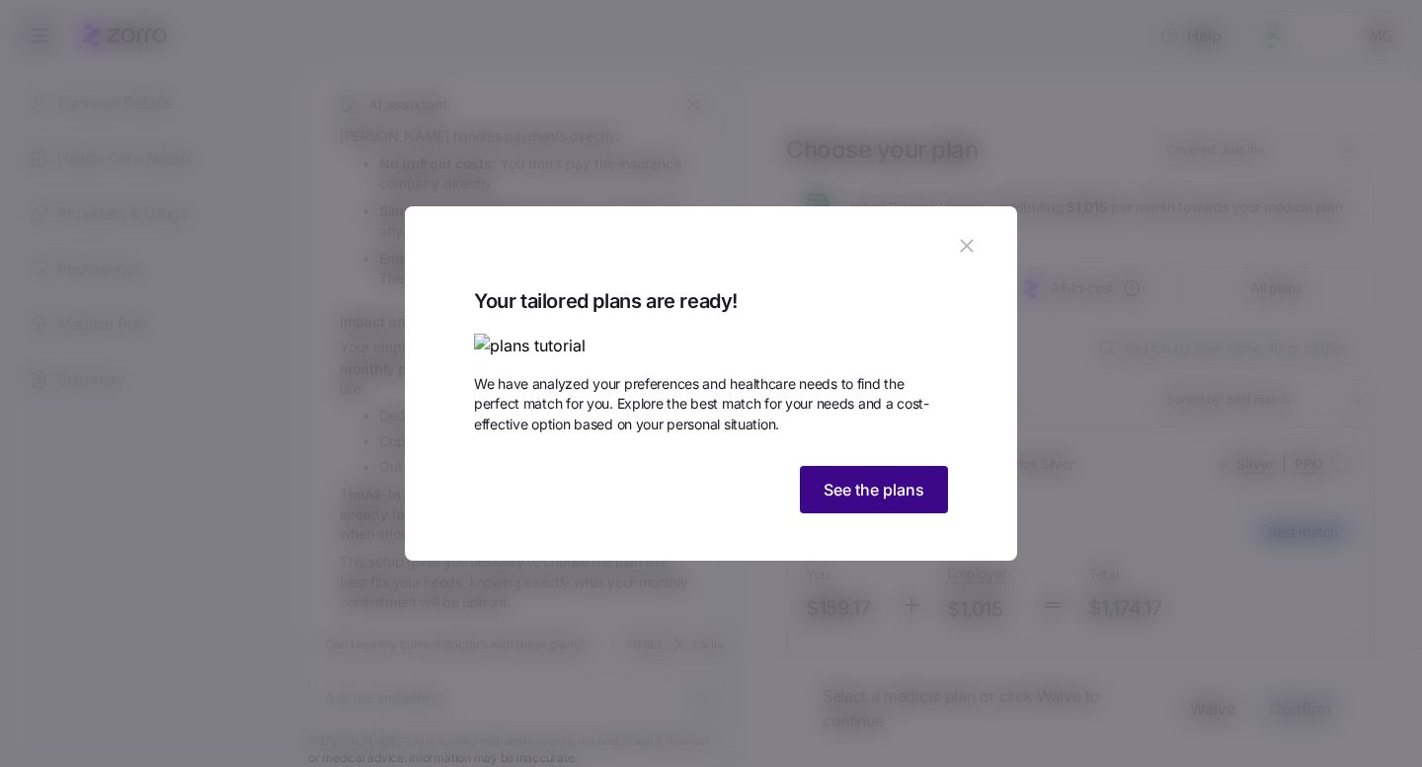
click at [905, 502] on span "See the plans" at bounding box center [874, 490] width 101 height 24
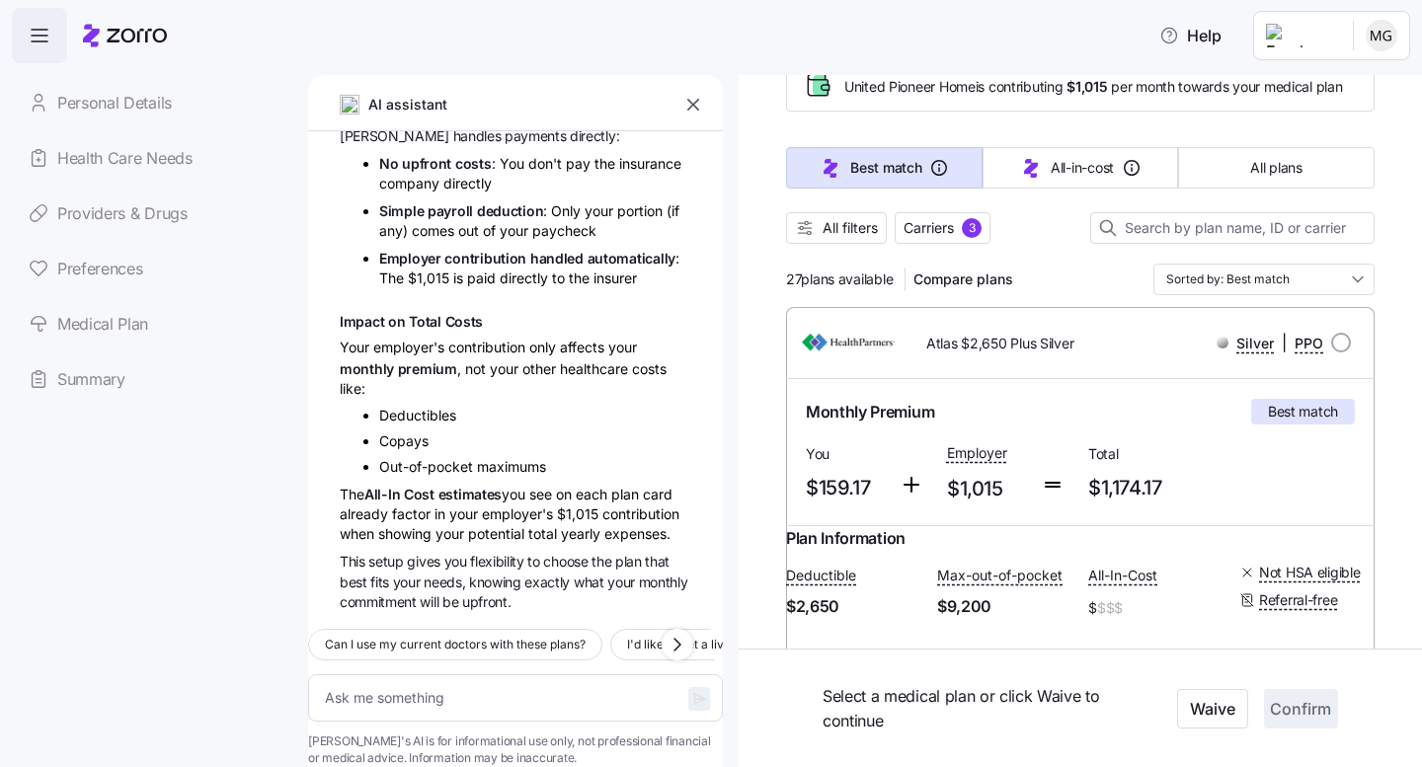
scroll to position [117, 0]
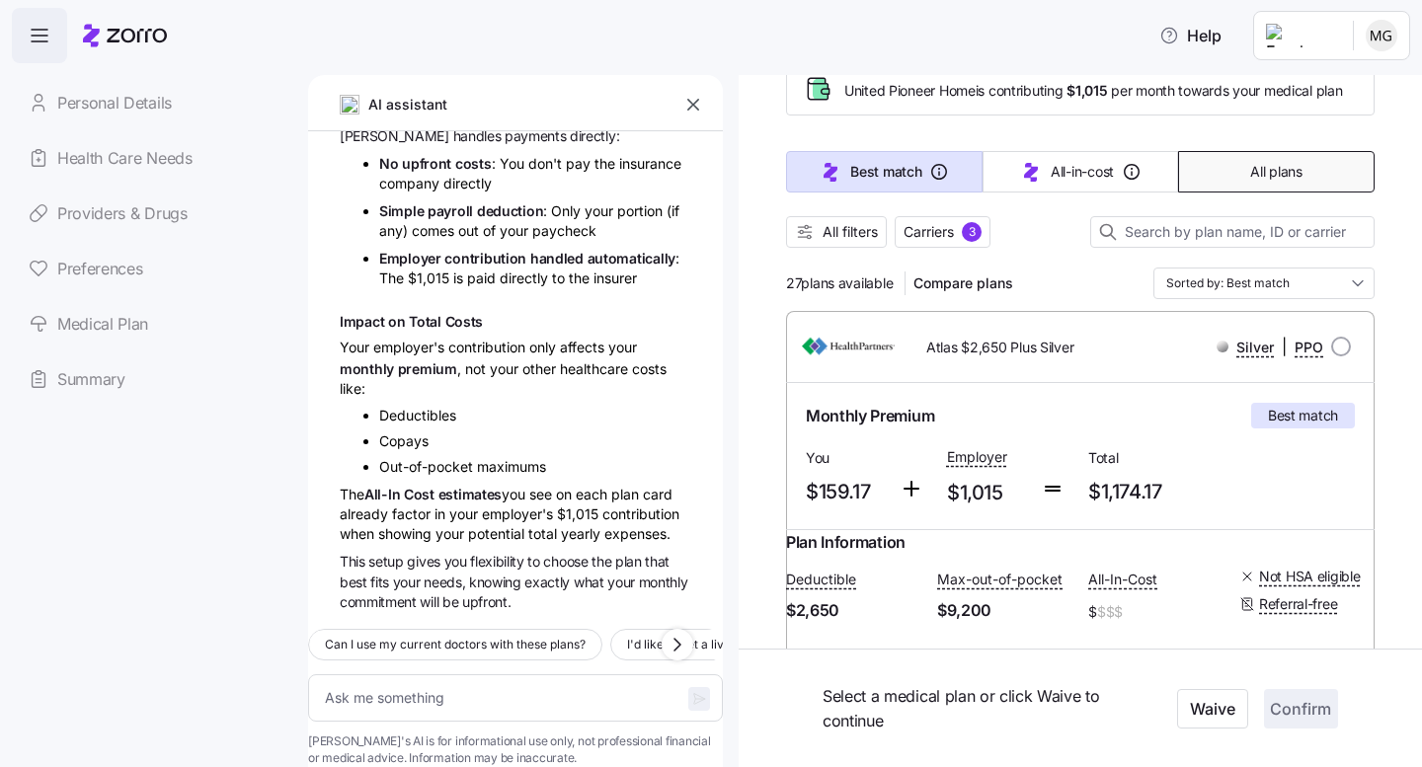
click at [1258, 164] on span "All plans" at bounding box center [1275, 172] width 51 height 20
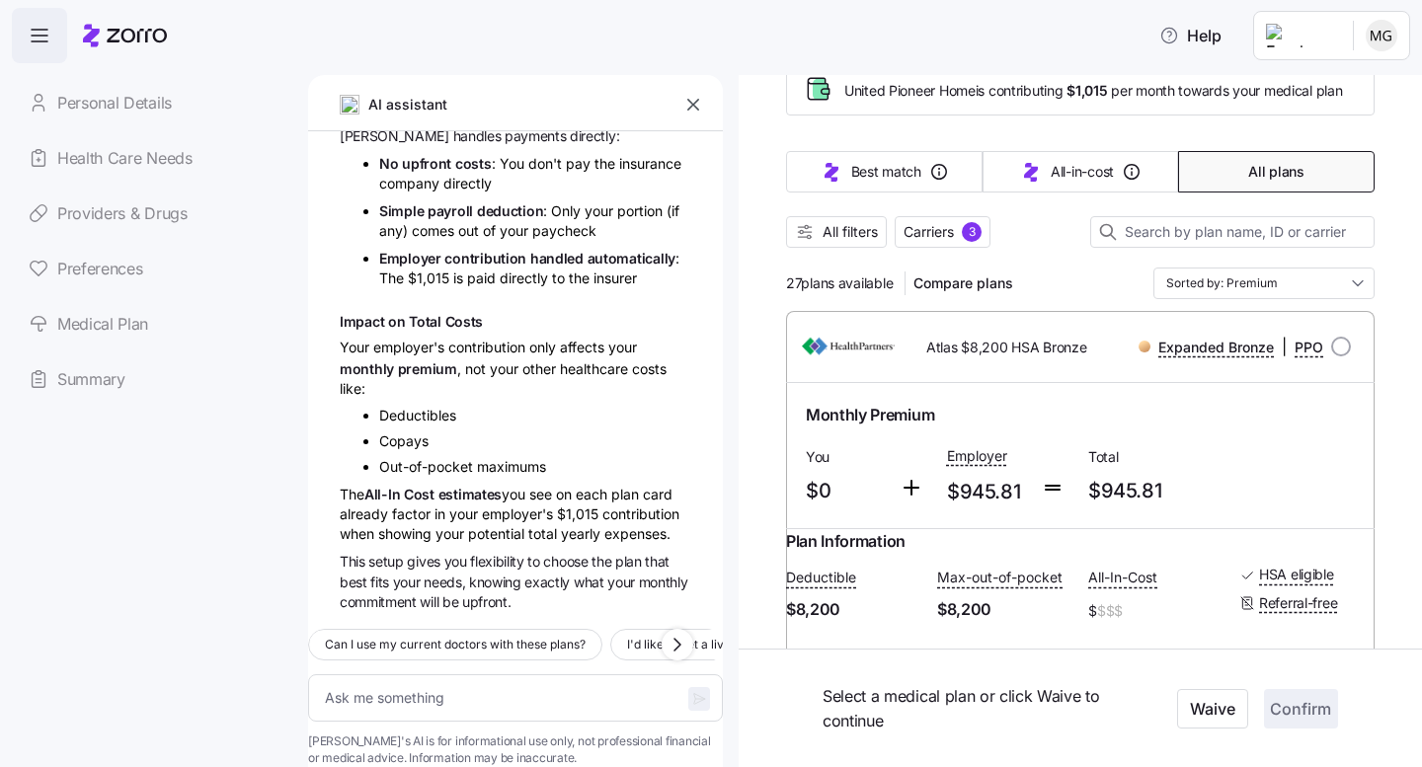
type textarea "x"
type input "Sorted by: Premium"
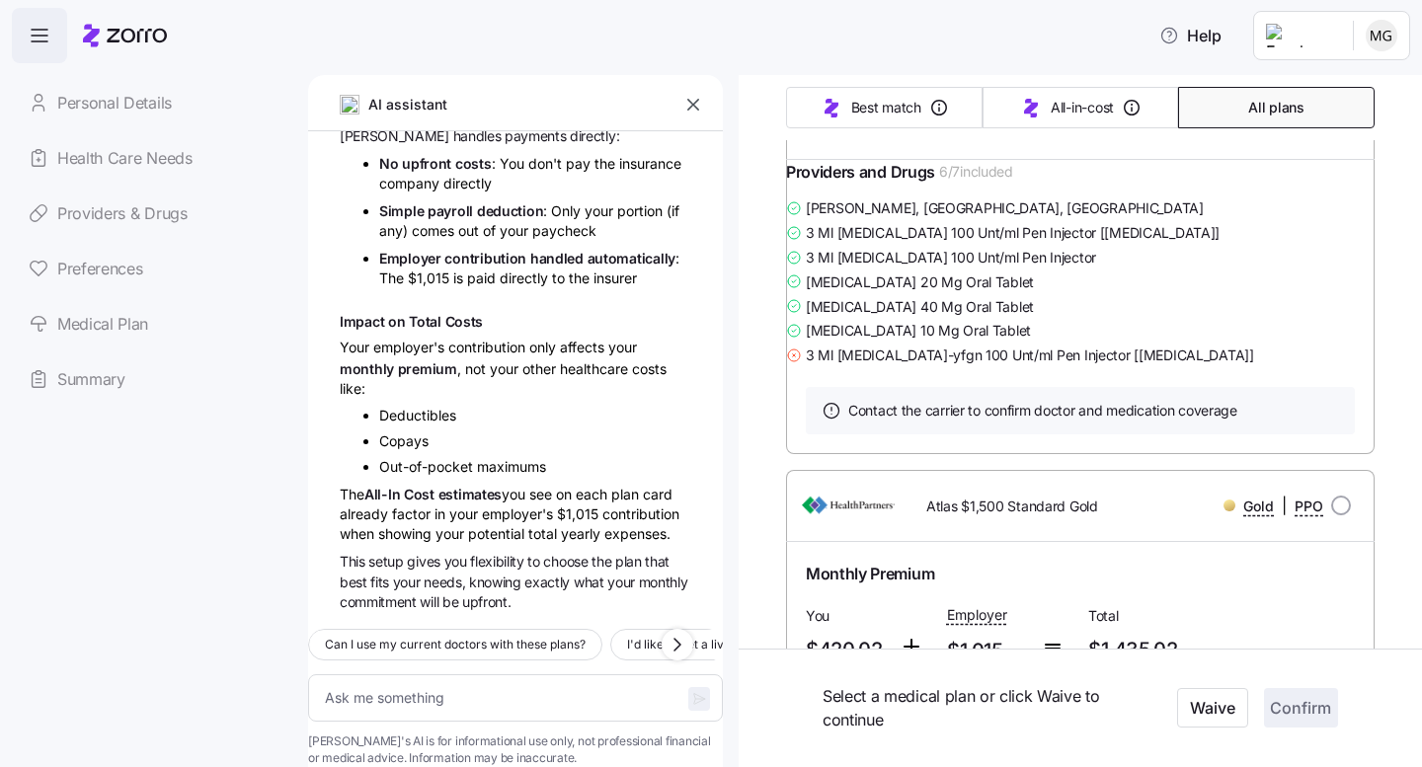
scroll to position [16242, 0]
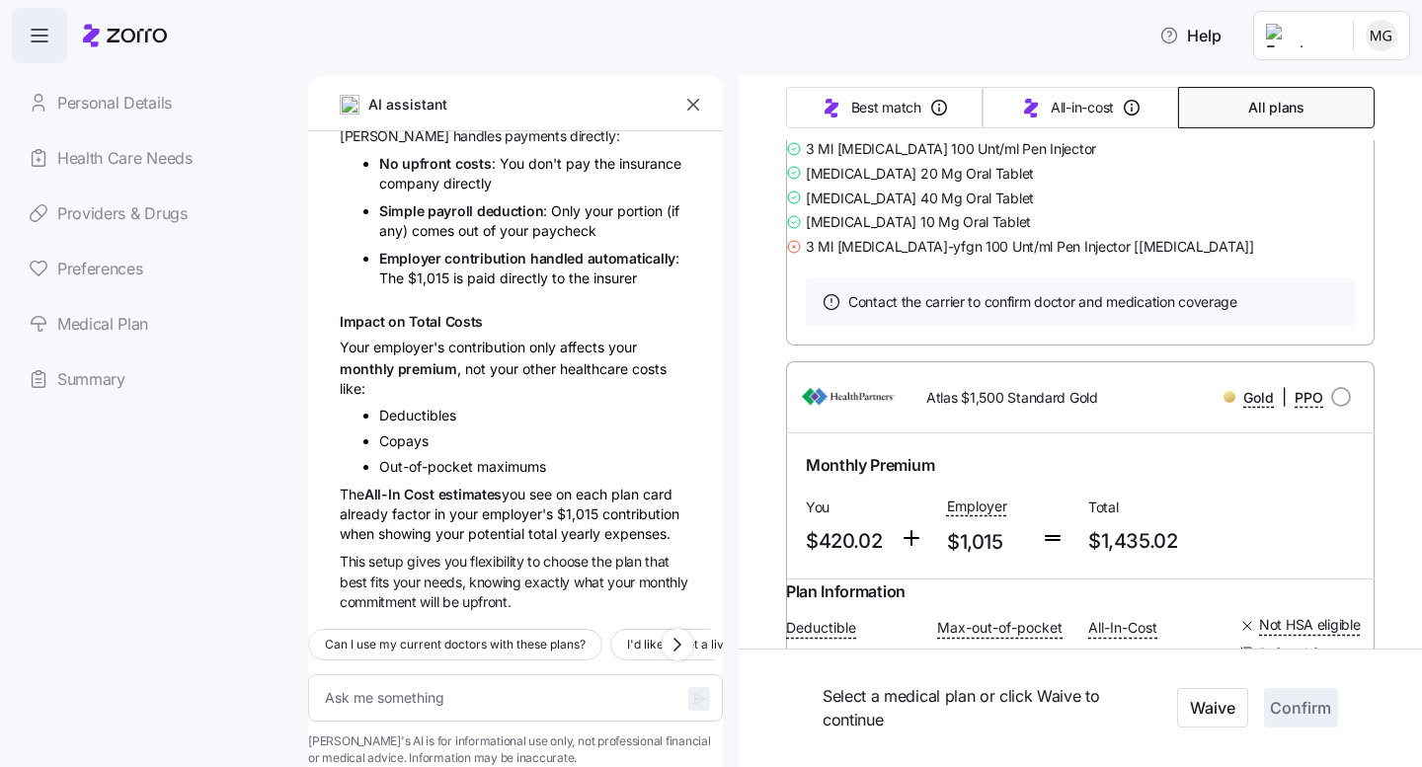
type textarea "x"
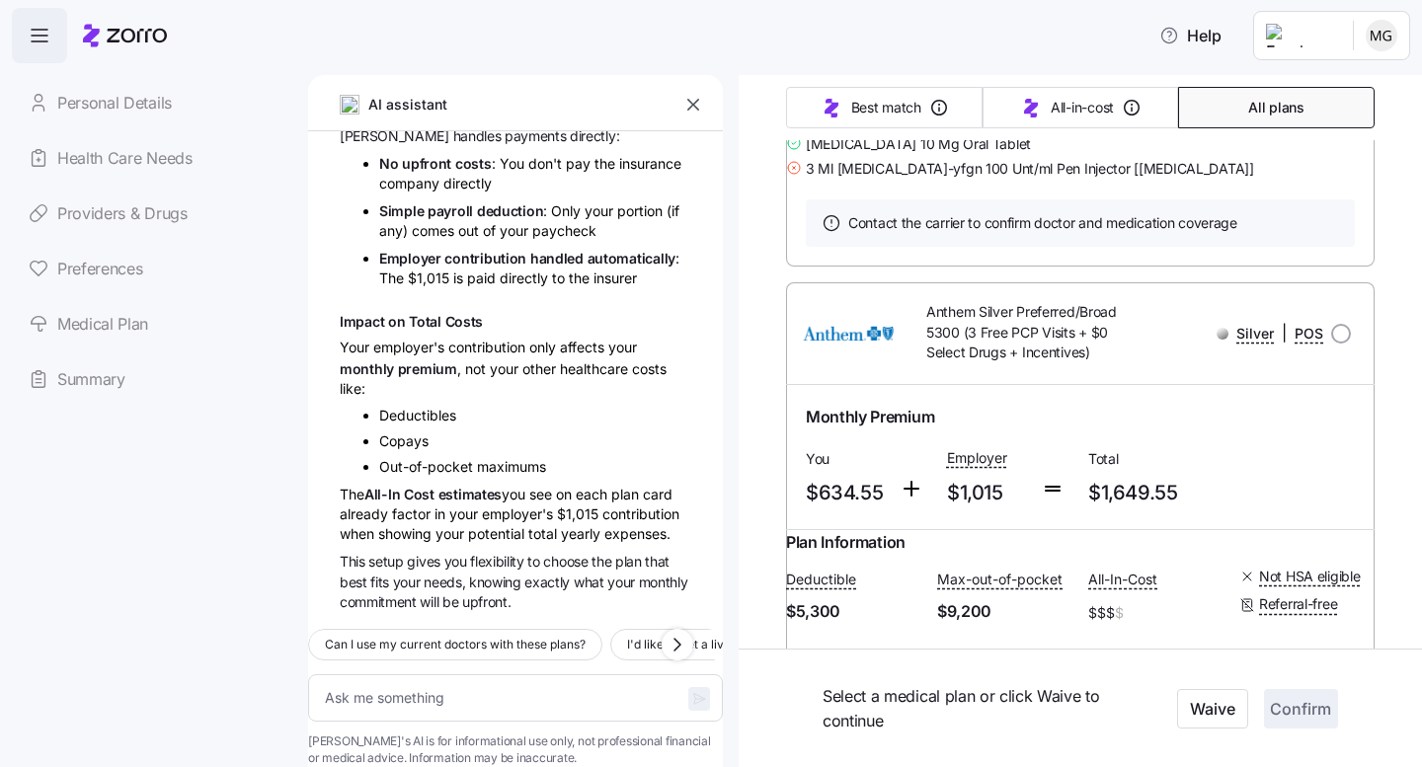
scroll to position [17158, 0]
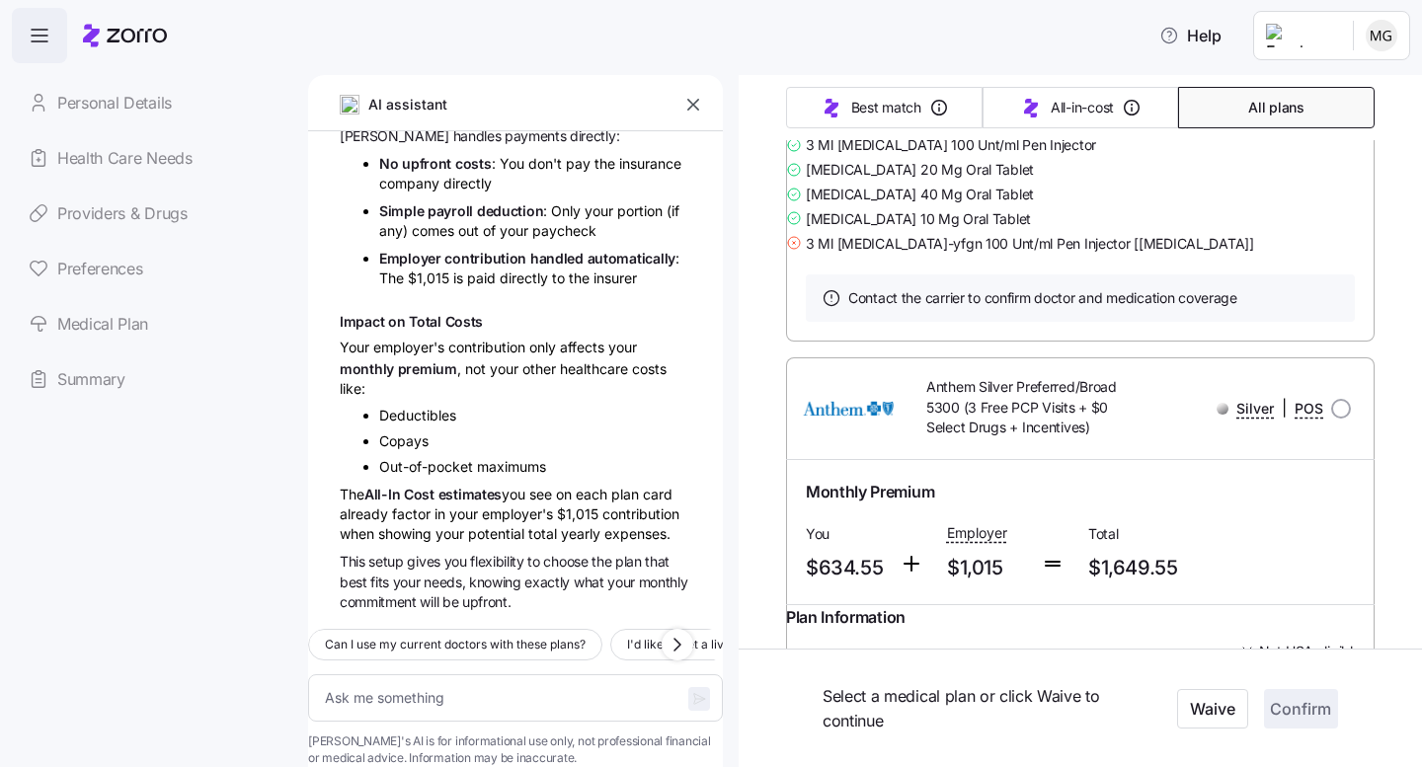
scroll to position [17078, 0]
